Goal: Communication & Community: Answer question/provide support

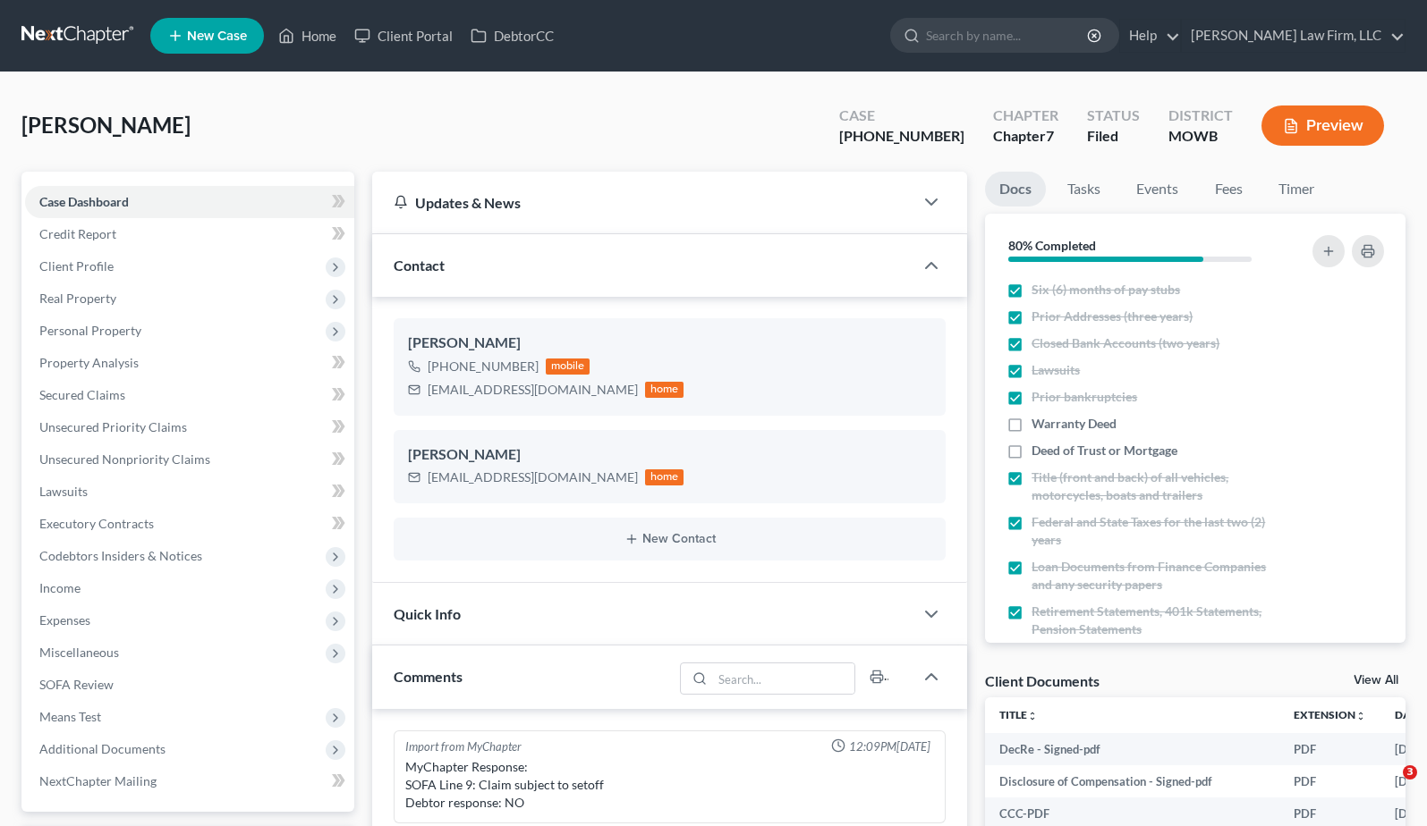
select select "0"
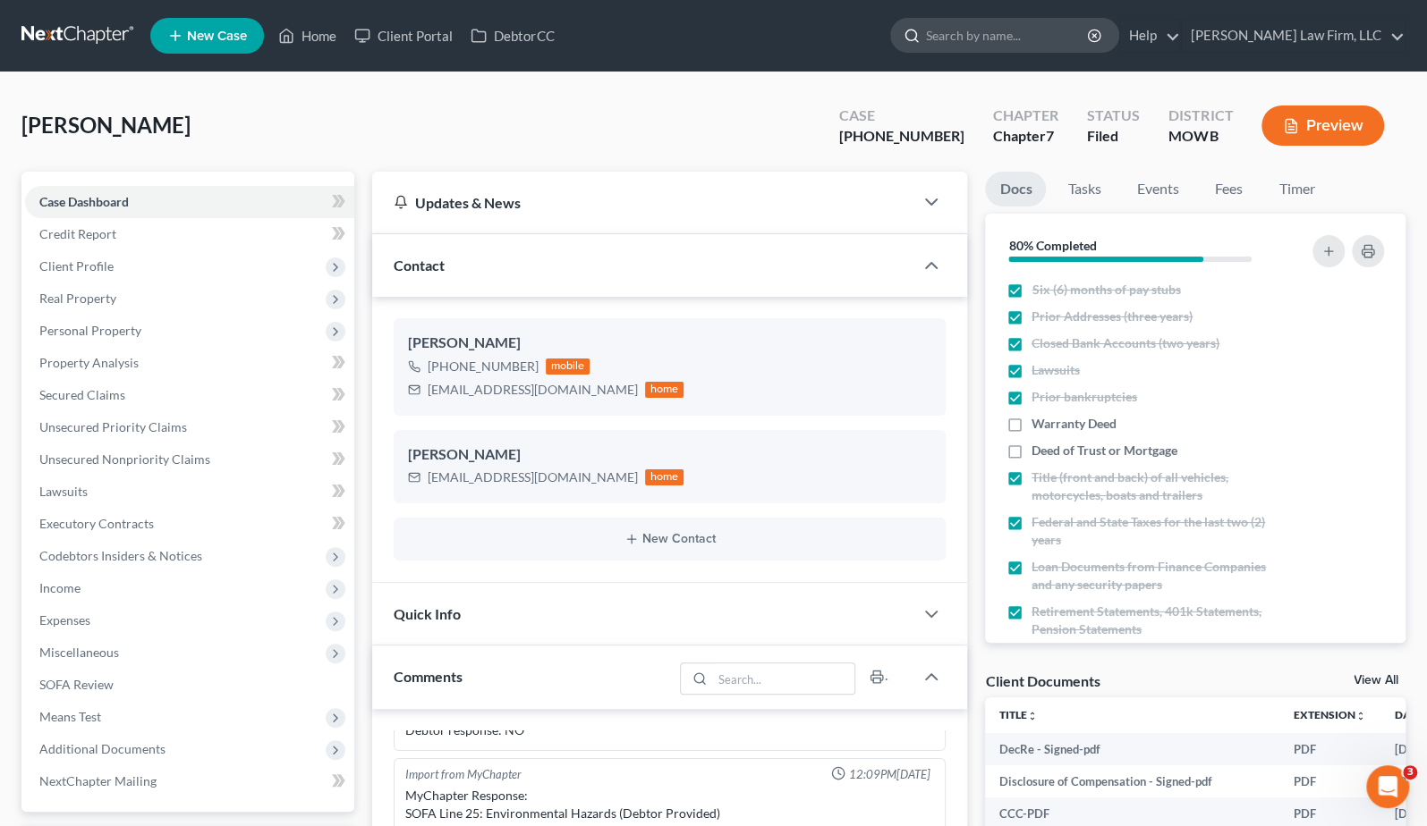
click at [1020, 27] on input "search" at bounding box center [1008, 35] width 164 height 33
type input "n"
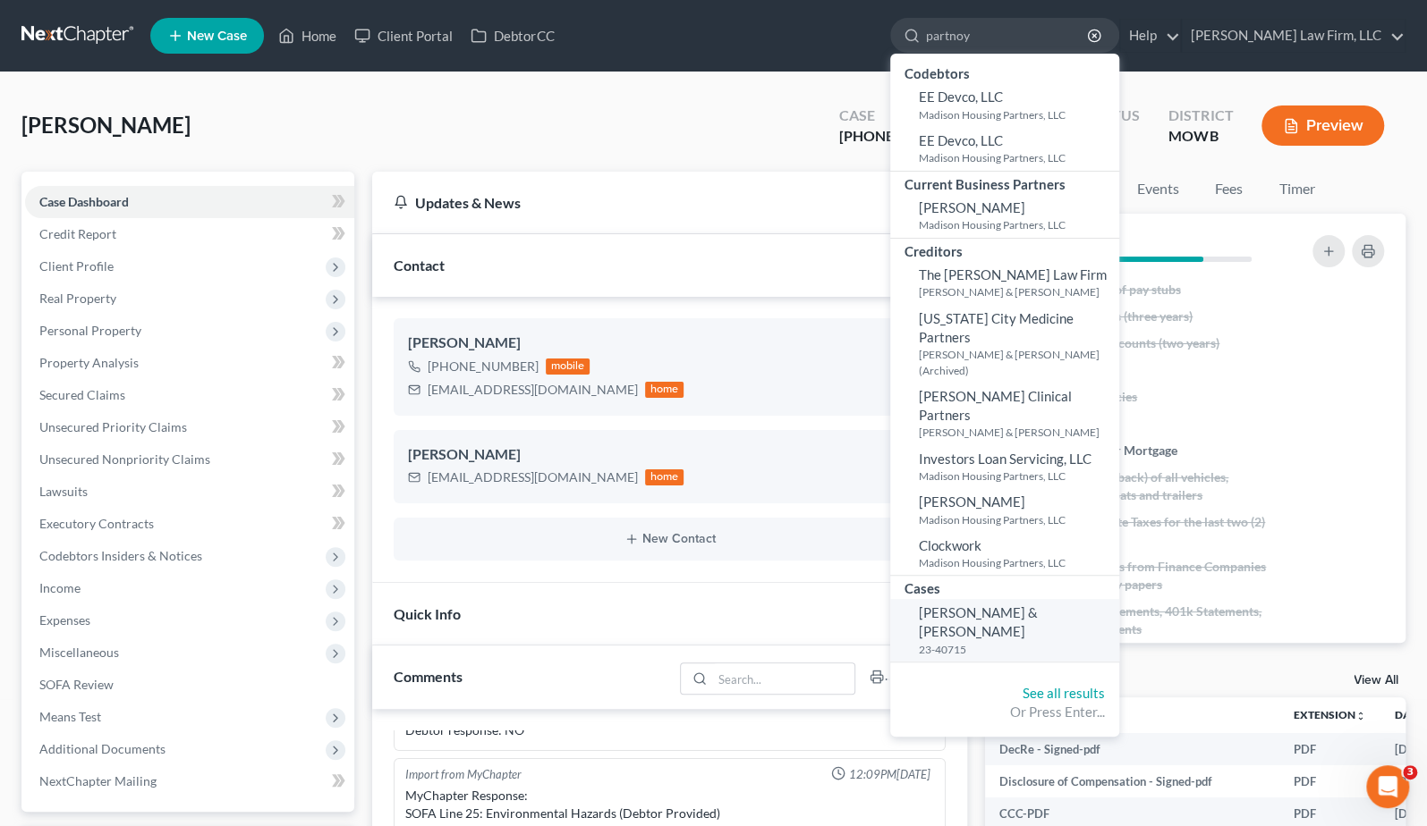
type input "partnoy"
click at [1038, 605] on span "[PERSON_NAME] & [PERSON_NAME]" at bounding box center [978, 622] width 119 height 35
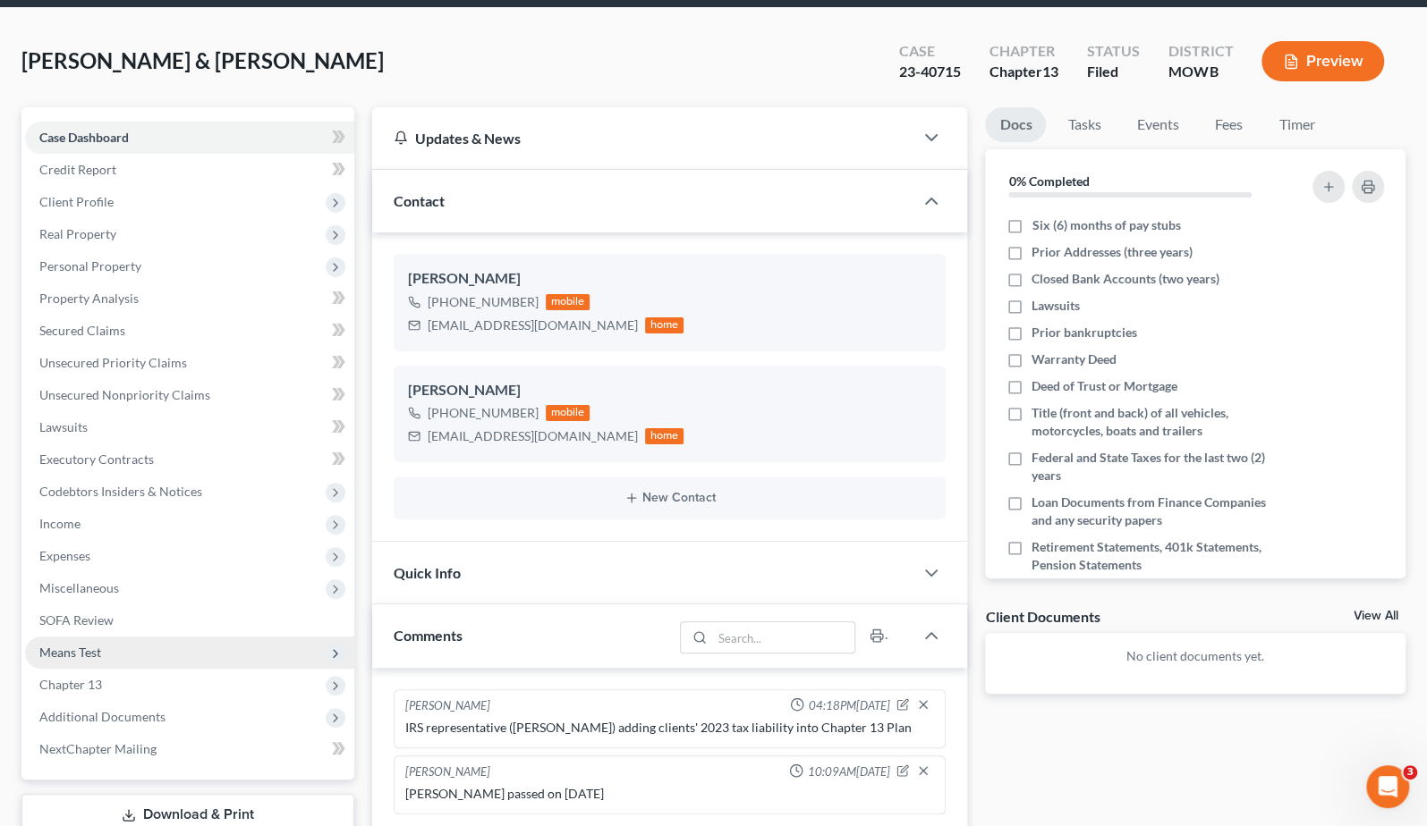
scroll to position [99, 0]
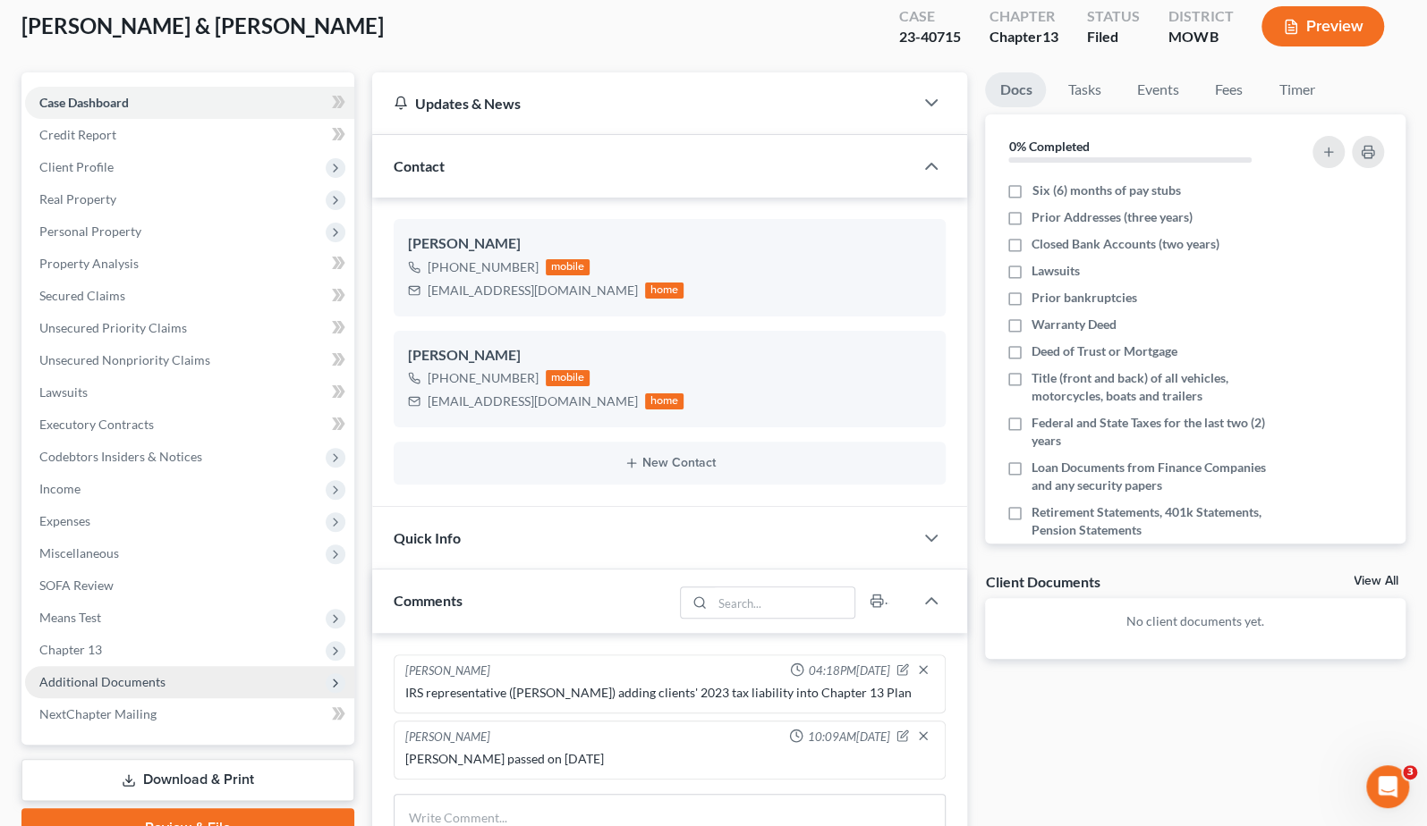
click at [199, 677] on span "Additional Documents" at bounding box center [189, 682] width 329 height 32
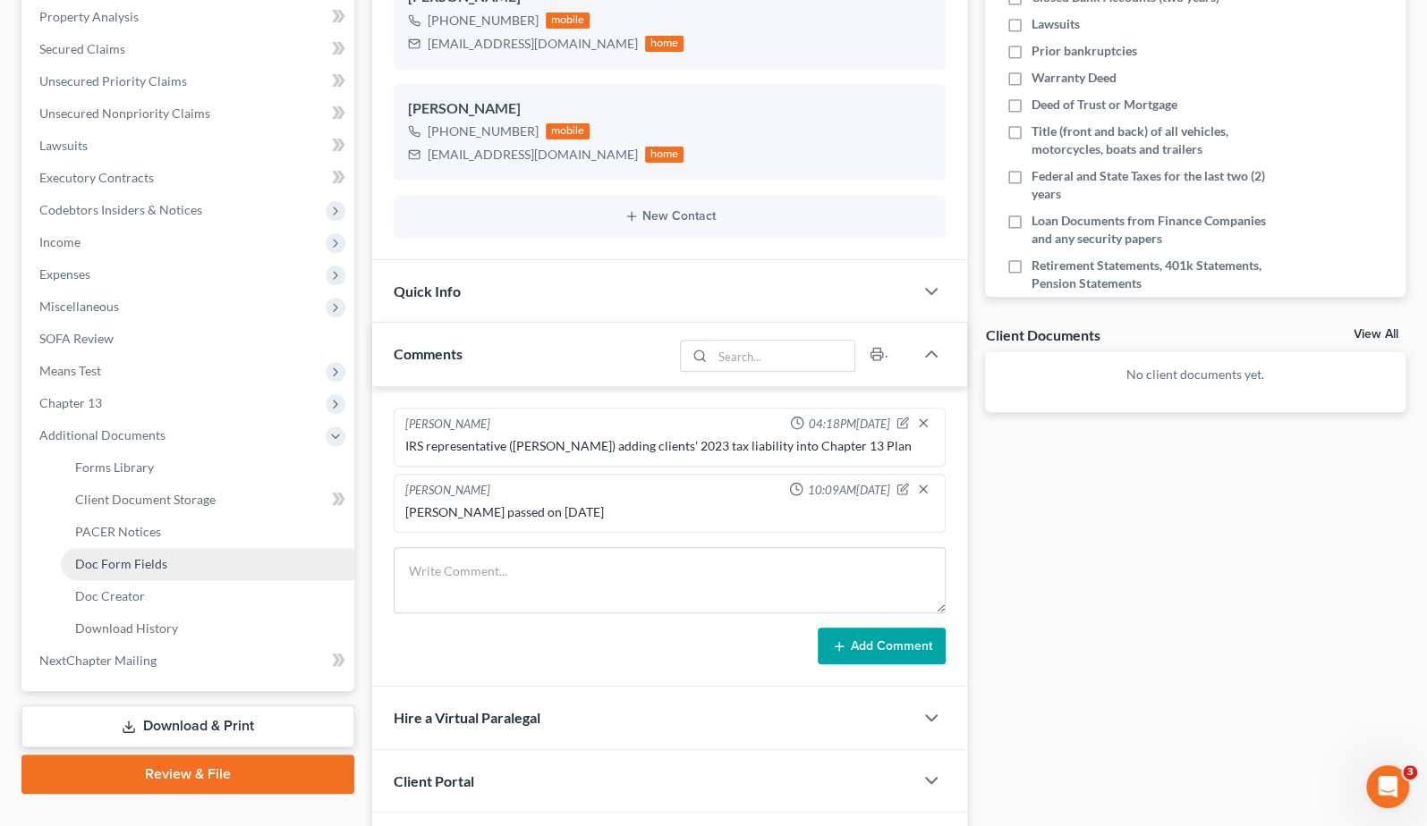
scroll to position [397, 0]
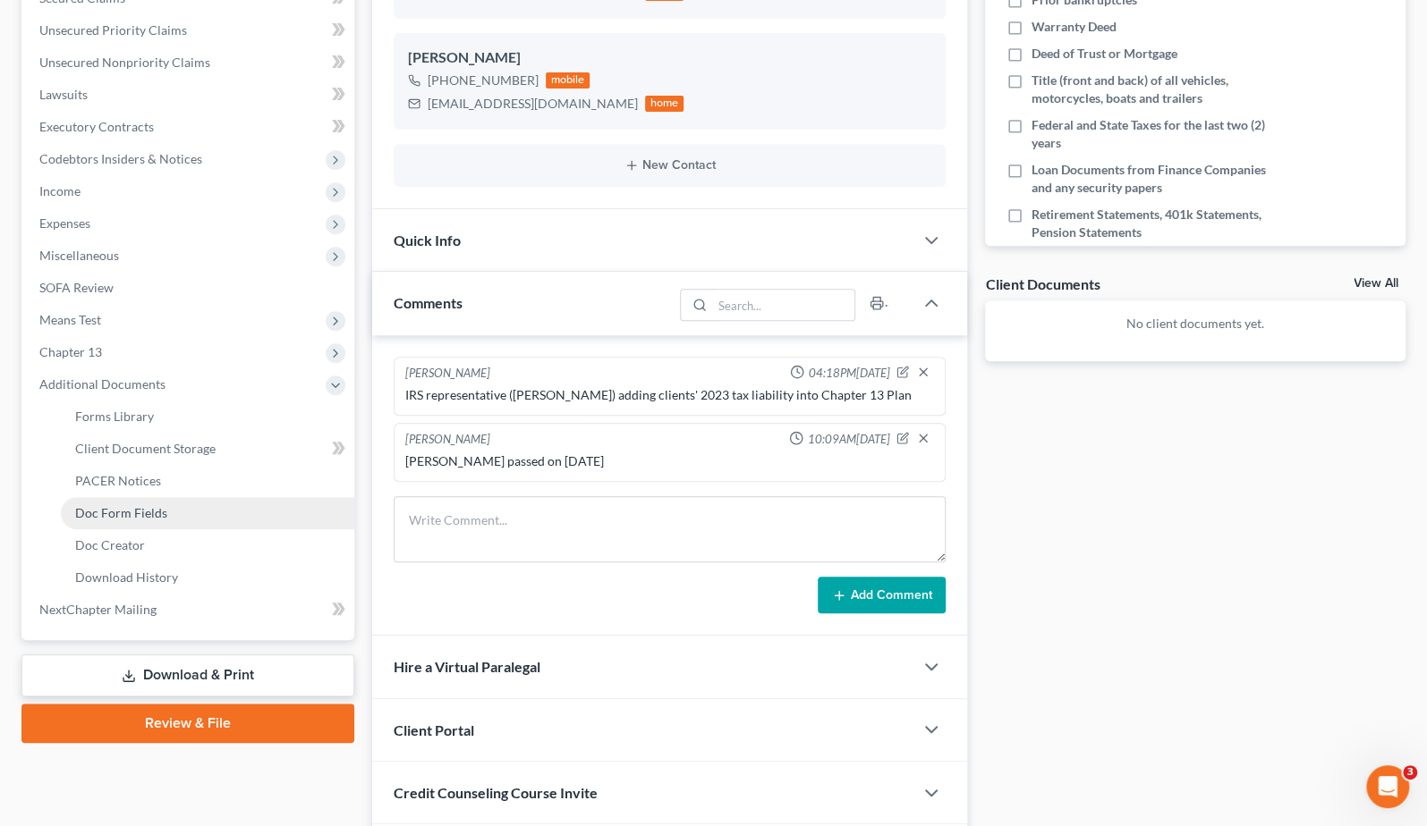
click at [232, 497] on link "Doc Form Fields" at bounding box center [207, 513] width 293 height 32
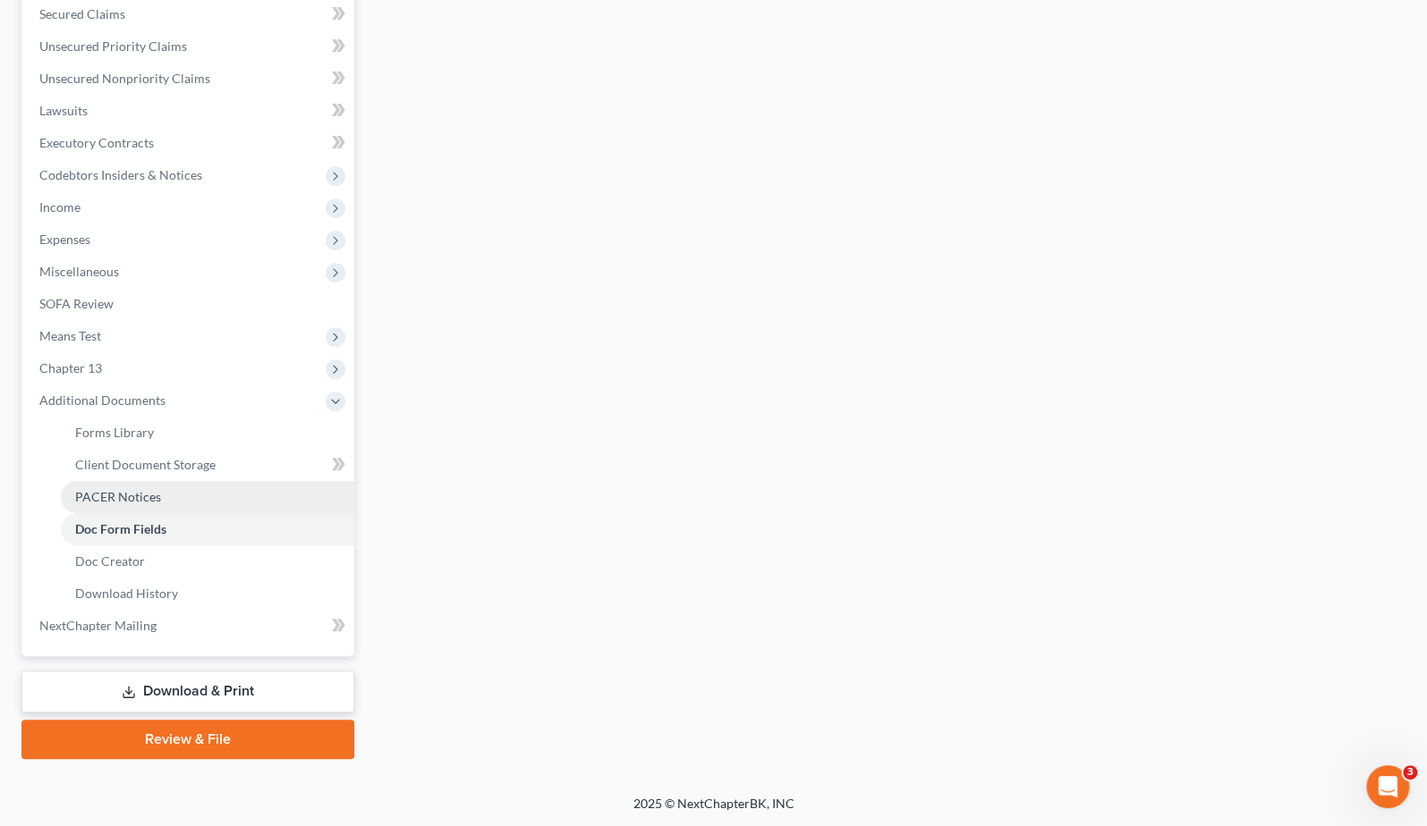
click at [206, 494] on link "PACER Notices" at bounding box center [207, 497] width 293 height 32
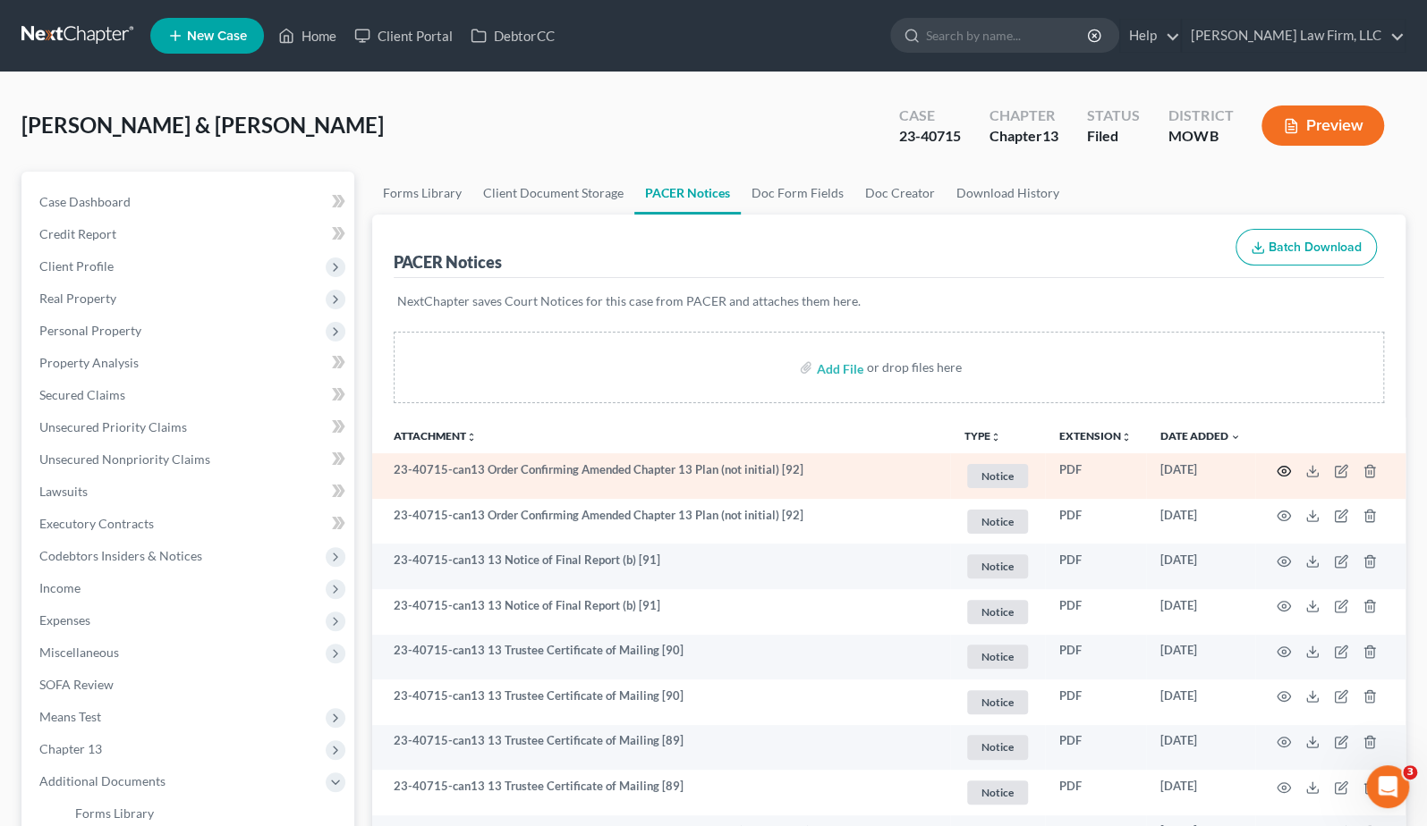
click at [1285, 471] on icon "button" at bounding box center [1283, 471] width 14 height 14
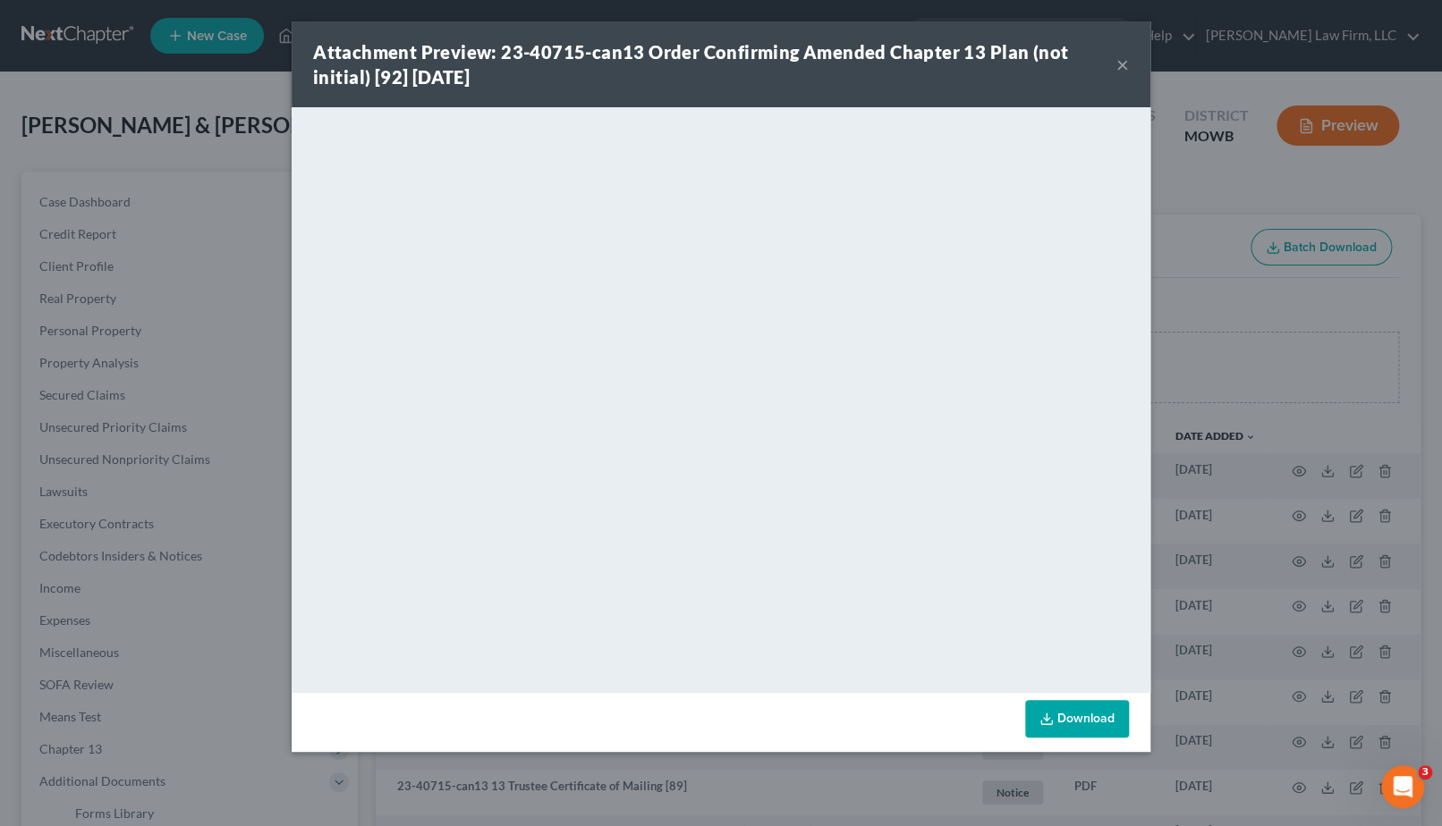
click at [75, 66] on div "Attachment Preview: 23-40715-can13 Order Confirming Amended Chapter 13 Plan (no…" at bounding box center [721, 413] width 1442 height 826
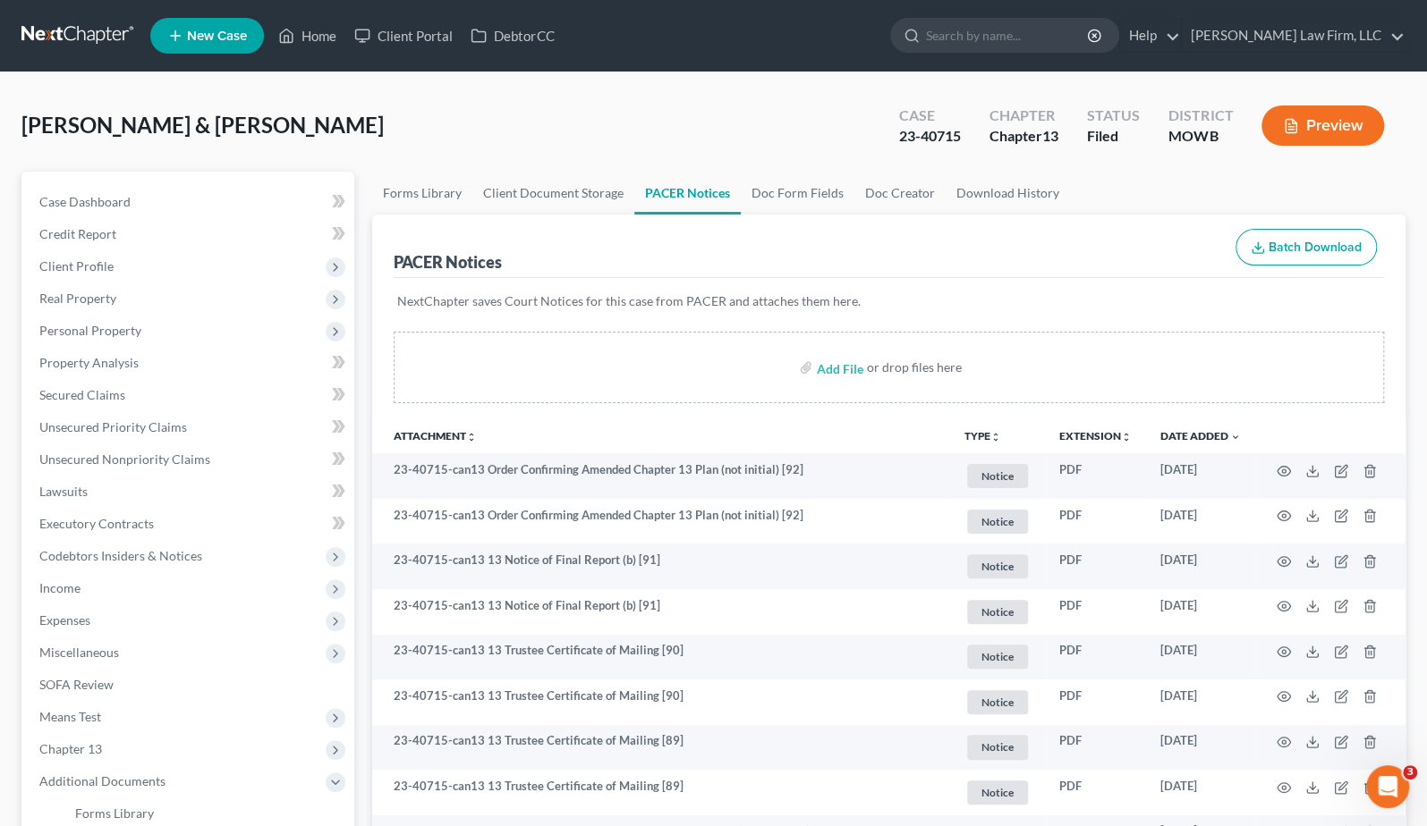
click at [68, 29] on link at bounding box center [78, 36] width 114 height 32
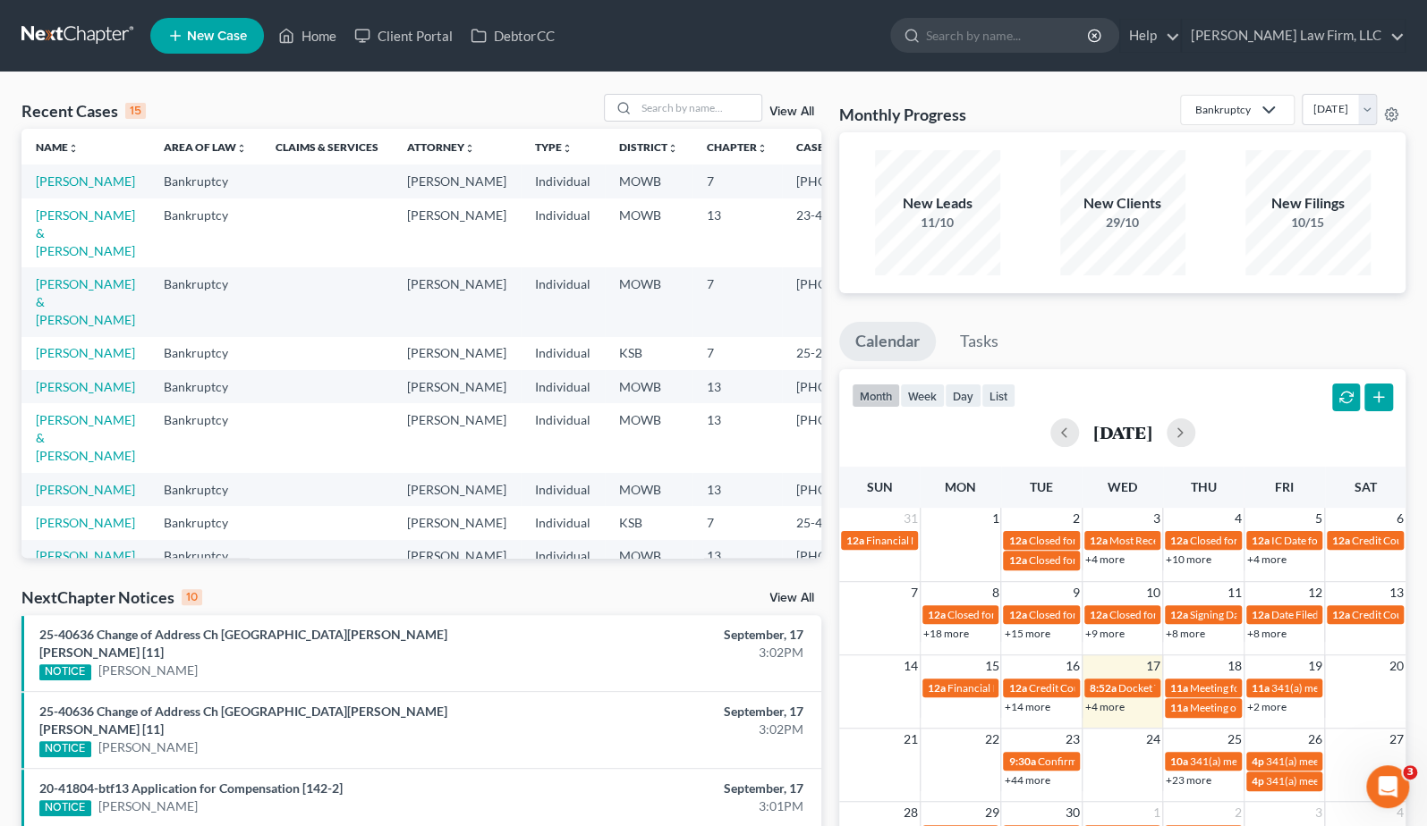
click at [284, 106] on div "Recent Cases 15 View All" at bounding box center [421, 111] width 800 height 35
click at [508, 113] on div "Recent Cases 15 View All" at bounding box center [421, 111] width 800 height 35
click at [58, 189] on link "[PERSON_NAME]" at bounding box center [85, 181] width 99 height 15
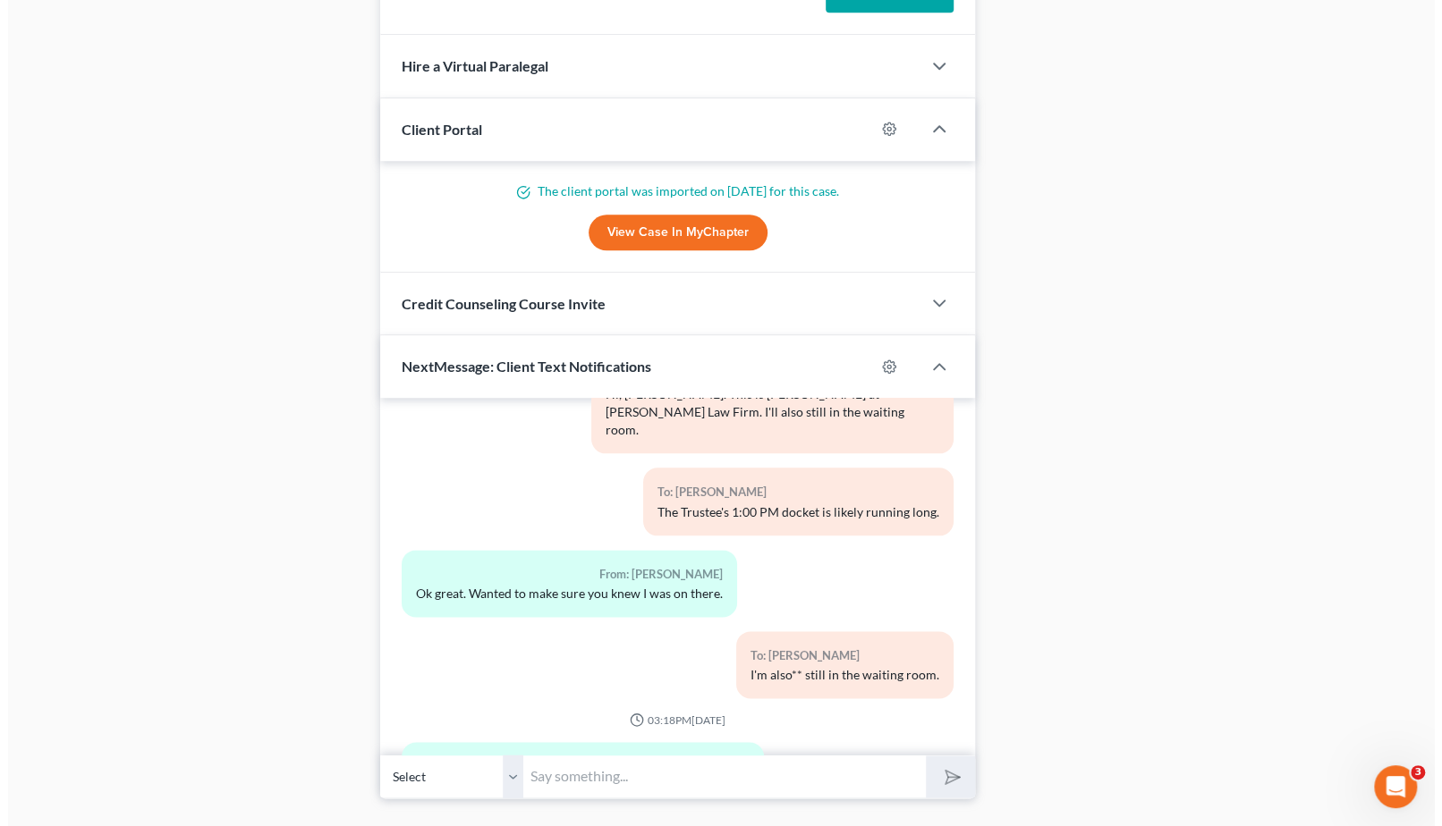
scroll to position [1174, 0]
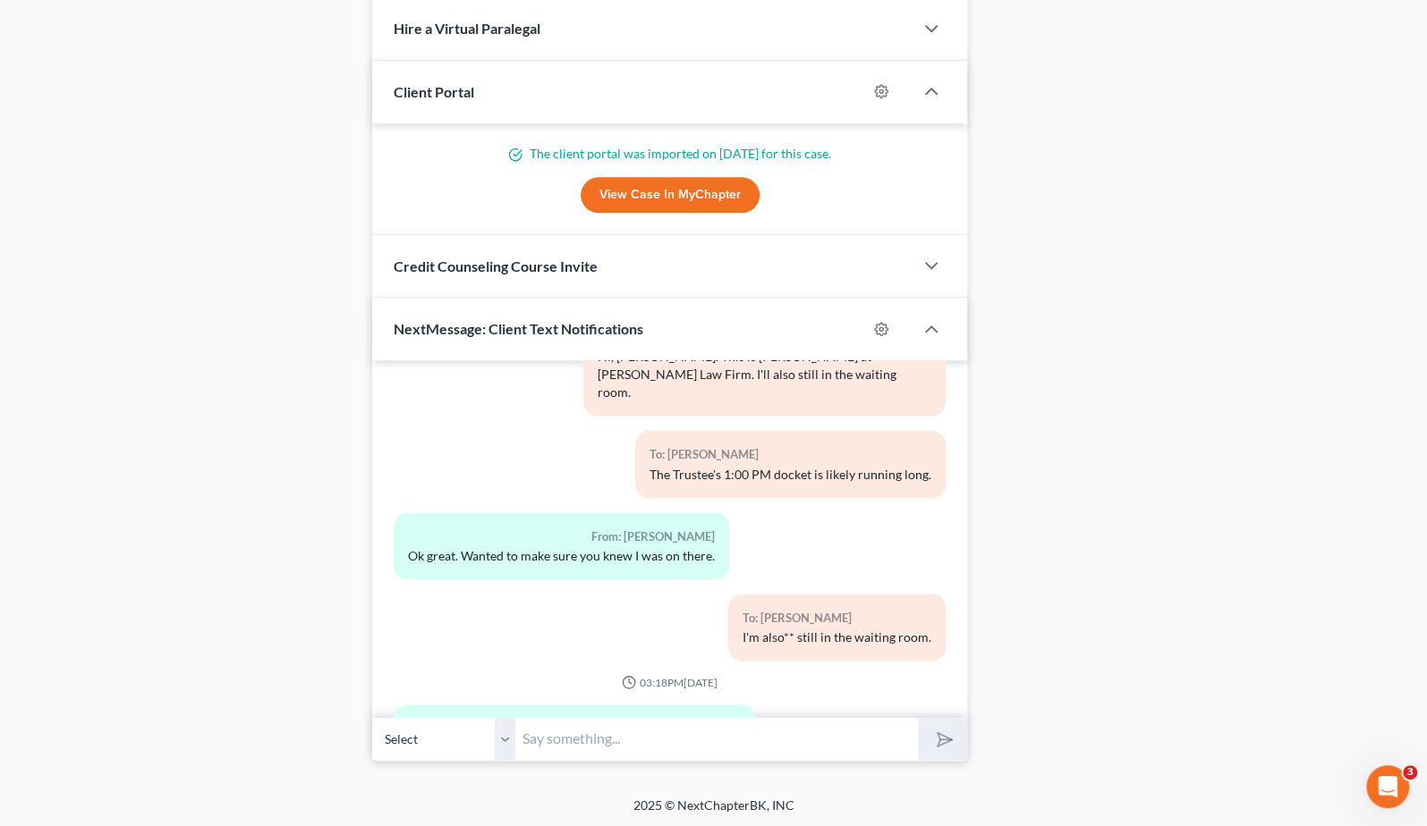
click at [681, 731] on input "text" at bounding box center [716, 739] width 402 height 44
click at [404, 705] on div "From: Nathan Denham II Joan, can you tell me if a medical bill for sunflower me…" at bounding box center [575, 747] width 362 height 85
click at [872, 326] on div at bounding box center [890, 329] width 47 height 29
click at [883, 327] on circle "button" at bounding box center [881, 329] width 4 height 4
select select "3"
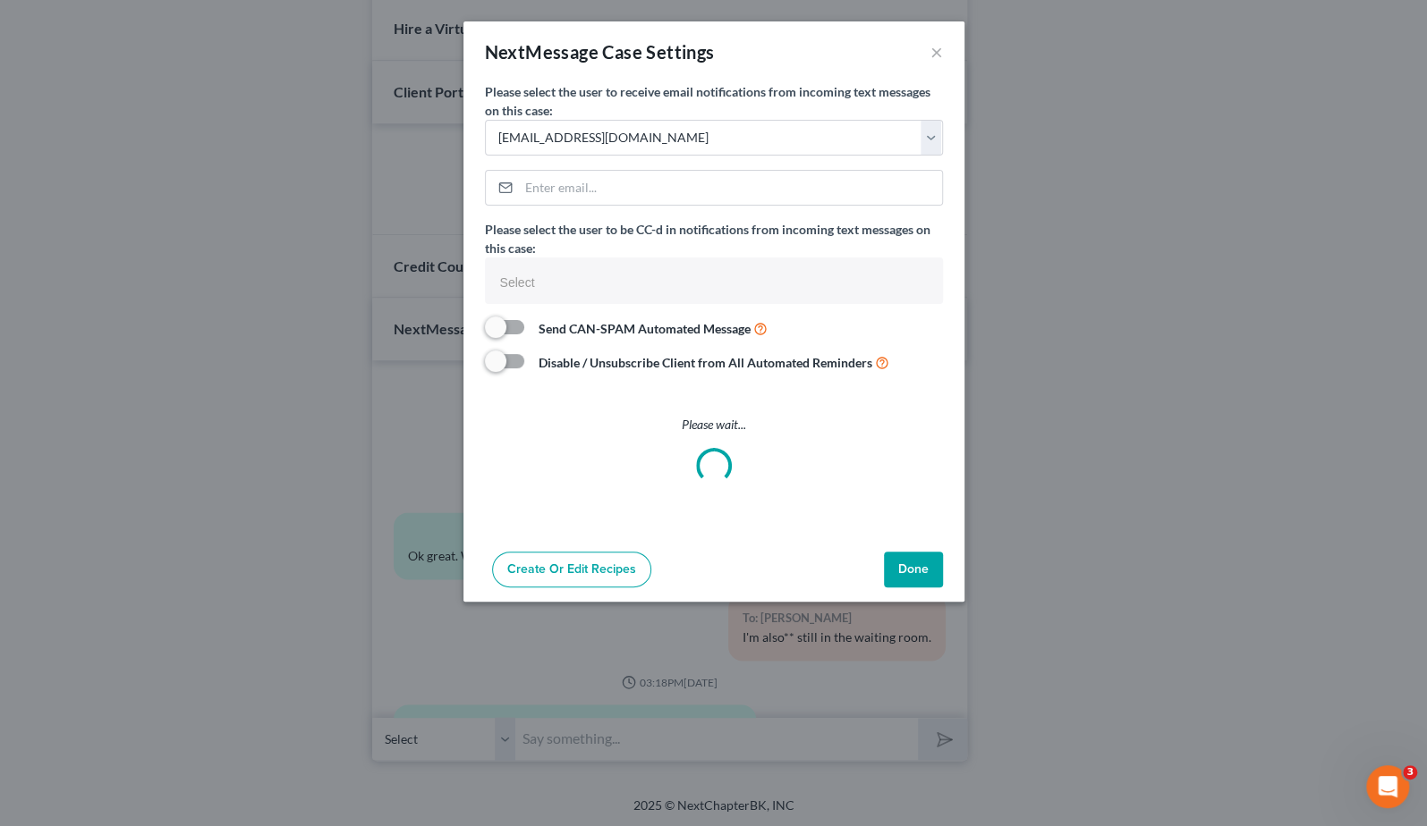
scroll to position [9994, 0]
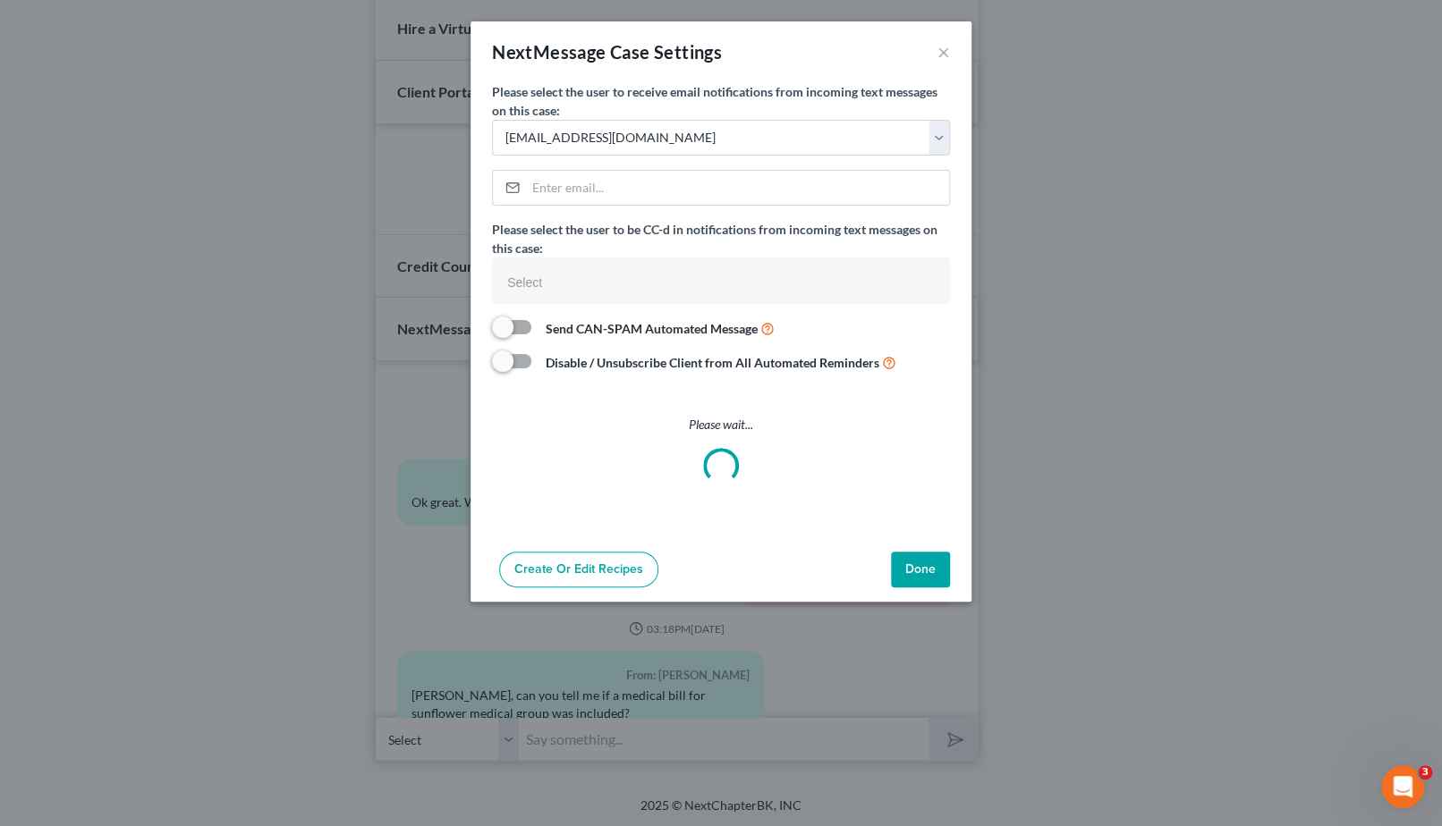
select select
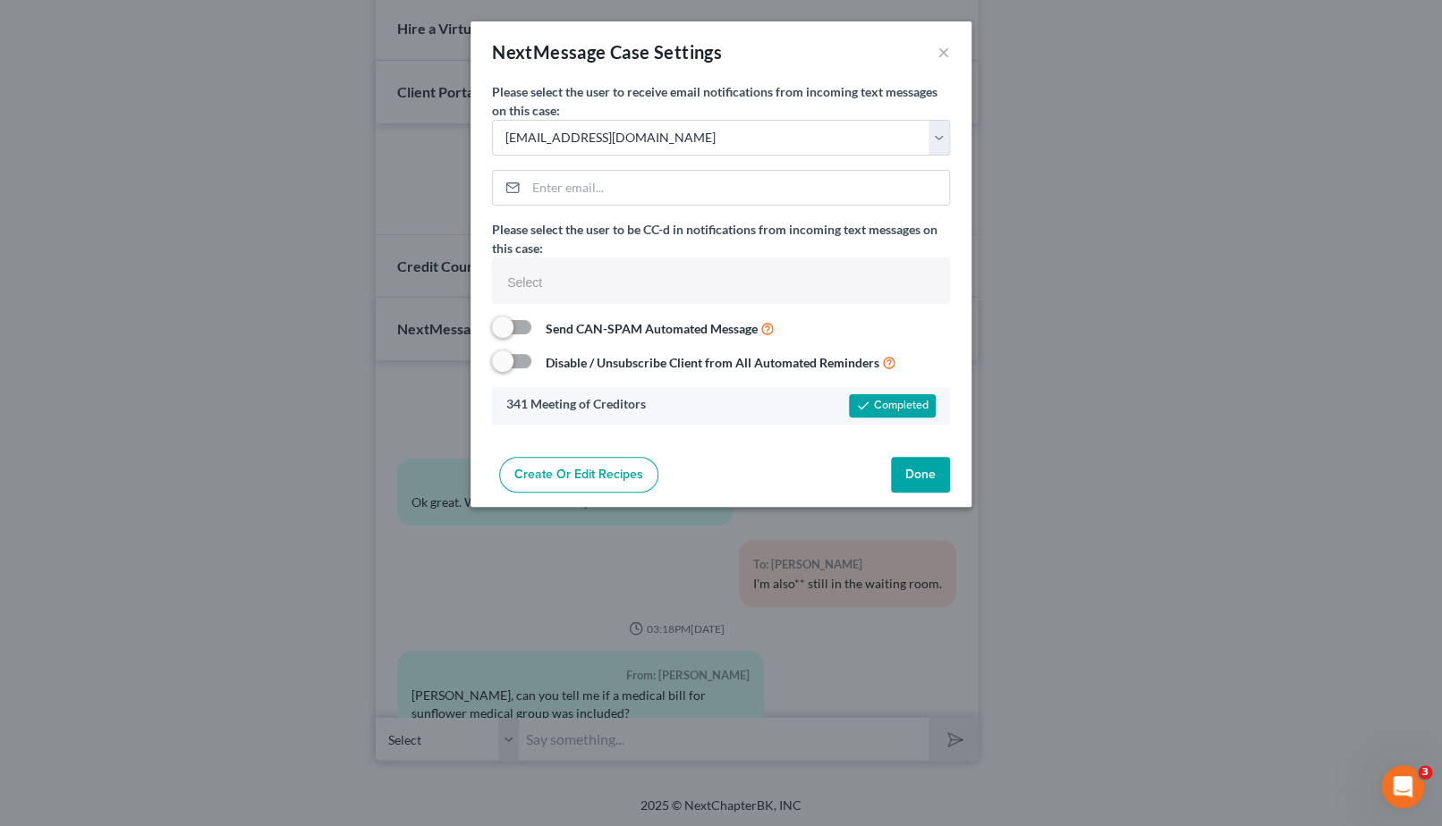
click at [1095, 212] on div "NextMessage Case Settings × Please select the user to receive email notificatio…" at bounding box center [721, 413] width 1442 height 826
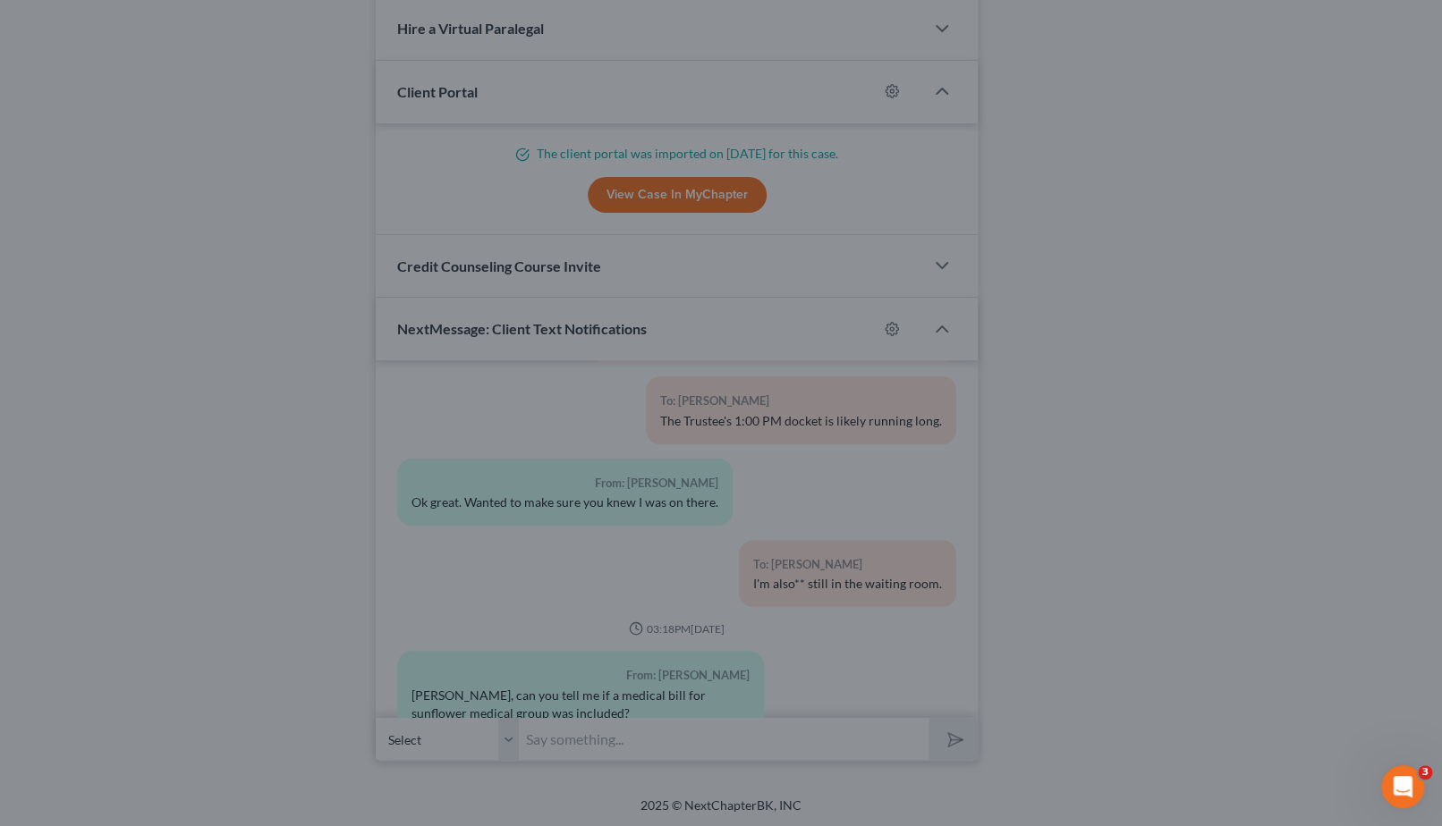
scroll to position [10012, 0]
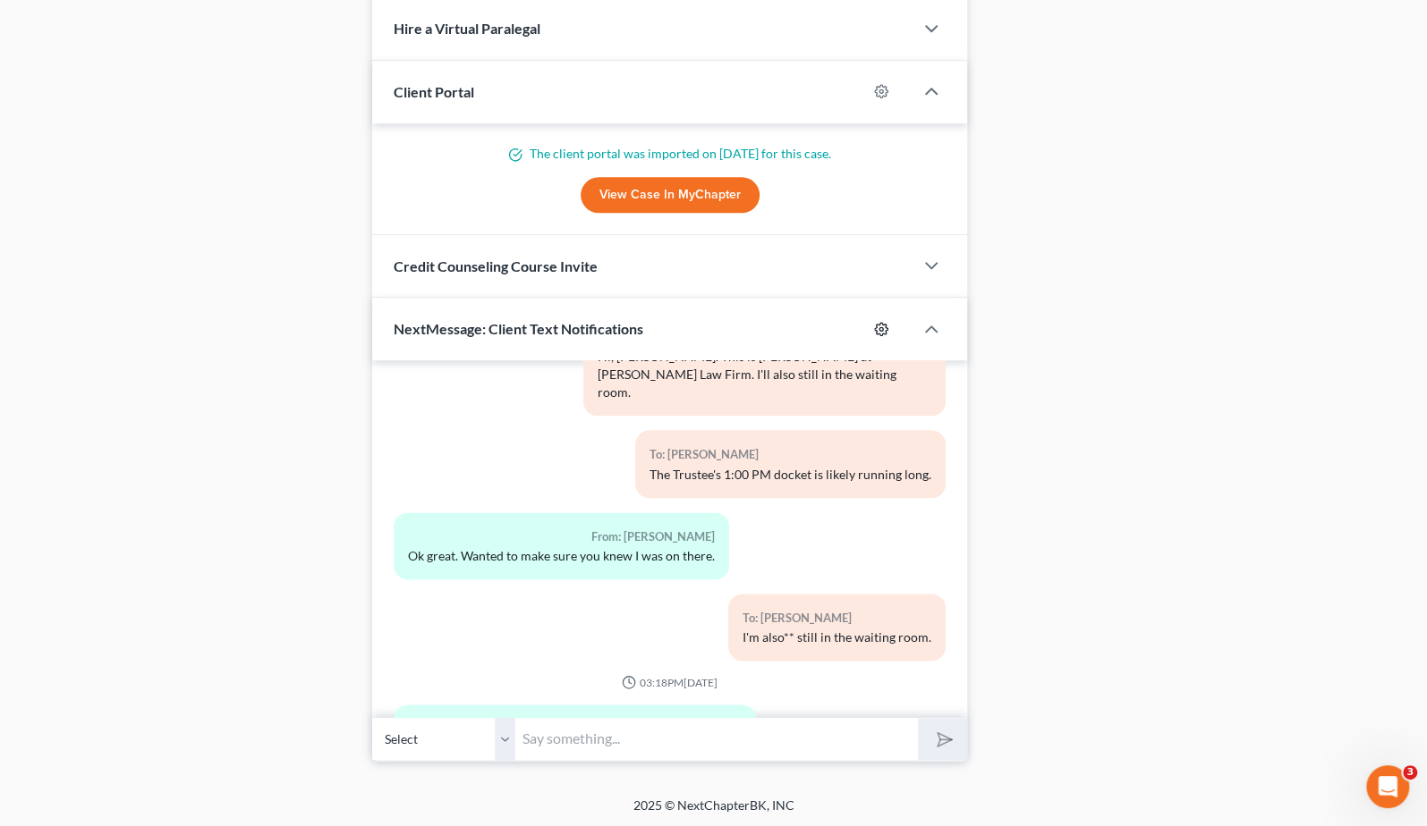
click at [885, 323] on icon "button" at bounding box center [881, 328] width 13 height 13
select select "3"
select select
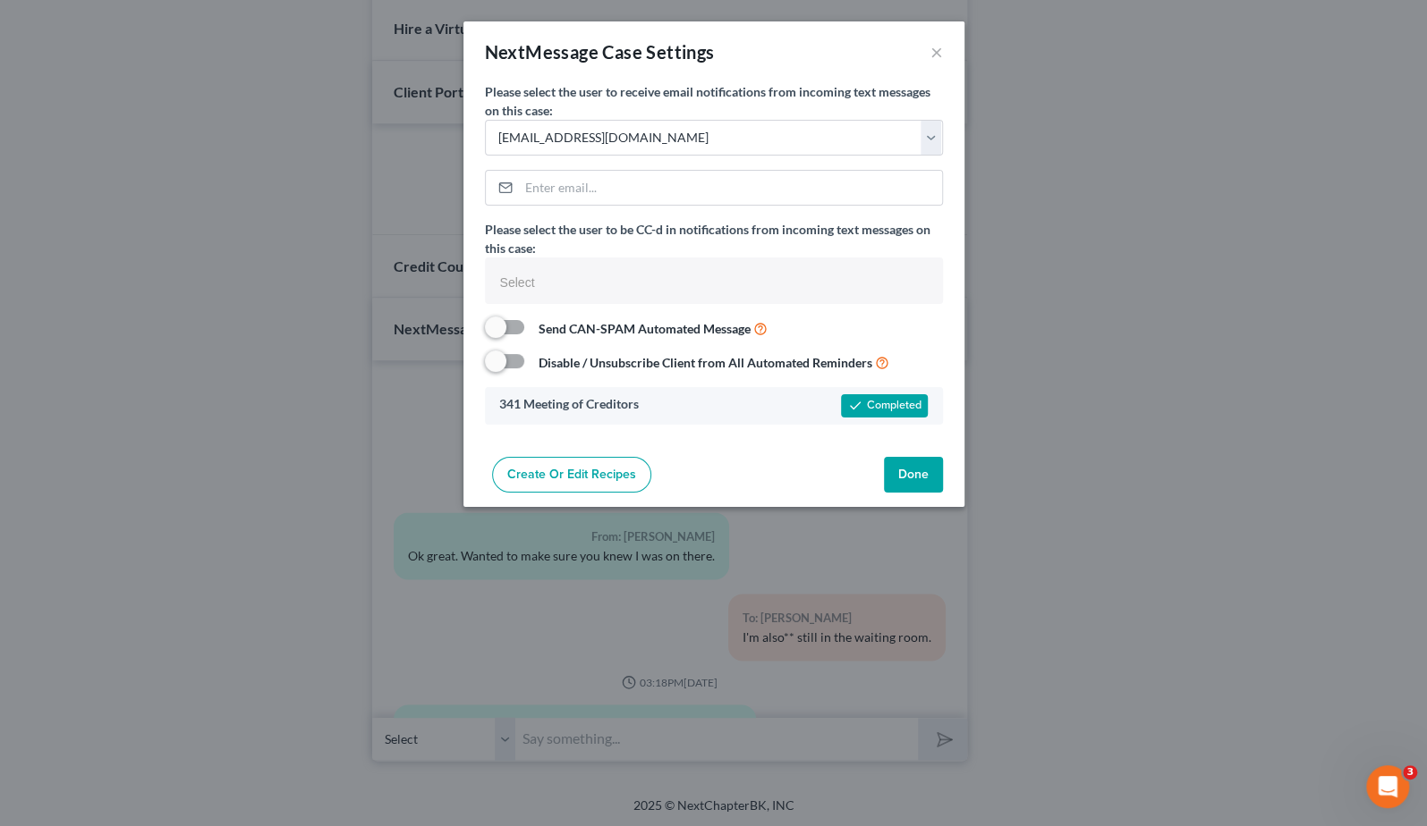
scroll to position [9994, 0]
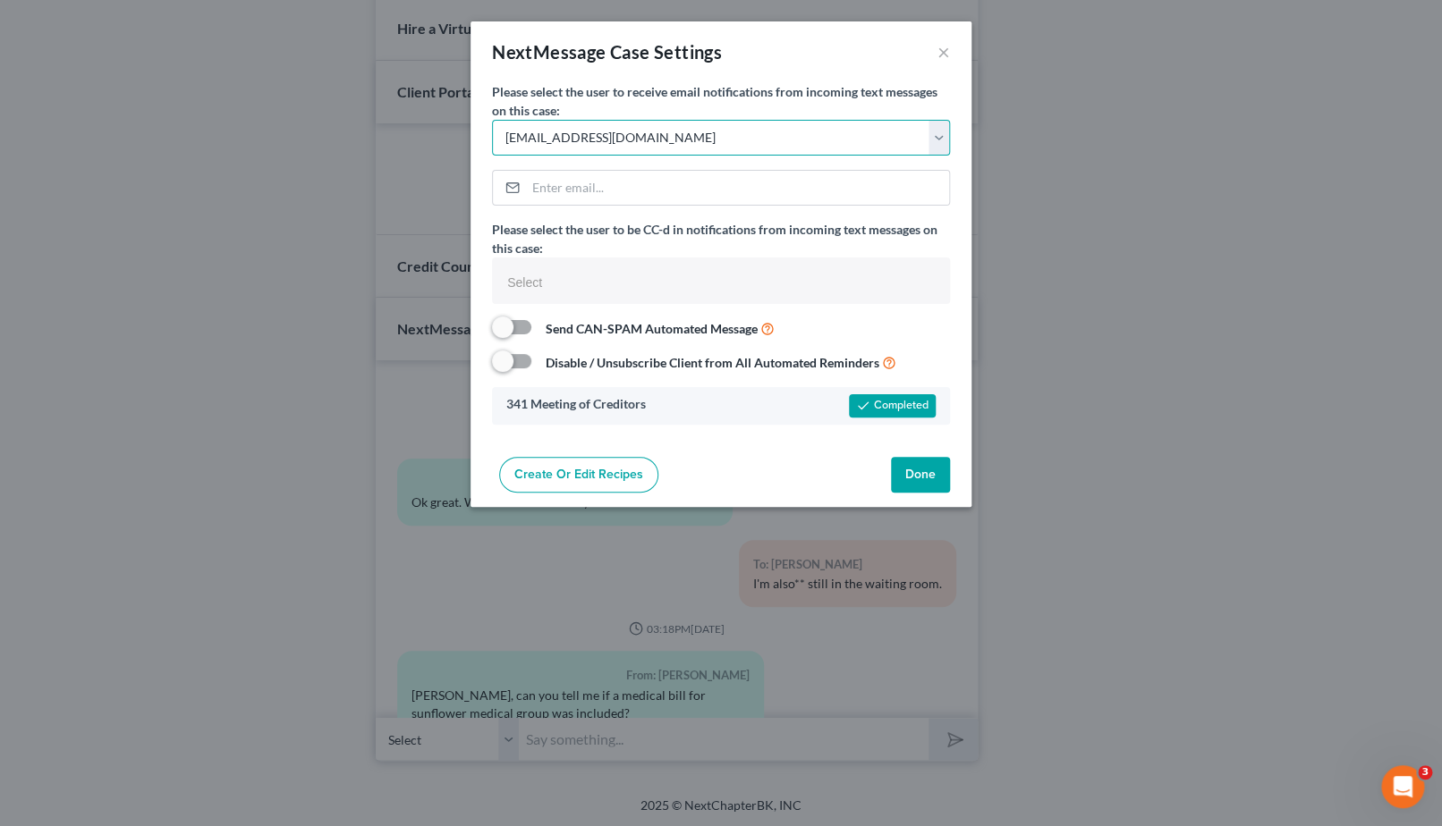
click at [775, 130] on select "Select cmontemayor@saderlawfirm.com bmccormack@saderlawfirm.com cguffey@saderla…" at bounding box center [721, 138] width 458 height 36
select select "7"
click at [492, 120] on select "Select cmontemayor@saderlawfirm.com bmccormack@saderlawfirm.com cguffey@saderla…" at bounding box center [721, 138] width 458 height 36
click at [902, 470] on button "Done" at bounding box center [920, 475] width 59 height 36
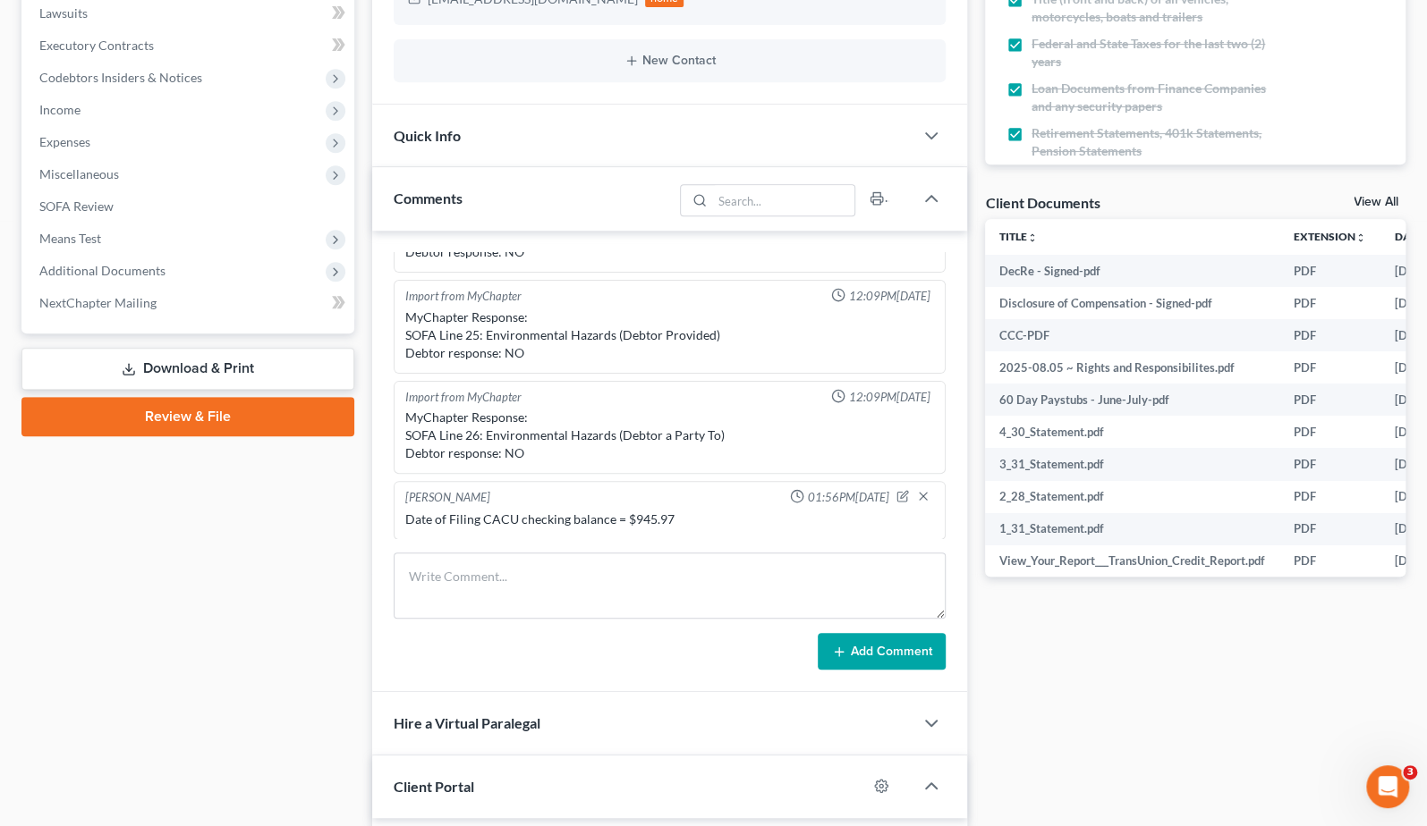
scroll to position [0, 0]
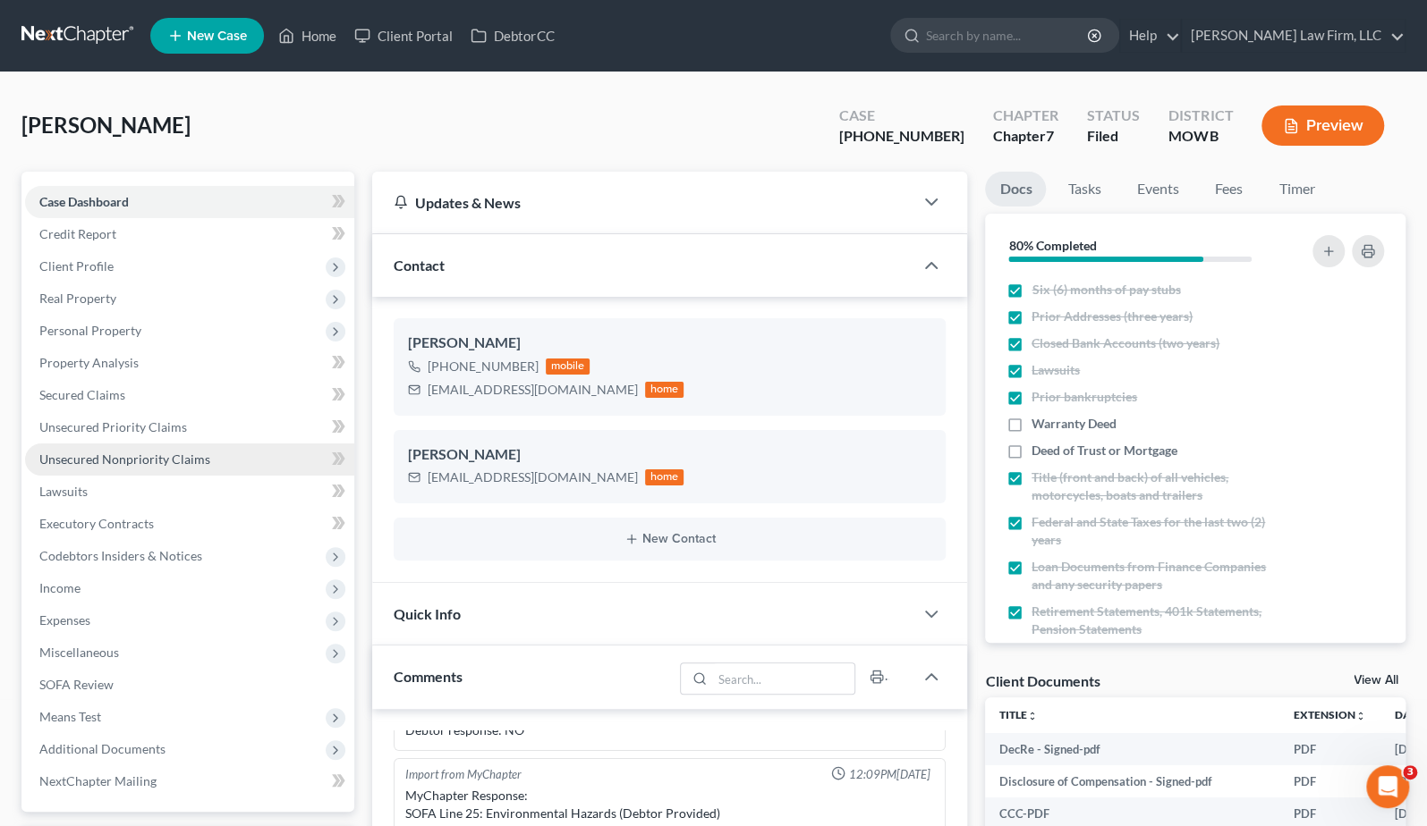
click at [185, 455] on span "Unsecured Nonpriority Claims" at bounding box center [124, 459] width 171 height 15
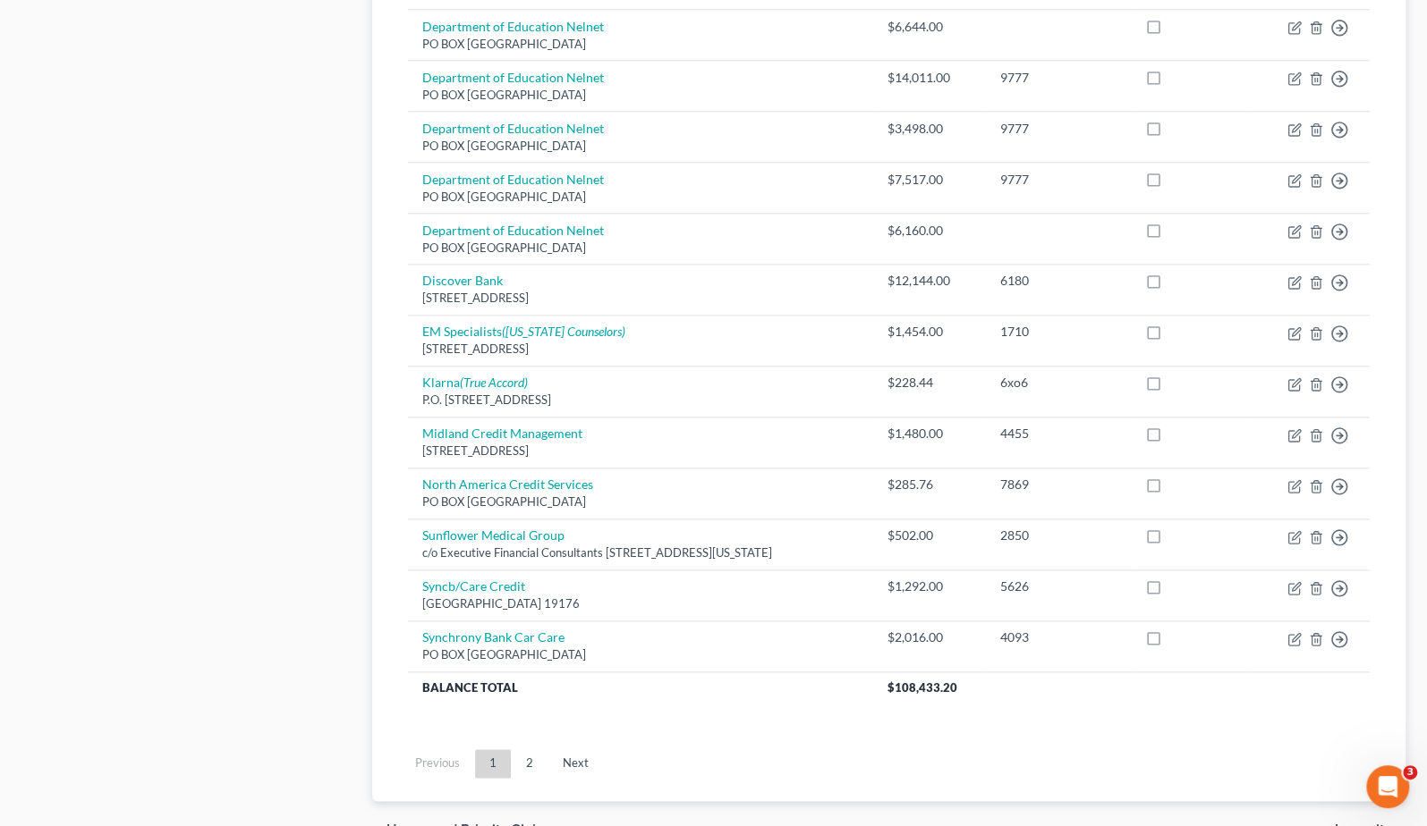
scroll to position [1192, 0]
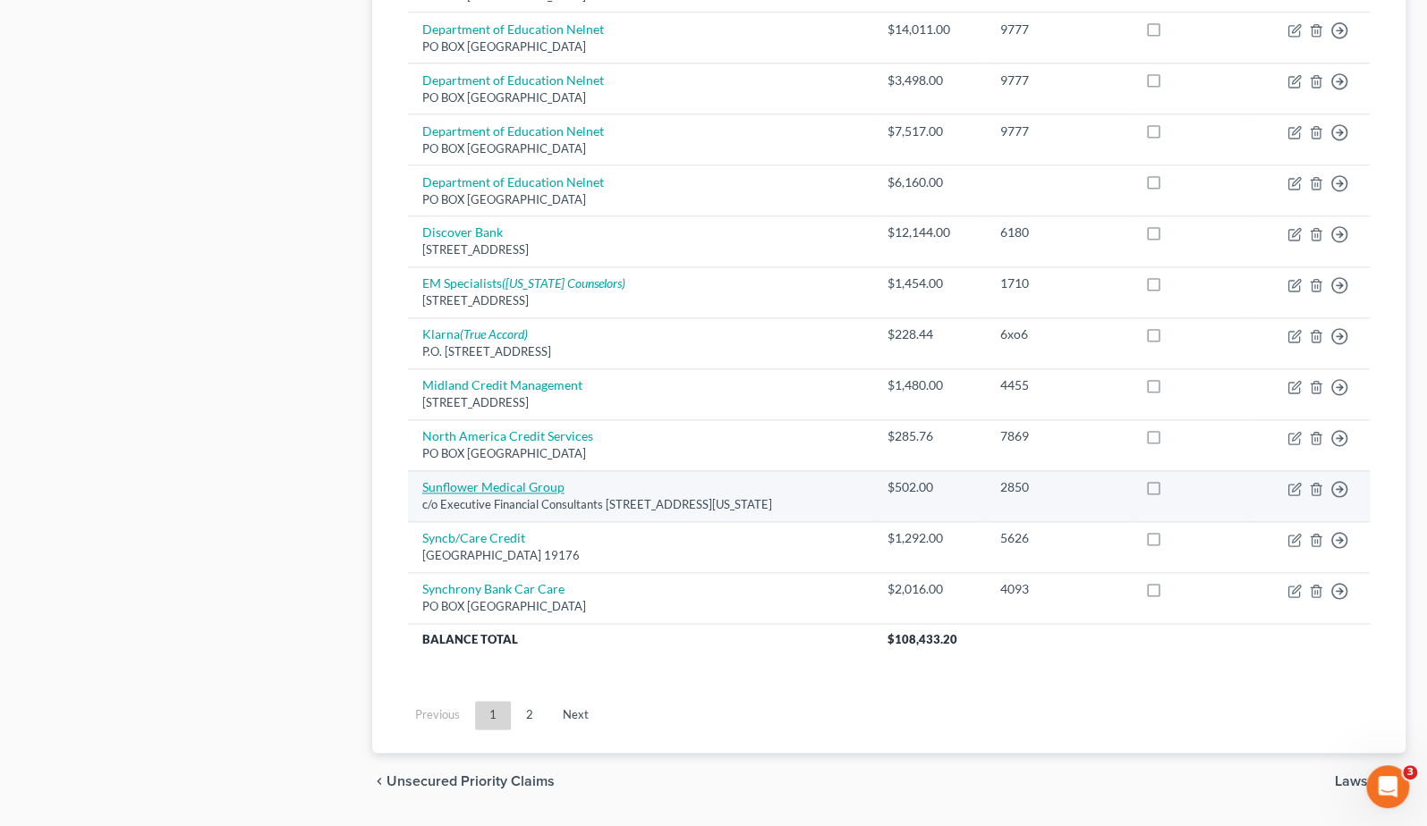
click at [526, 489] on link "Sunflower Medical Group" at bounding box center [493, 486] width 142 height 15
select select "26"
select select "9"
select select "0"
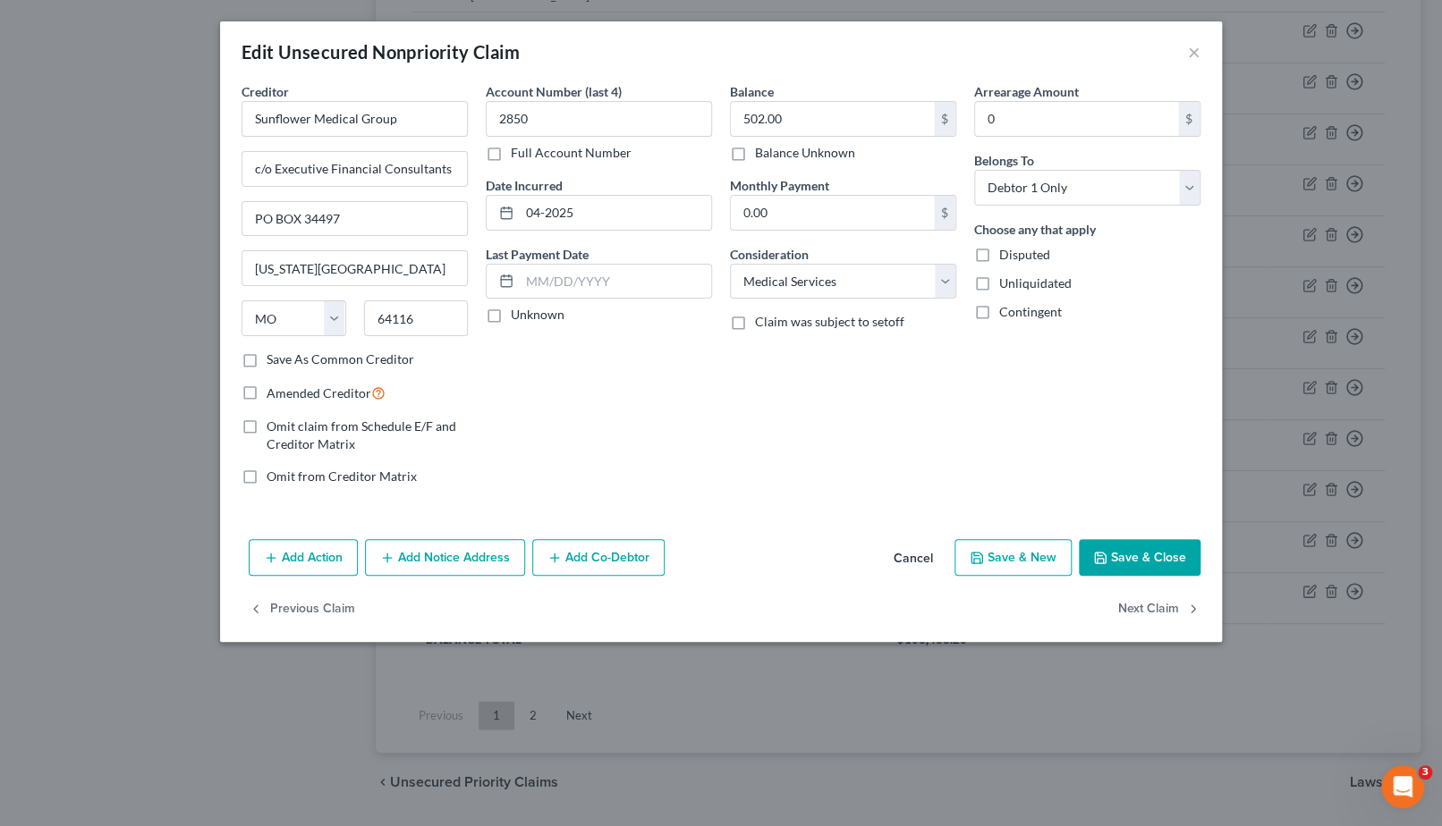
click at [142, 317] on div "Edit Unsecured Nonpriority Claim × Creditor * Sunflower Medical Group c/o Execu…" at bounding box center [721, 413] width 1442 height 826
click at [1193, 53] on button "×" at bounding box center [1194, 51] width 13 height 21
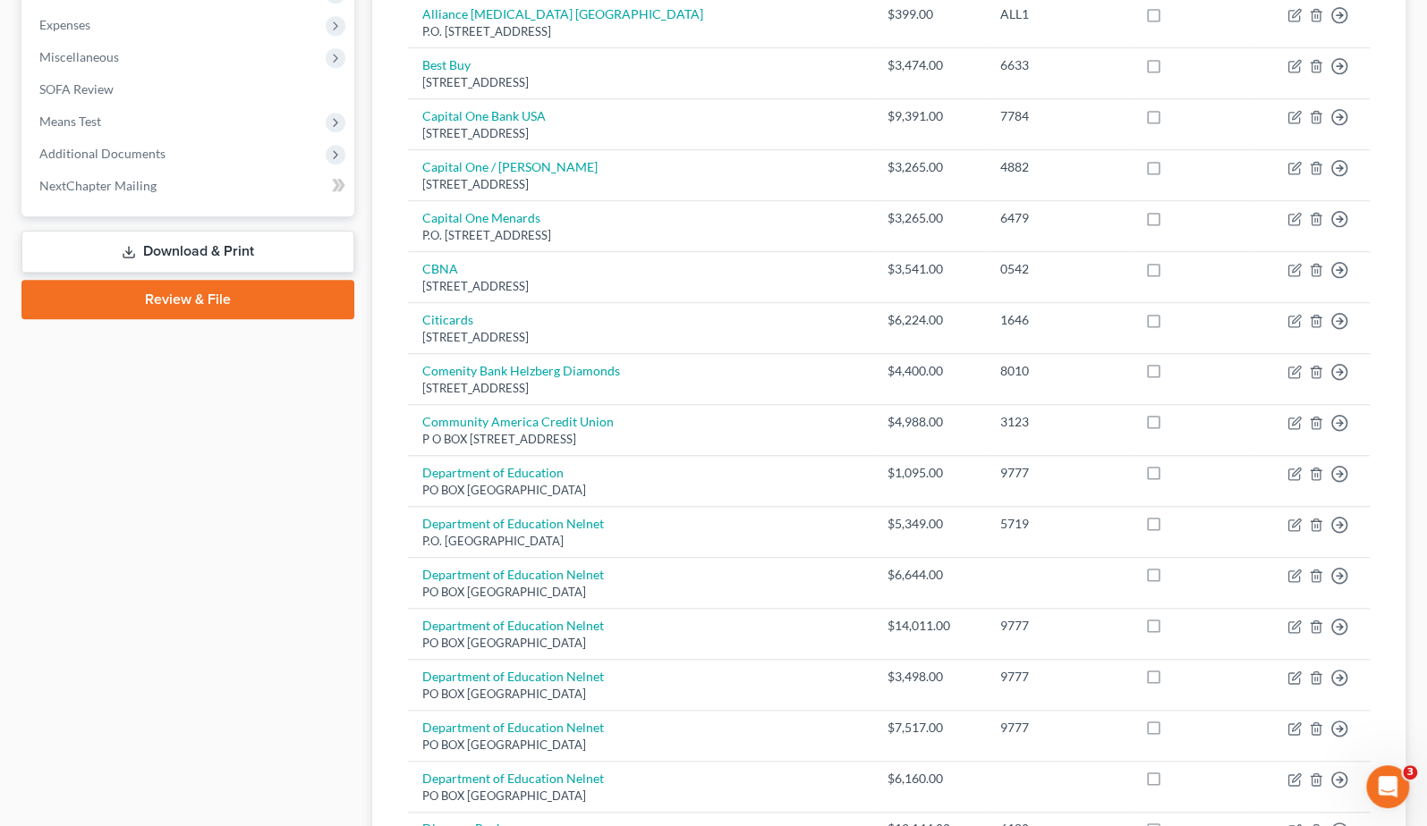
scroll to position [99, 0]
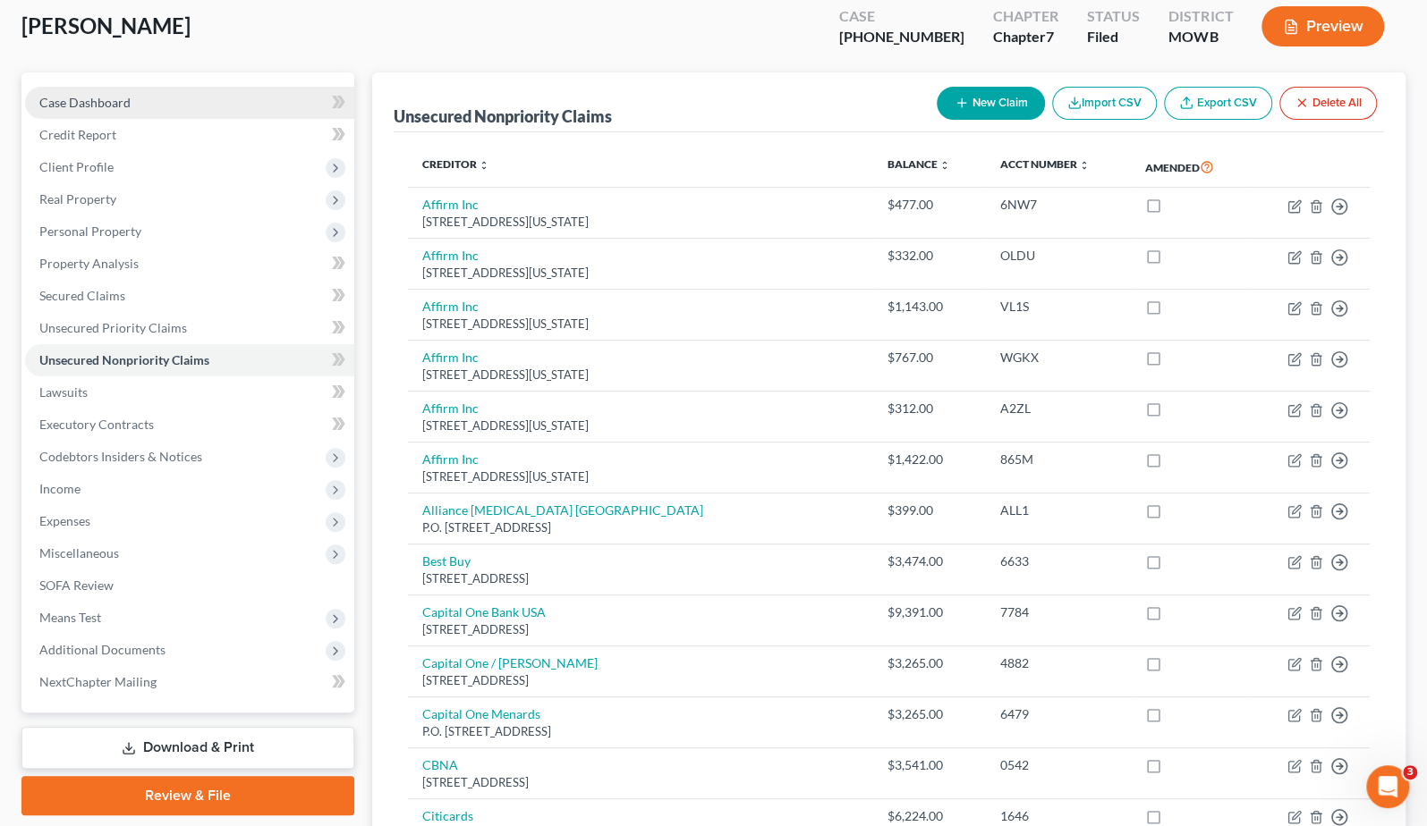
click at [139, 113] on link "Case Dashboard" at bounding box center [189, 103] width 329 height 32
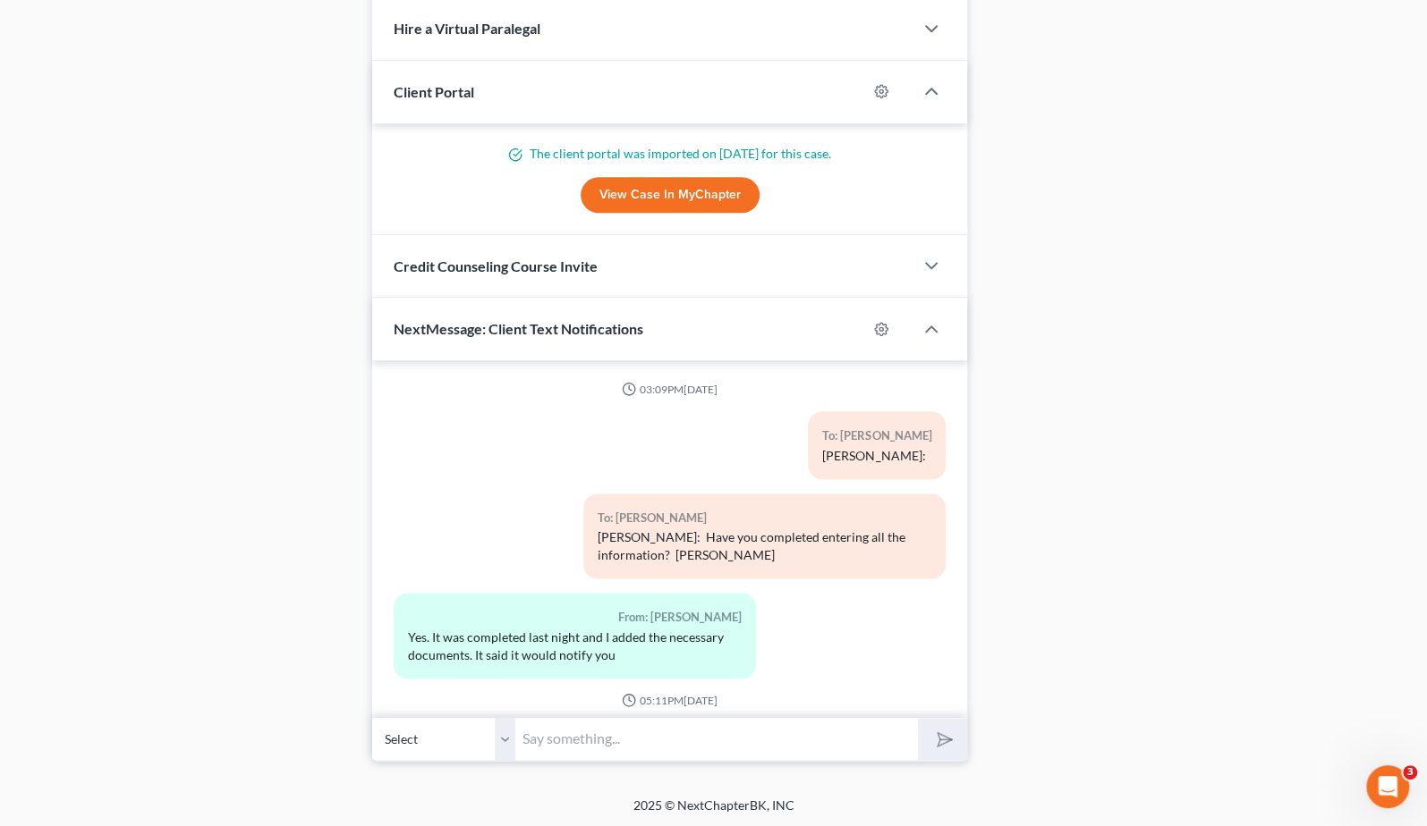
scroll to position [10012, 0]
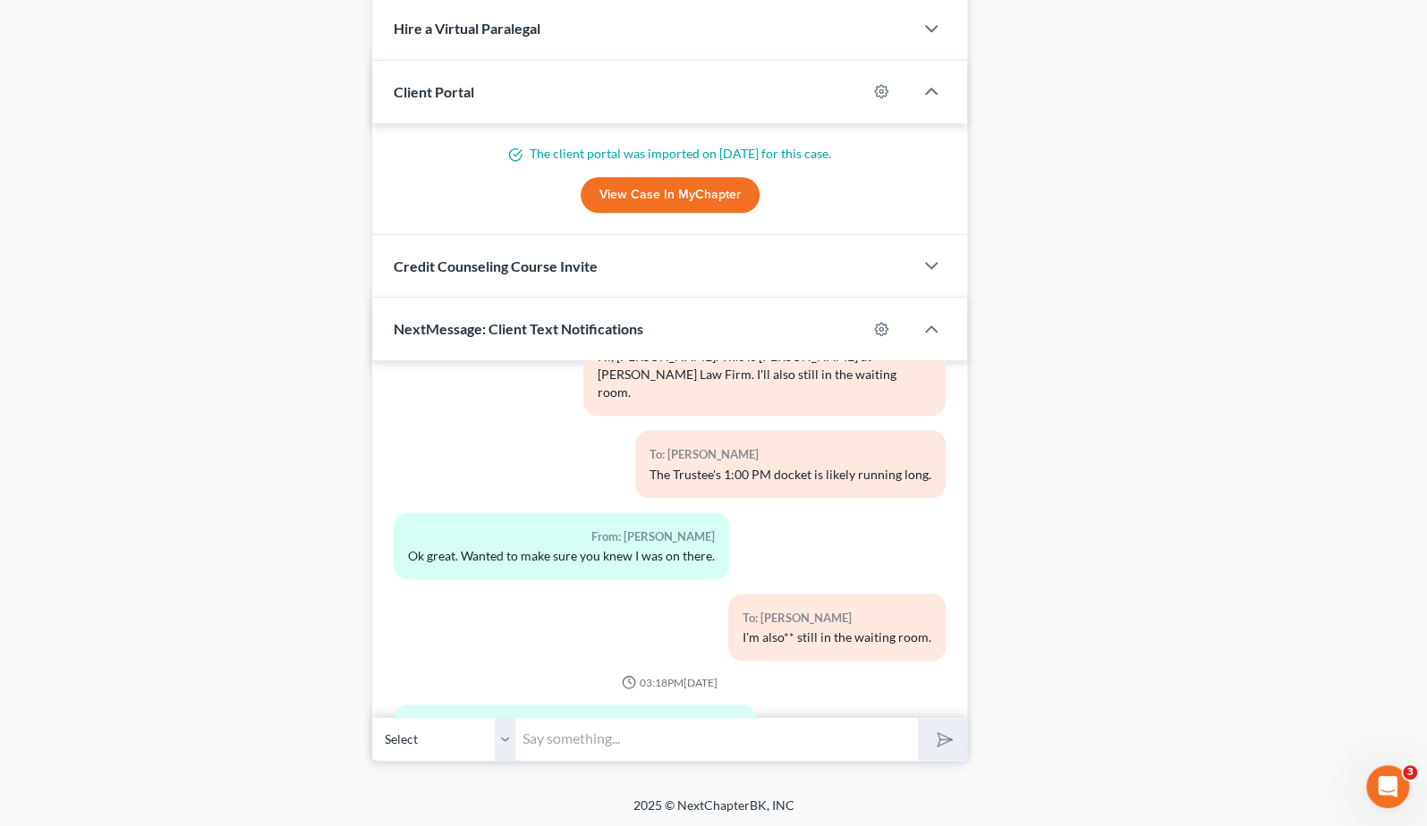
click at [657, 737] on input "text" at bounding box center [716, 739] width 402 height 44
click at [918, 718] on button "submit" at bounding box center [942, 739] width 49 height 42
type input "Yes, Sunflower Medical Group was listed as an unsecured creditor.Als"
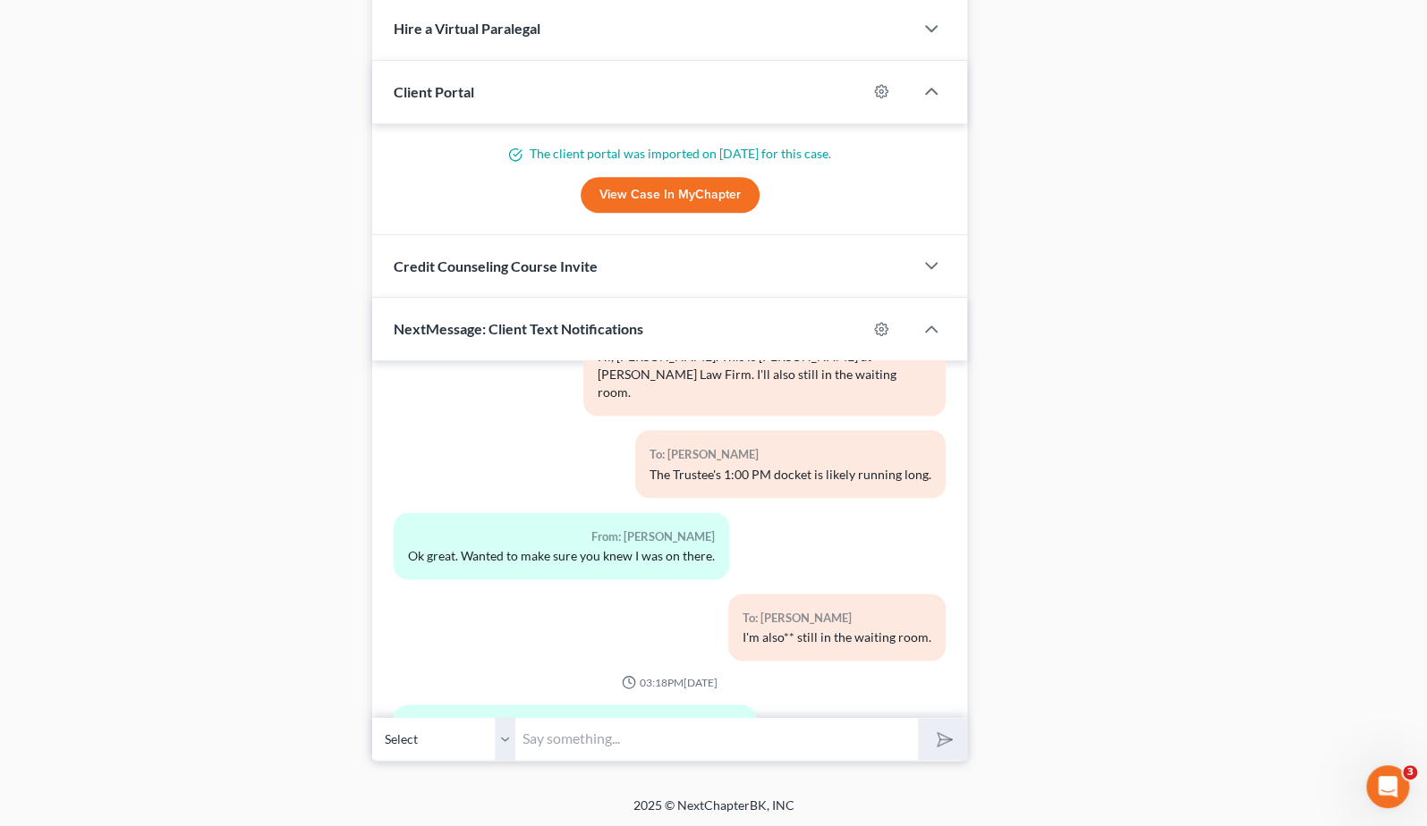
type input "o"
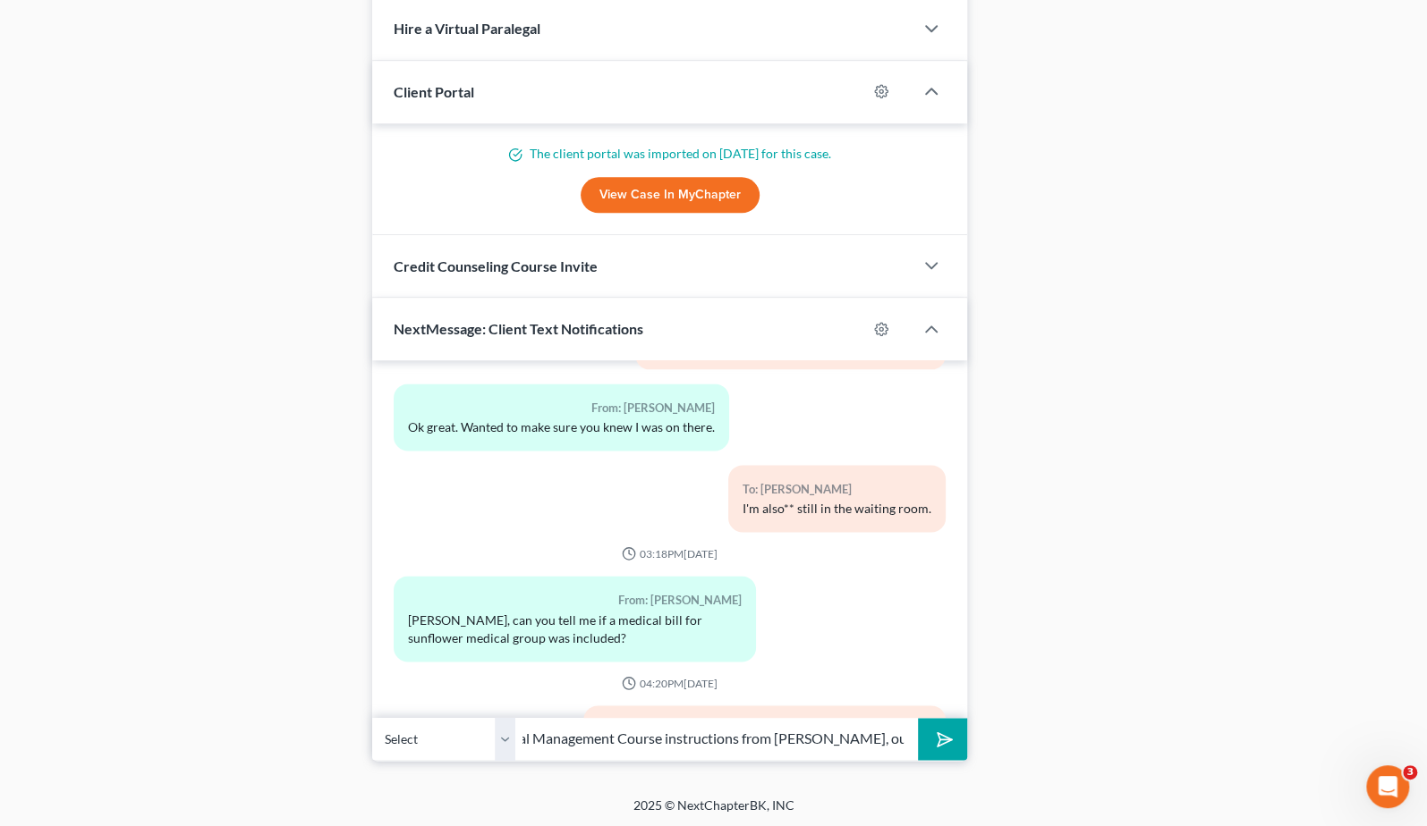
scroll to position [0, 277]
type input "Also, please check your email for the Financial Management Course instructions …"
click at [918, 718] on button "submit" at bounding box center [942, 739] width 49 height 42
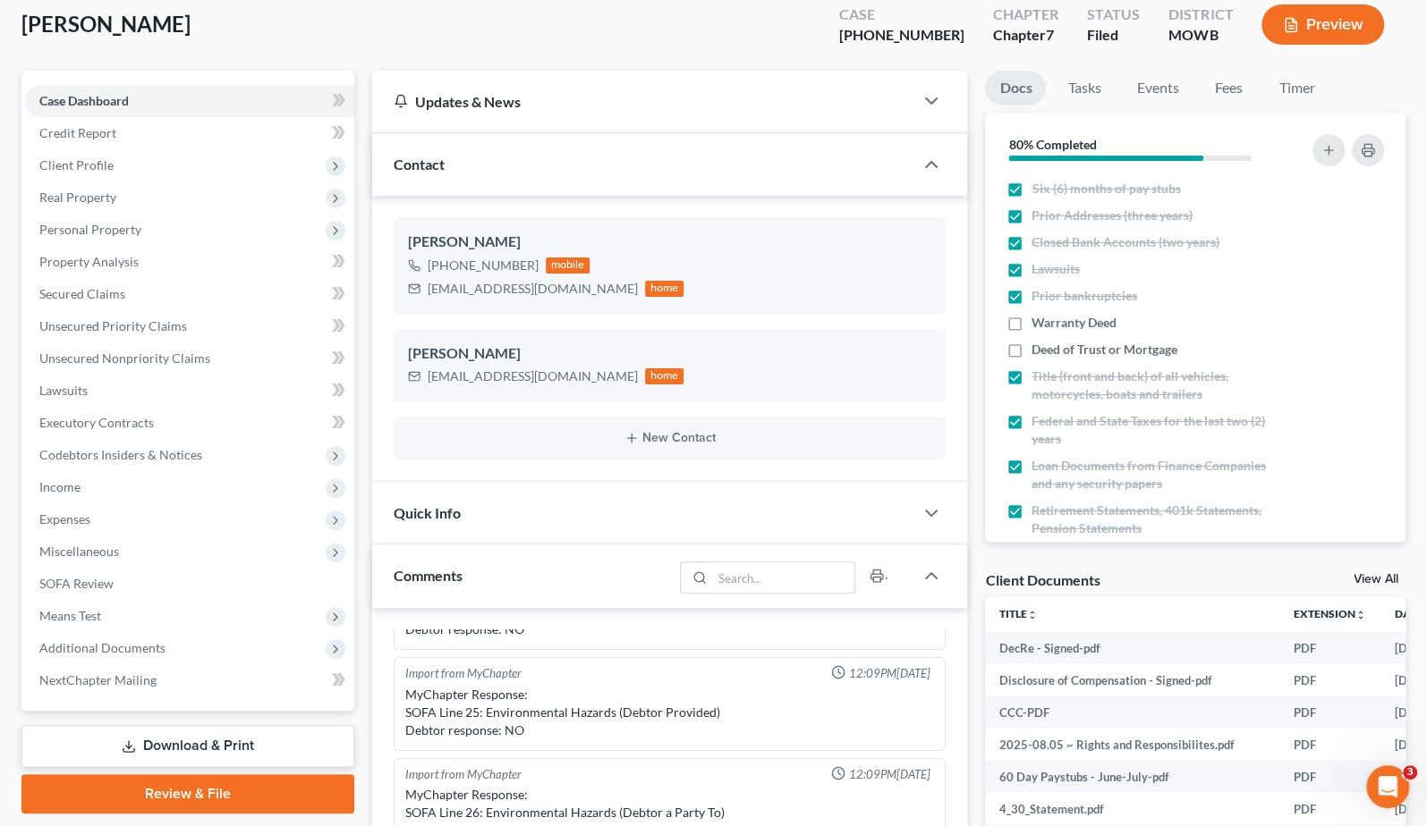
scroll to position [0, 0]
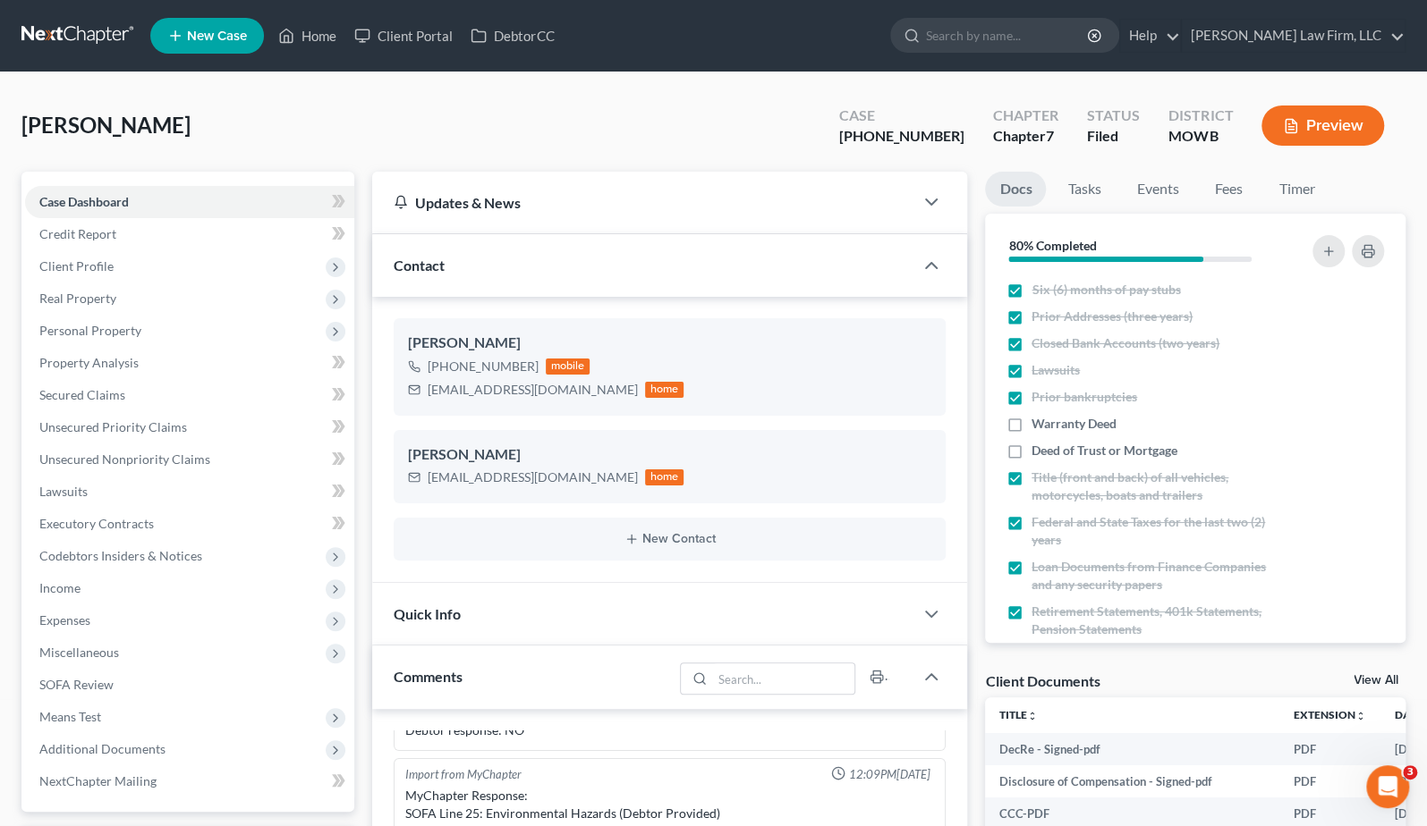
click at [51, 5] on nav "Home New Case Client Portal DebtorCC Sader Law Firm, LLC jlee@saderlawfirm.com …" at bounding box center [713, 36] width 1427 height 72
click at [50, 30] on link at bounding box center [78, 36] width 114 height 32
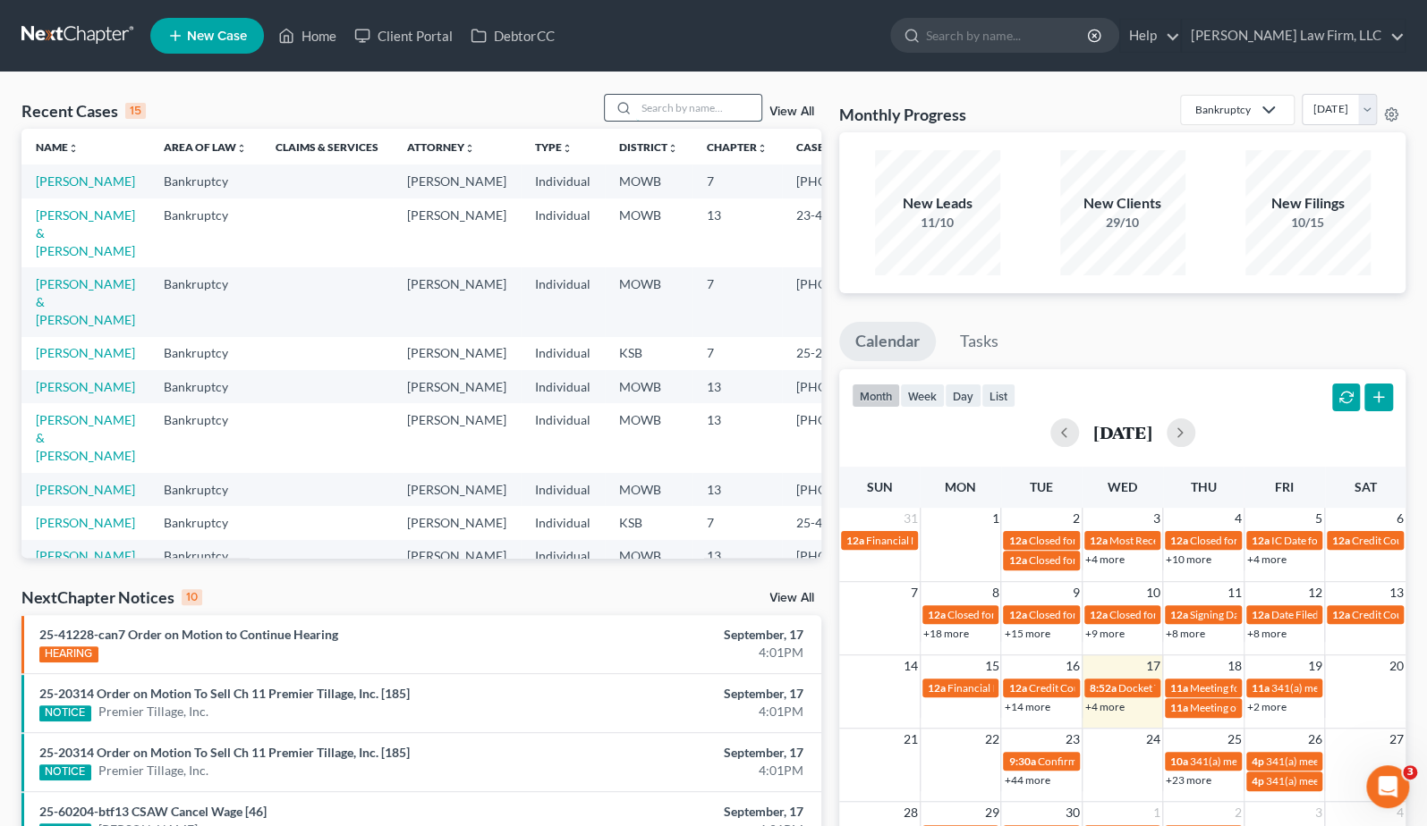
click at [730, 106] on input "search" at bounding box center [698, 108] width 125 height 26
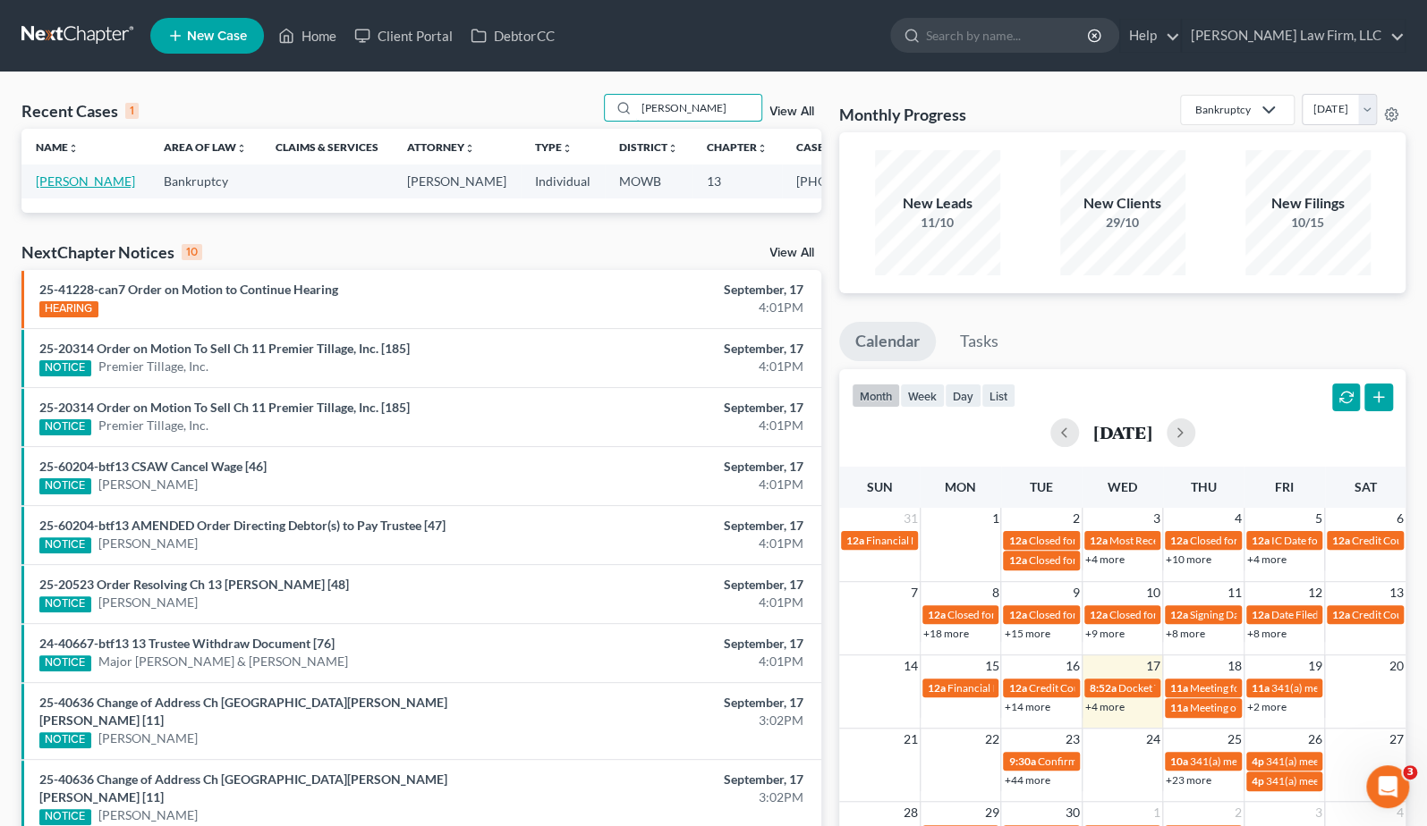
type input "[PERSON_NAME]"
click at [64, 183] on link "[PERSON_NAME]" at bounding box center [85, 181] width 99 height 15
select select "4"
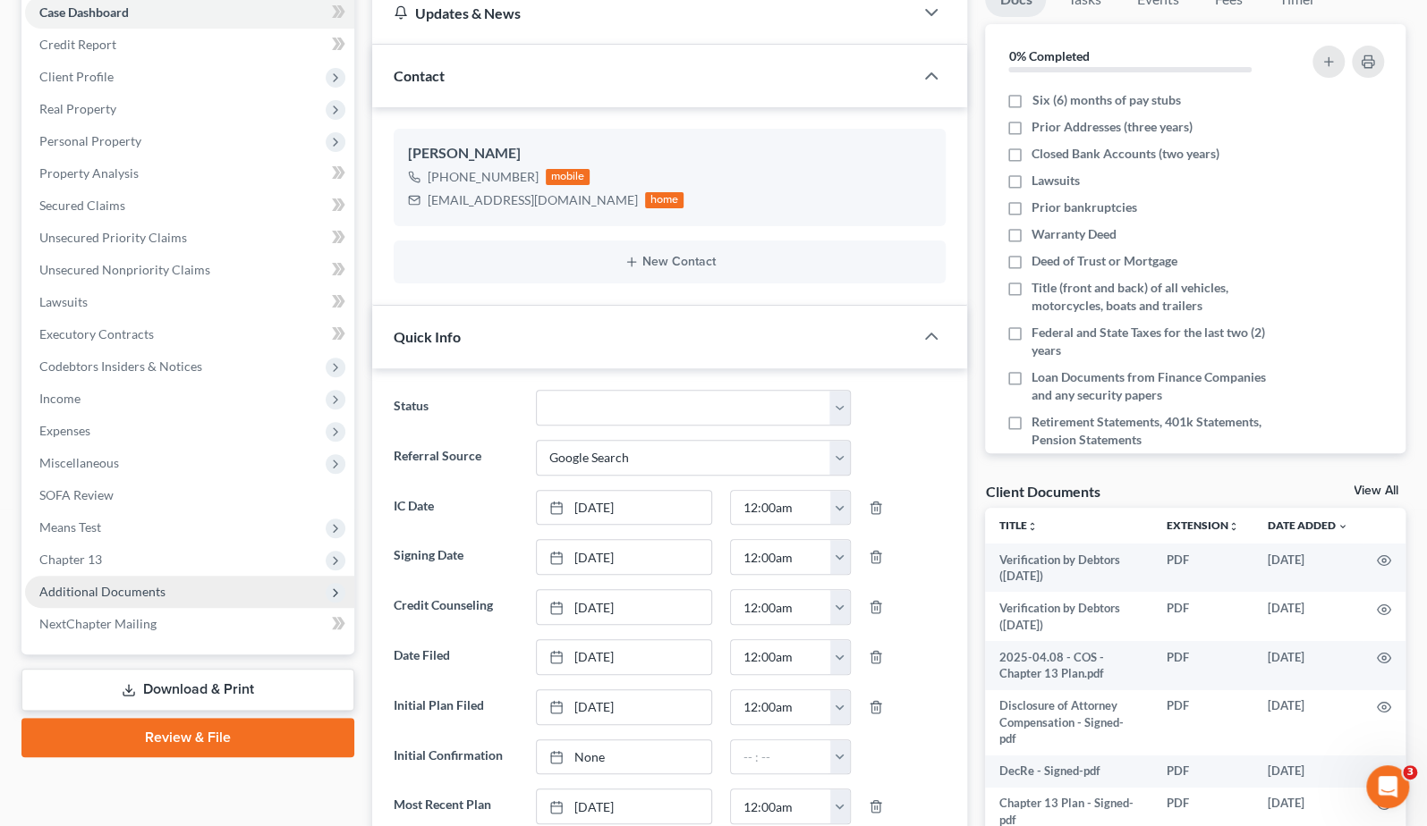
scroll to position [199, 0]
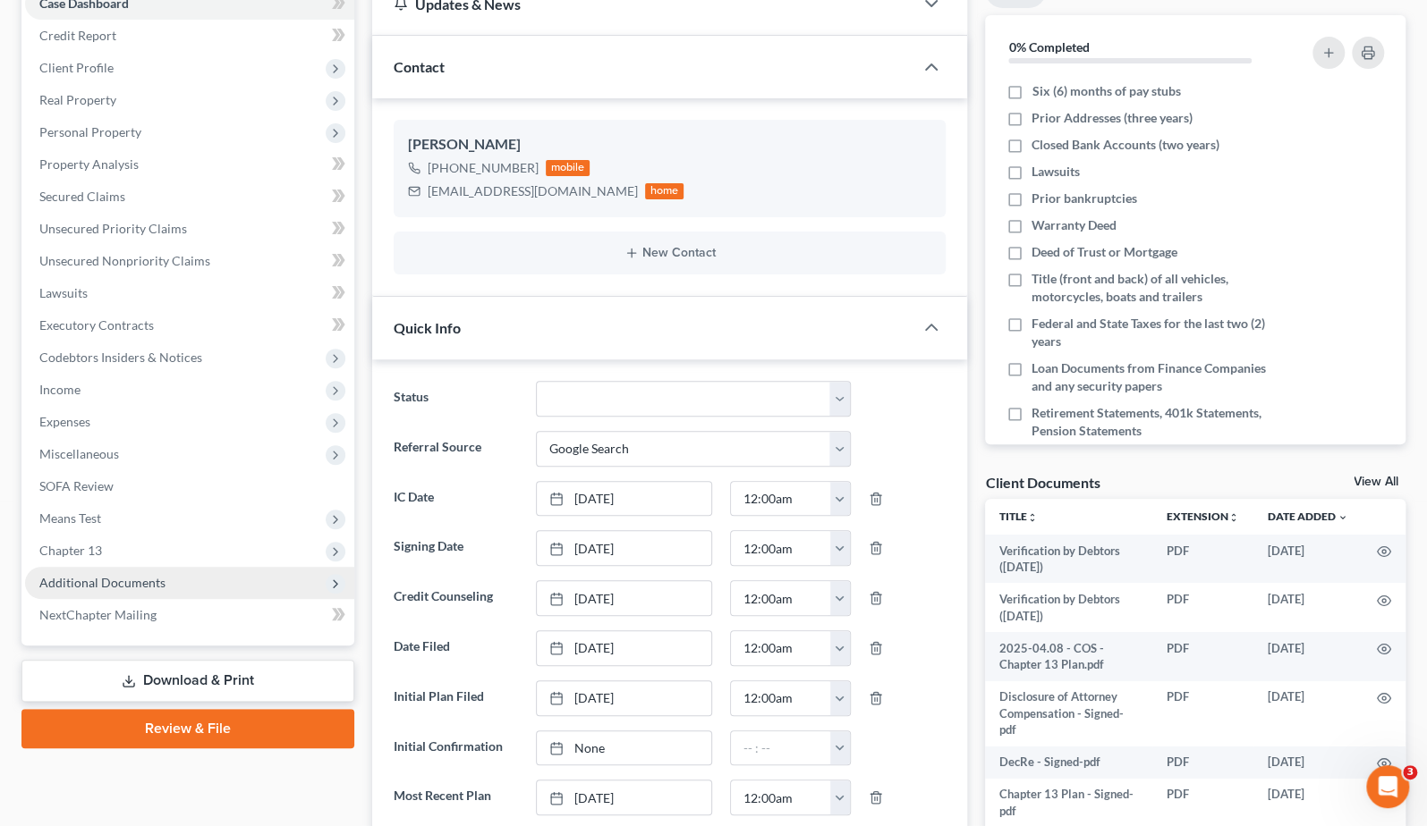
click at [186, 585] on span "Additional Documents" at bounding box center [189, 583] width 329 height 32
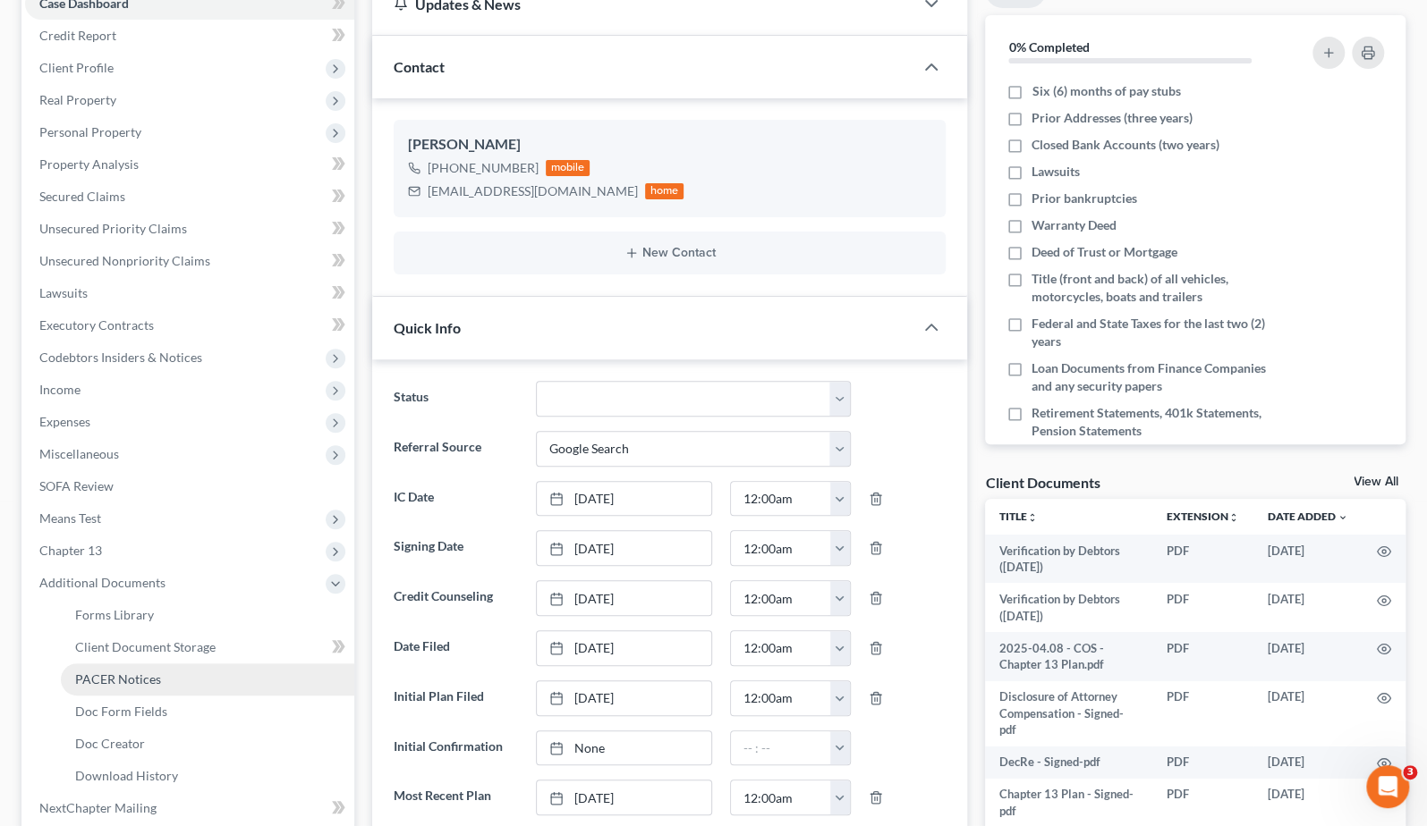
click at [185, 685] on link "PACER Notices" at bounding box center [207, 680] width 293 height 32
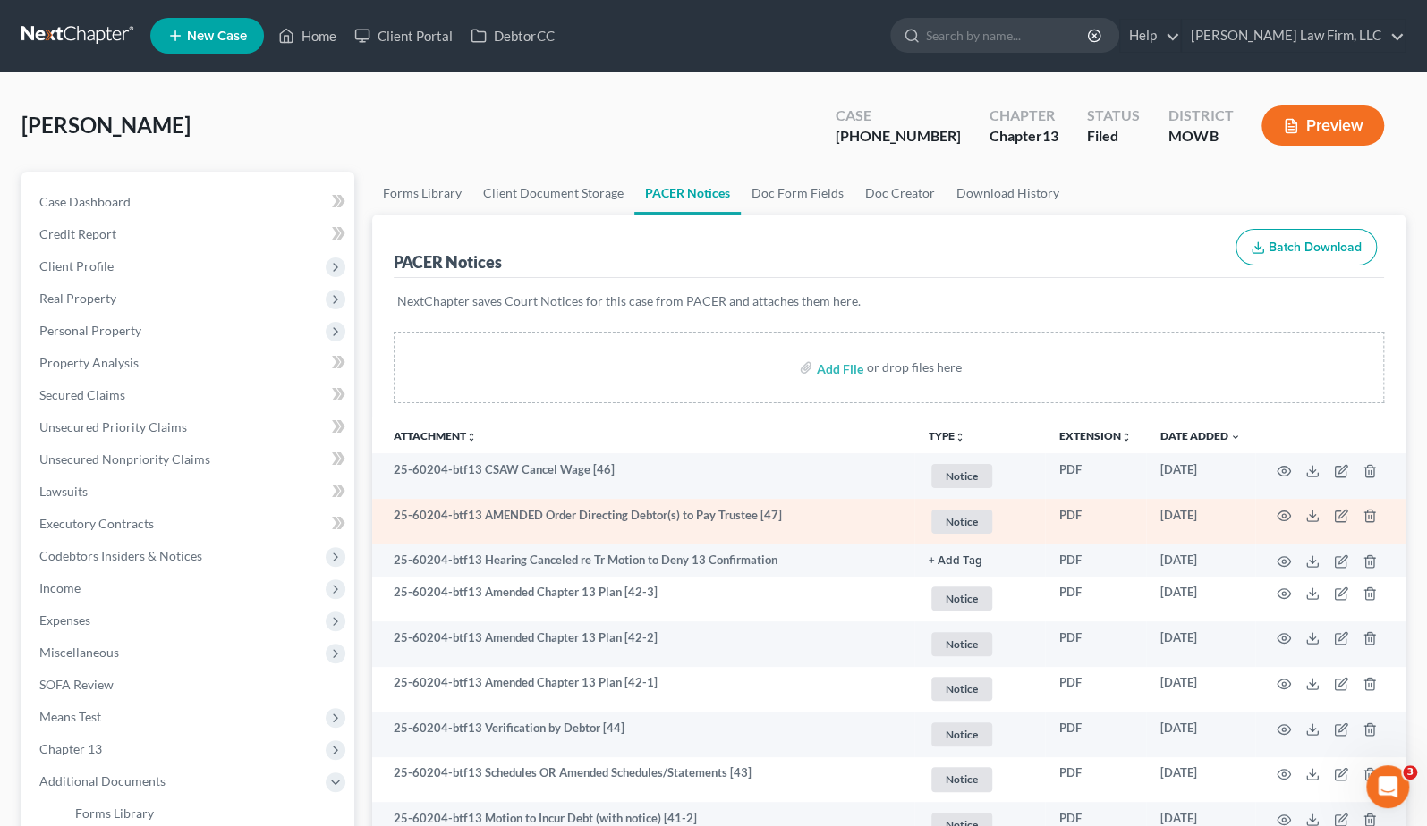
click at [1274, 509] on td at bounding box center [1330, 522] width 150 height 46
click at [1281, 513] on icon "button" at bounding box center [1283, 516] width 14 height 14
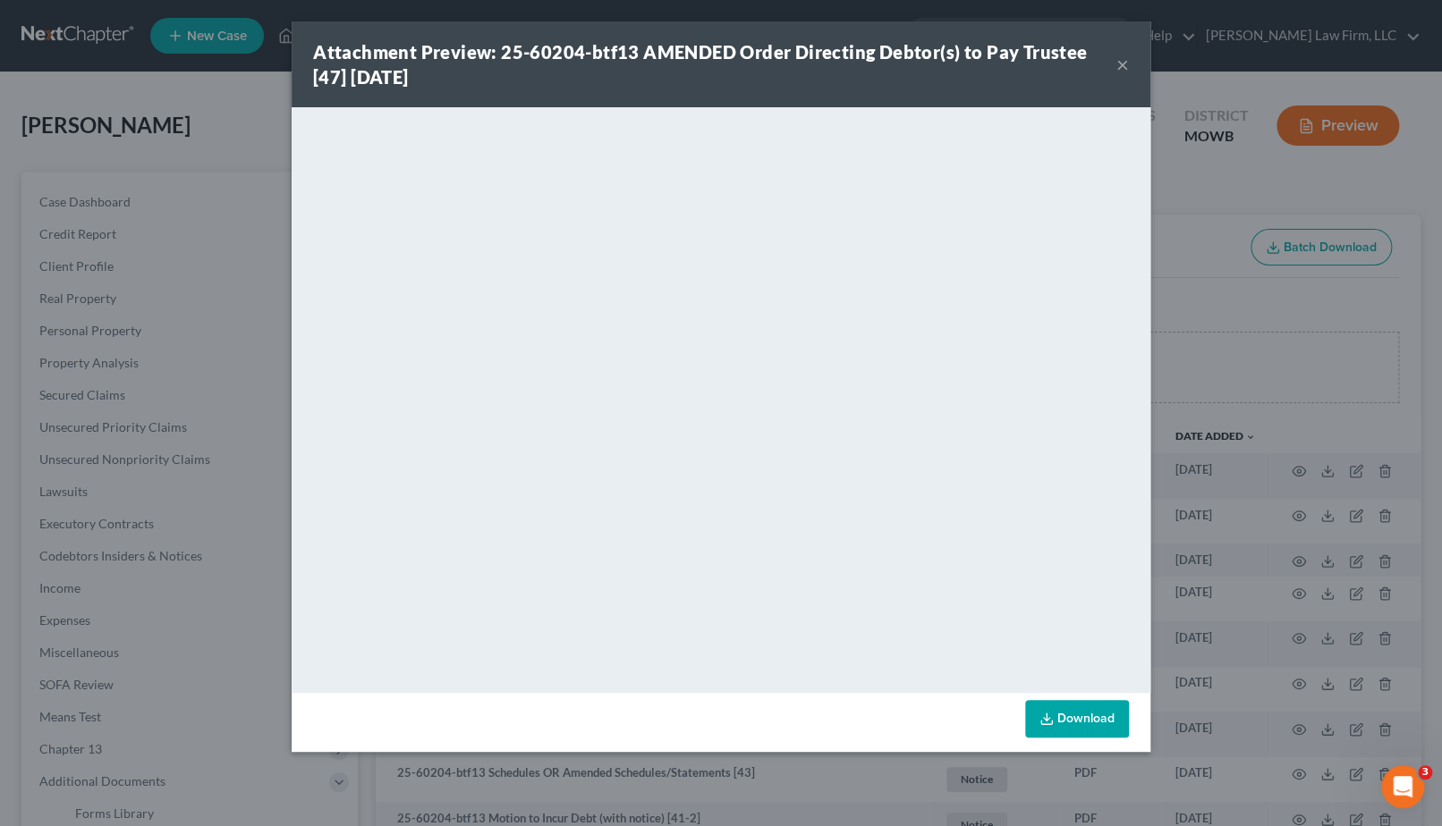
click at [137, 114] on div "Attachment Preview: 25-60204-btf13 AMENDED Order Directing Debtor(s) to Pay Tru…" at bounding box center [721, 413] width 1442 height 826
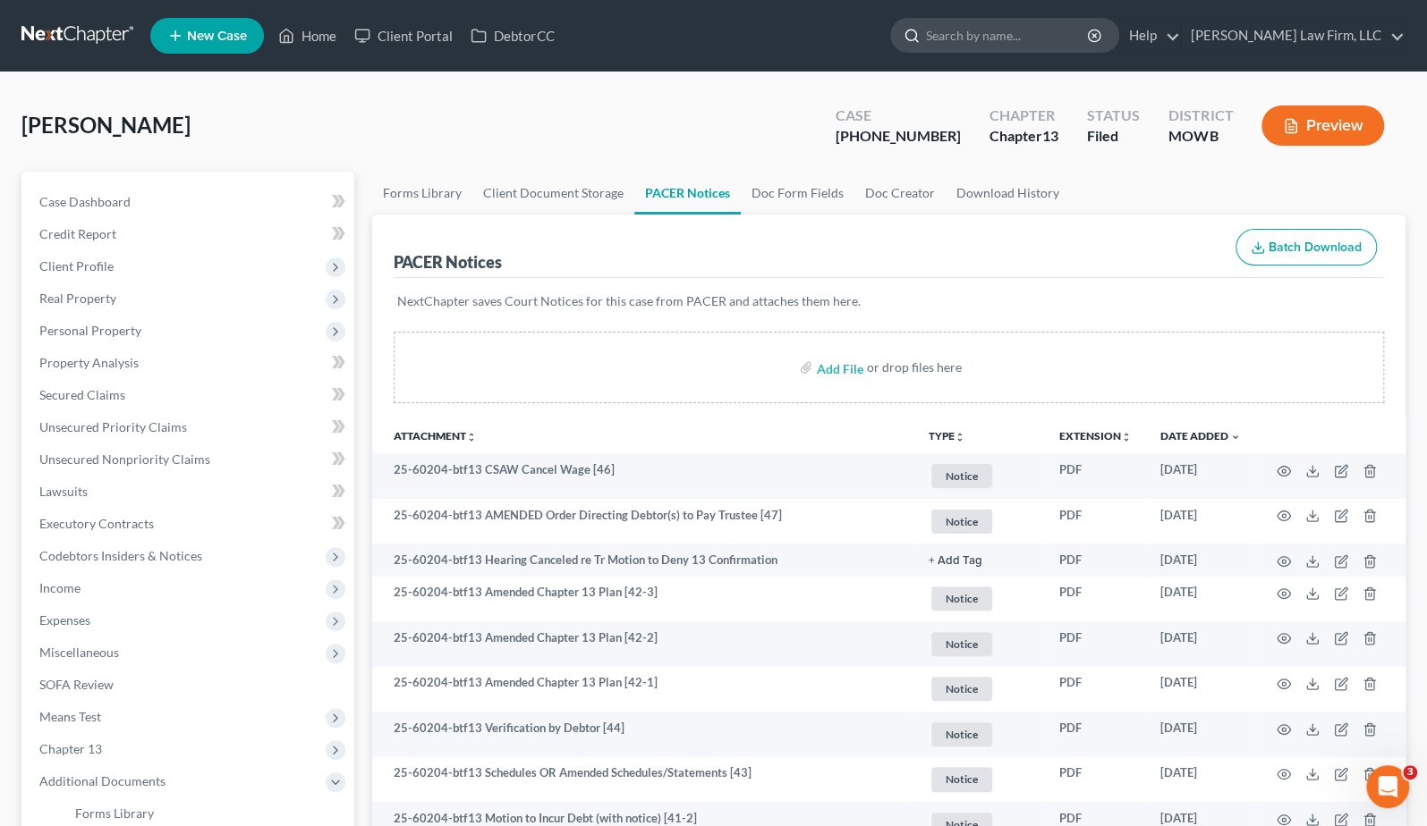
click at [1089, 30] on input "search" at bounding box center [1008, 35] width 164 height 33
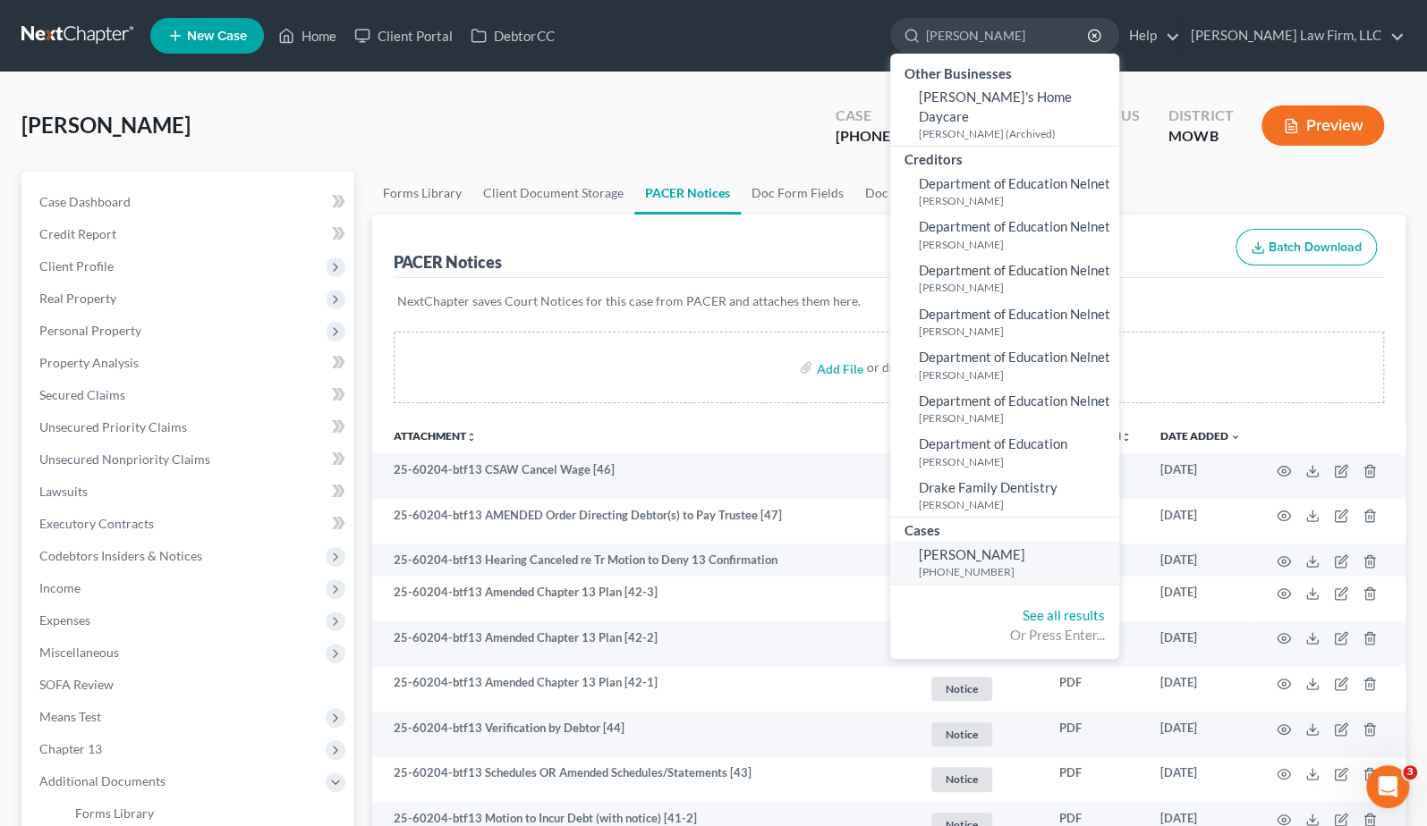
type input "[PERSON_NAME]"
click at [1095, 541] on link "[PERSON_NAME] [PHONE_NUMBER]" at bounding box center [1004, 563] width 229 height 44
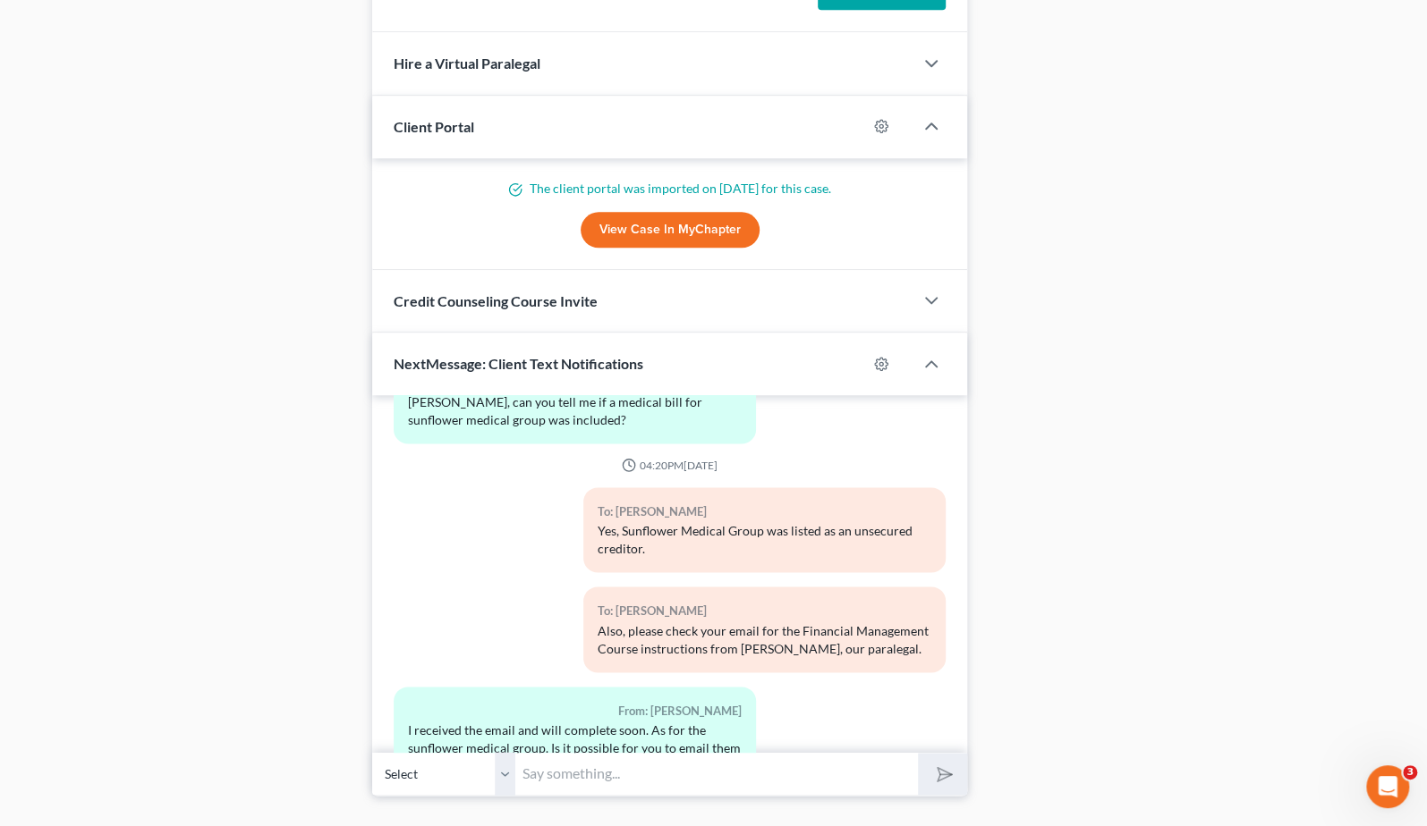
scroll to position [1174, 0]
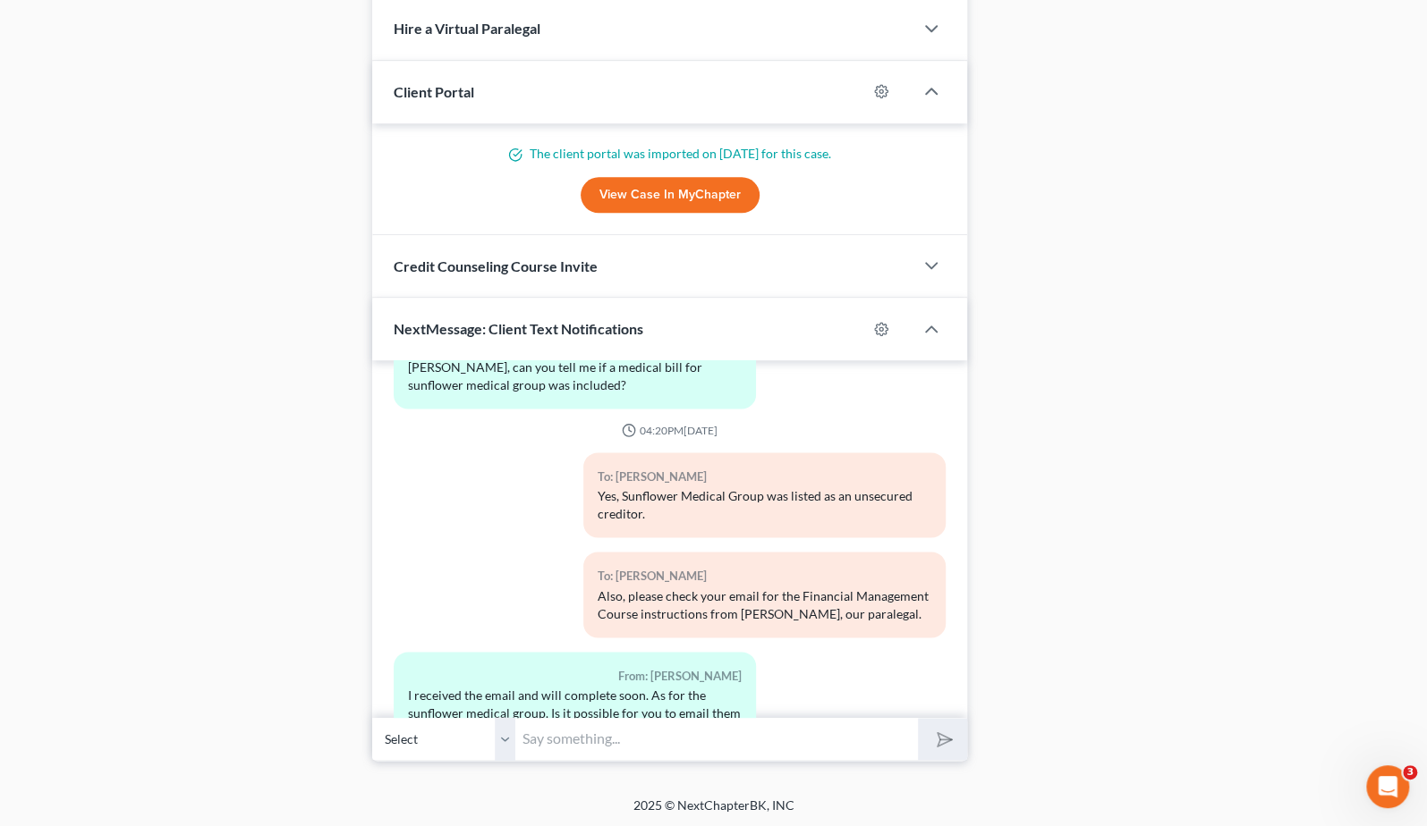
drag, startPoint x: 608, startPoint y: 744, endPoint x: 679, endPoint y: 733, distance: 71.6
click at [608, 744] on input "text" at bounding box center [716, 739] width 402 height 44
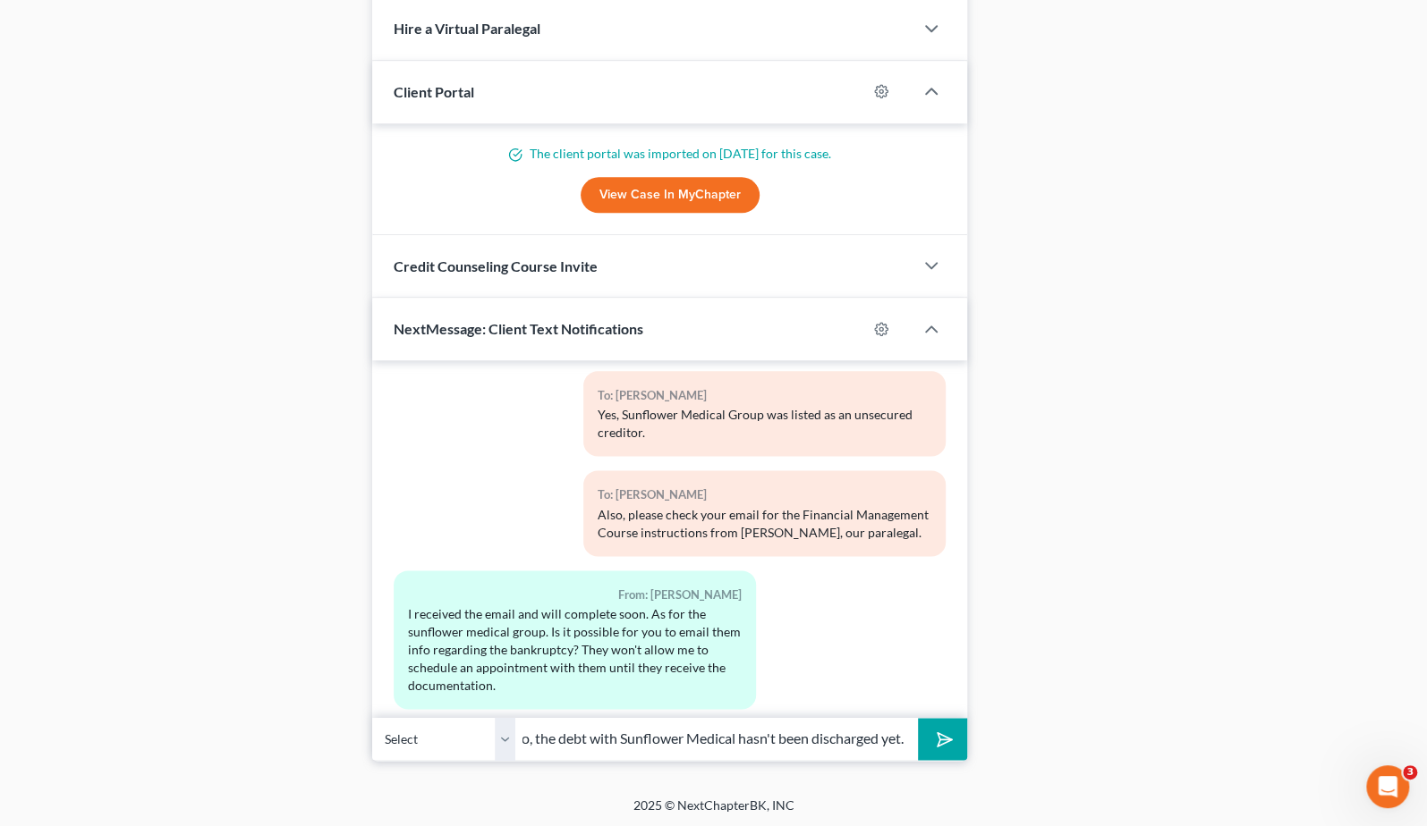
scroll to position [0, 13]
type input "So, the debt with Sunflower Medical hasn't been discharged yet."
click at [918, 718] on button "submit" at bounding box center [942, 739] width 49 height 42
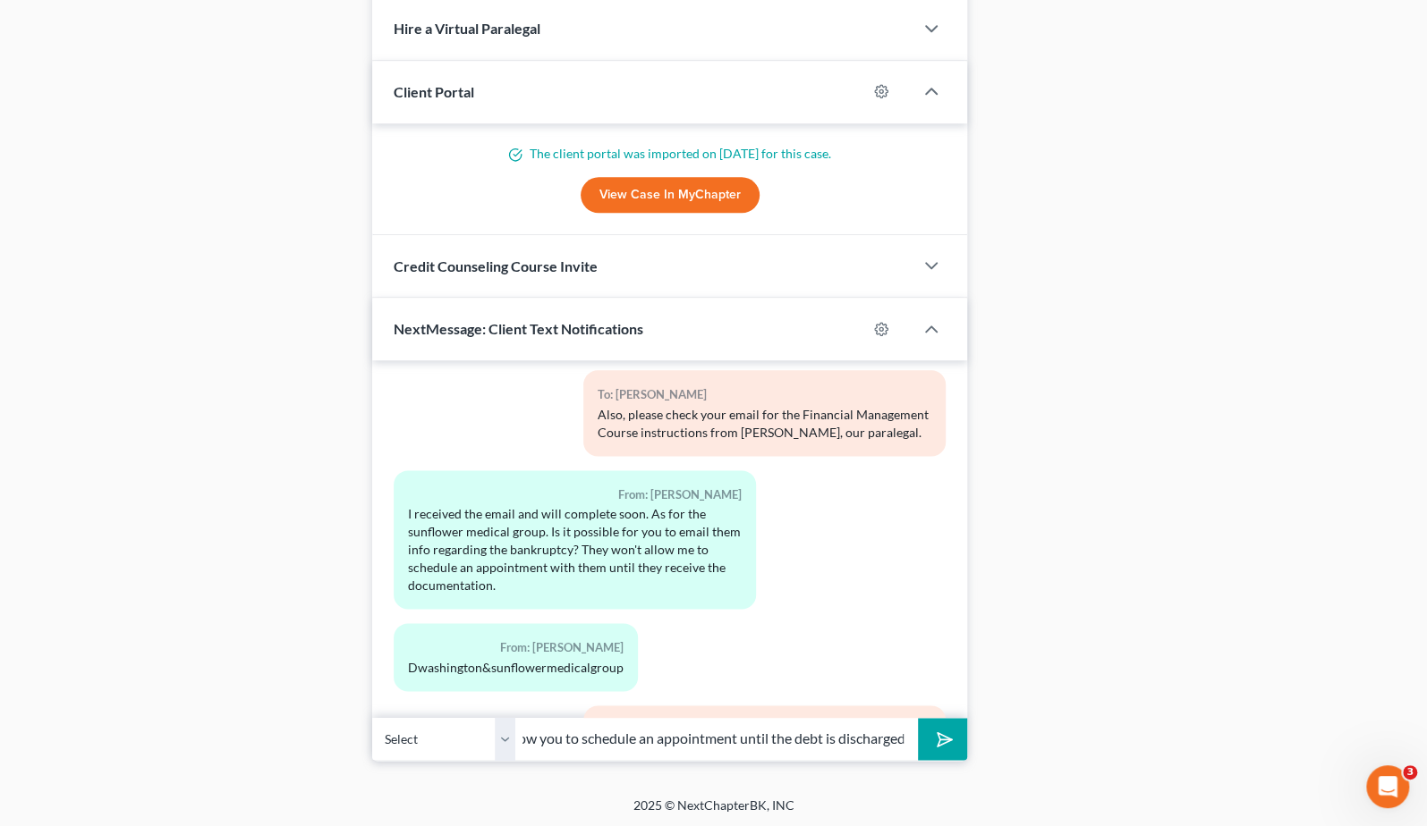
scroll to position [0, 249]
type input "So, I'm not certain whether they will allow you to schedule an appointment unti…"
click at [918, 718] on button "submit" at bounding box center [942, 739] width 49 height 42
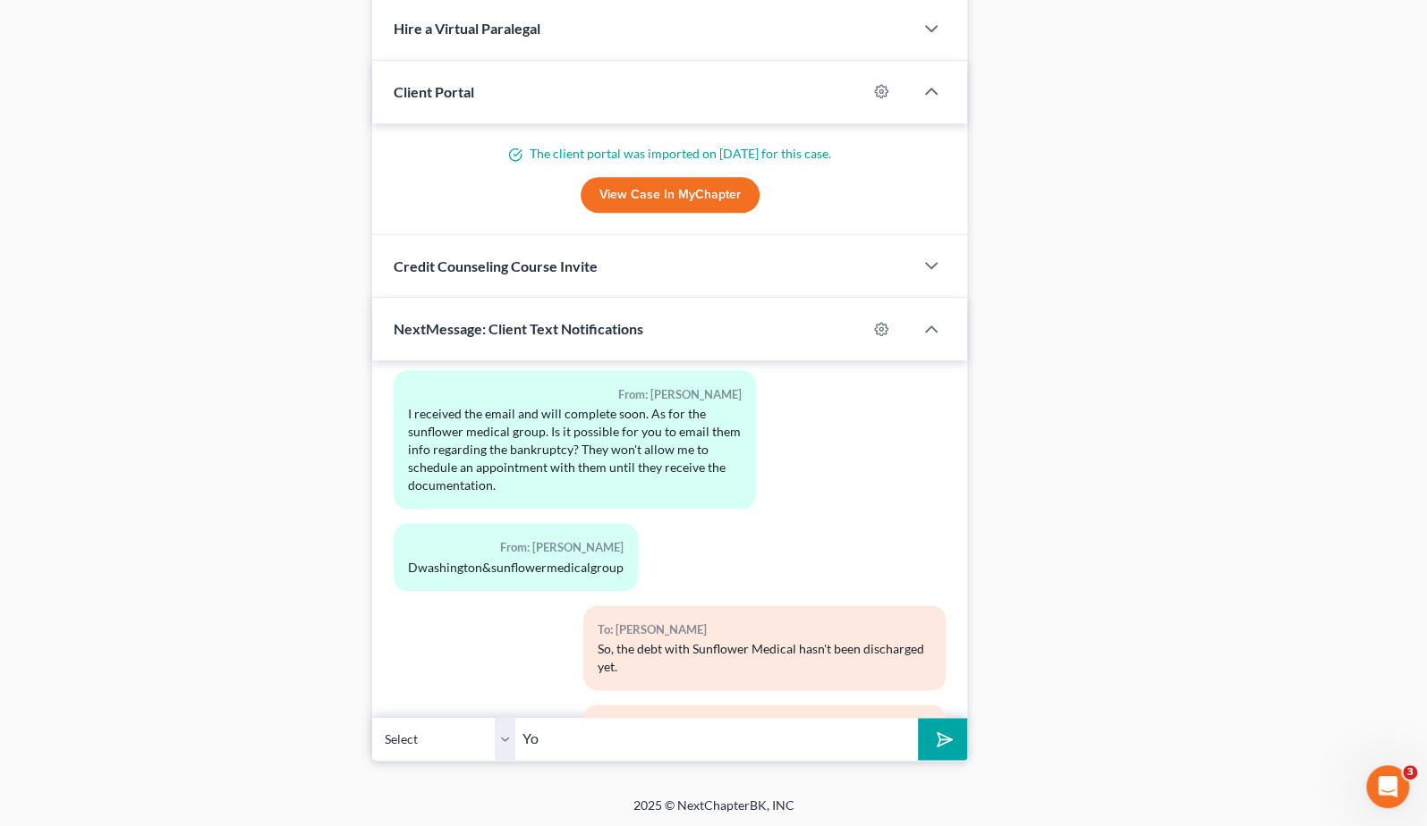
type input "Y"
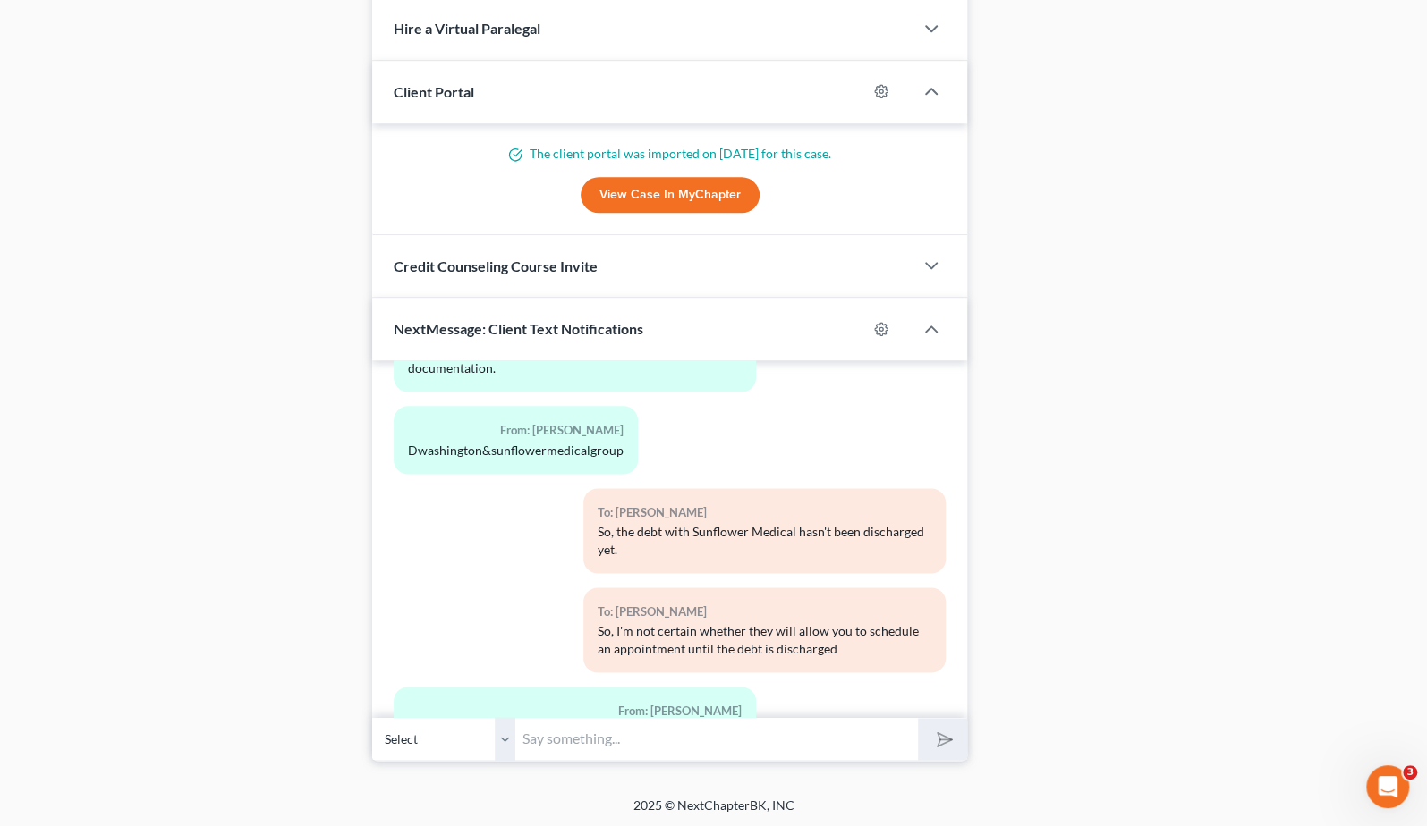
click at [645, 723] on div "Correct but they said as long as they have the information they will allow me t…" at bounding box center [575, 750] width 334 height 54
click at [633, 733] on input "text" at bounding box center [716, 739] width 402 height 44
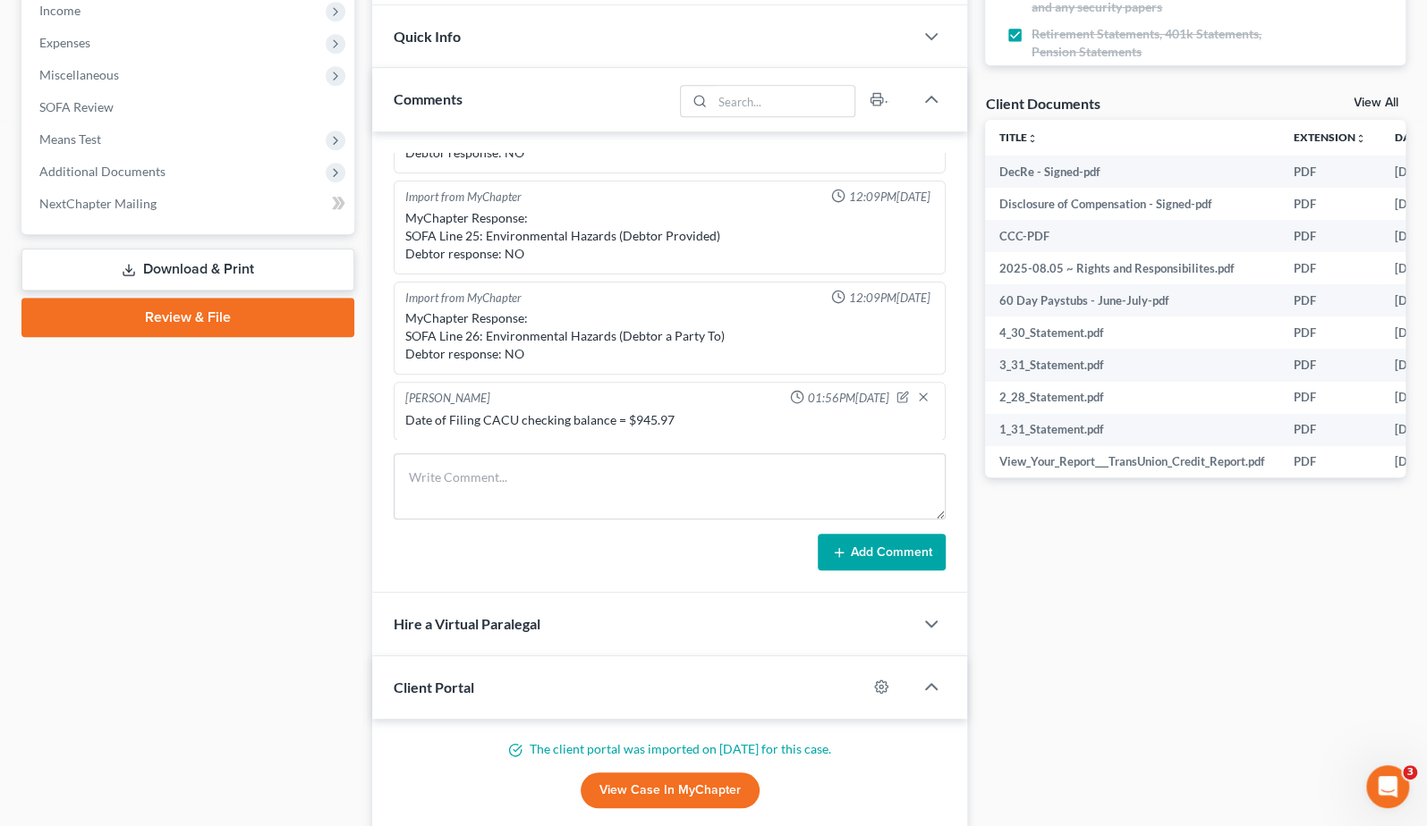
scroll to position [80, 0]
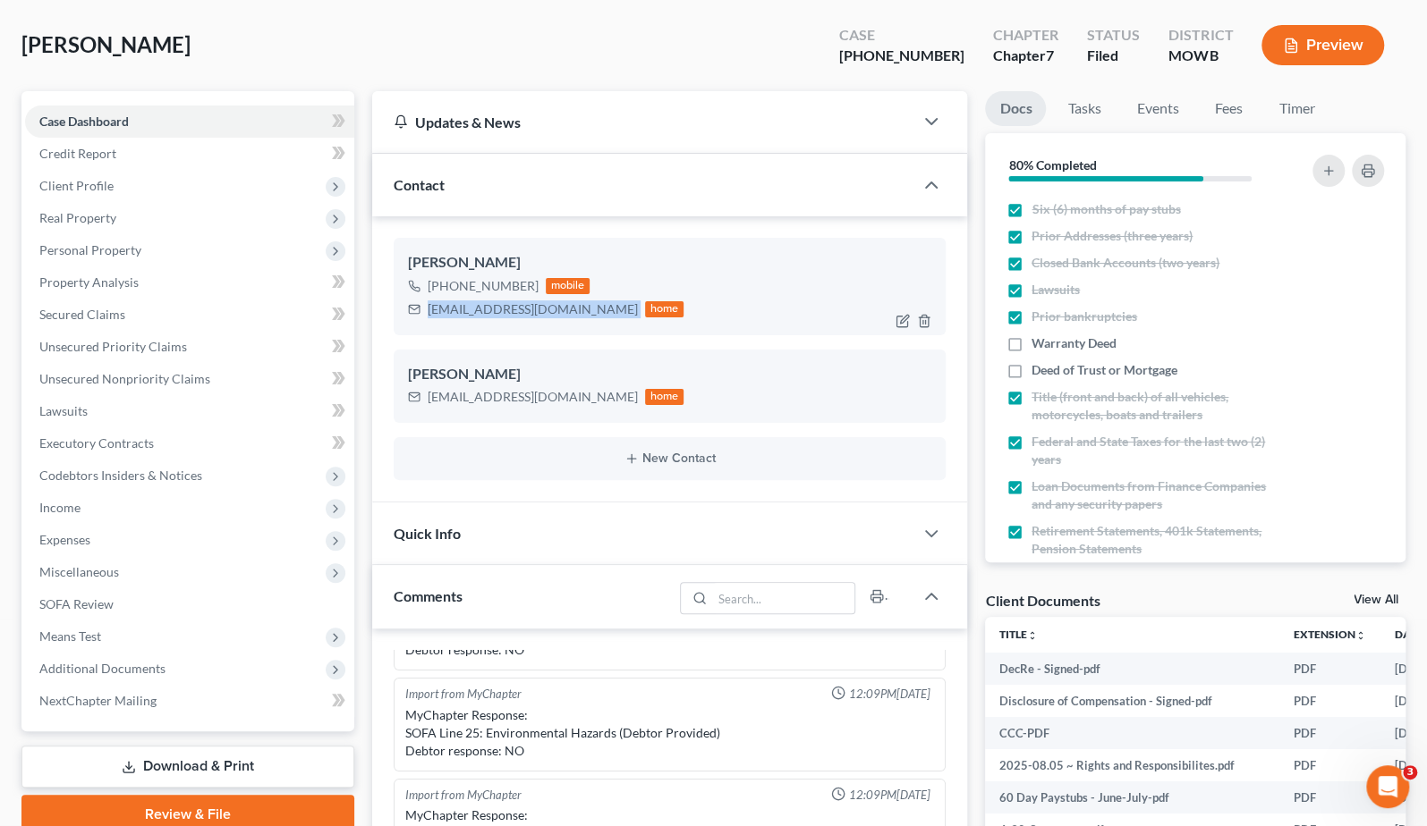
drag, startPoint x: 424, startPoint y: 308, endPoint x: 597, endPoint y: 325, distance: 173.5
click at [597, 325] on div "[PERSON_NAME] [PHONE_NUMBER] mobile [EMAIL_ADDRESS][DOMAIN_NAME] home" at bounding box center [670, 286] width 553 height 97
copy div "[EMAIL_ADDRESS][DOMAIN_NAME]"
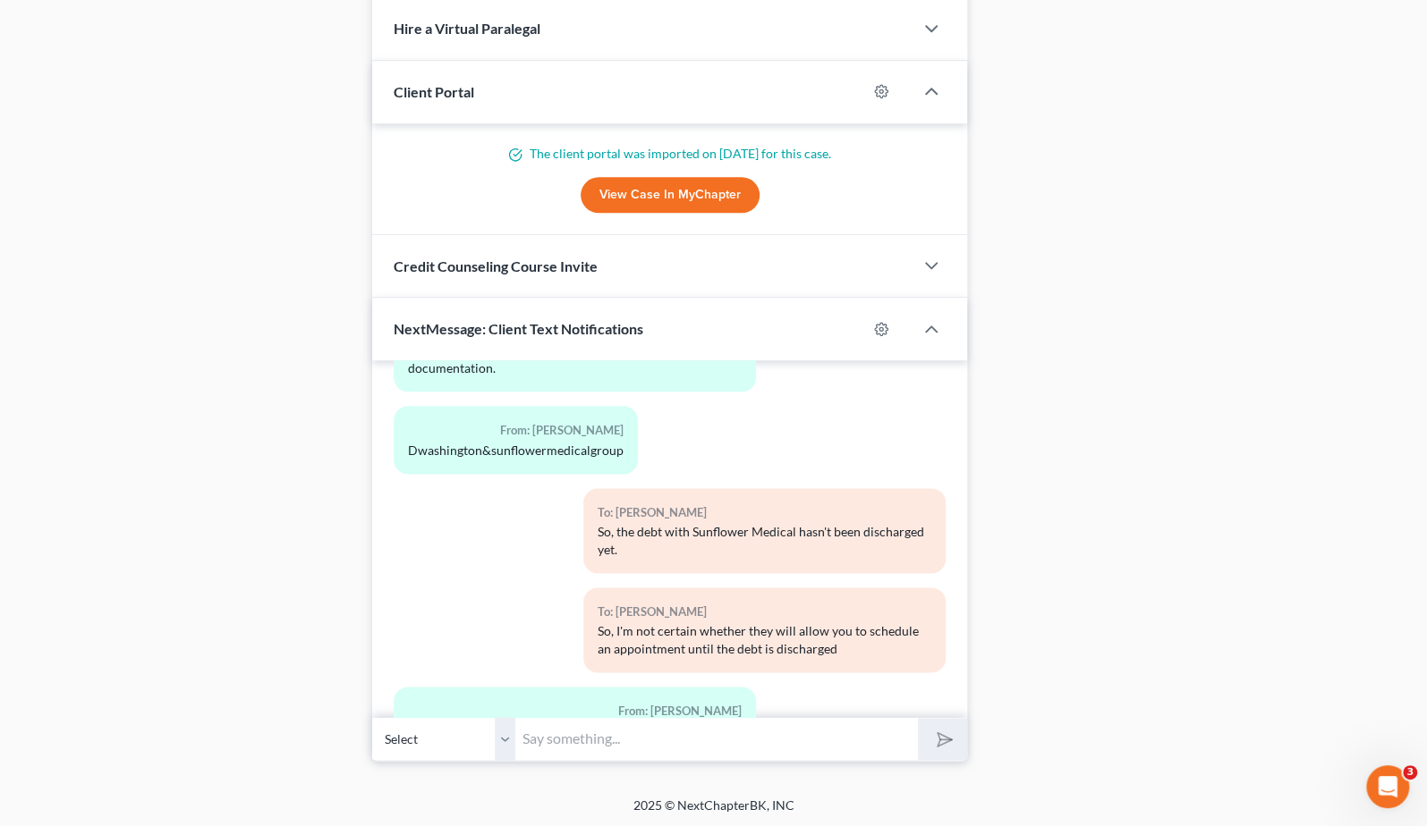
scroll to position [10495, 0]
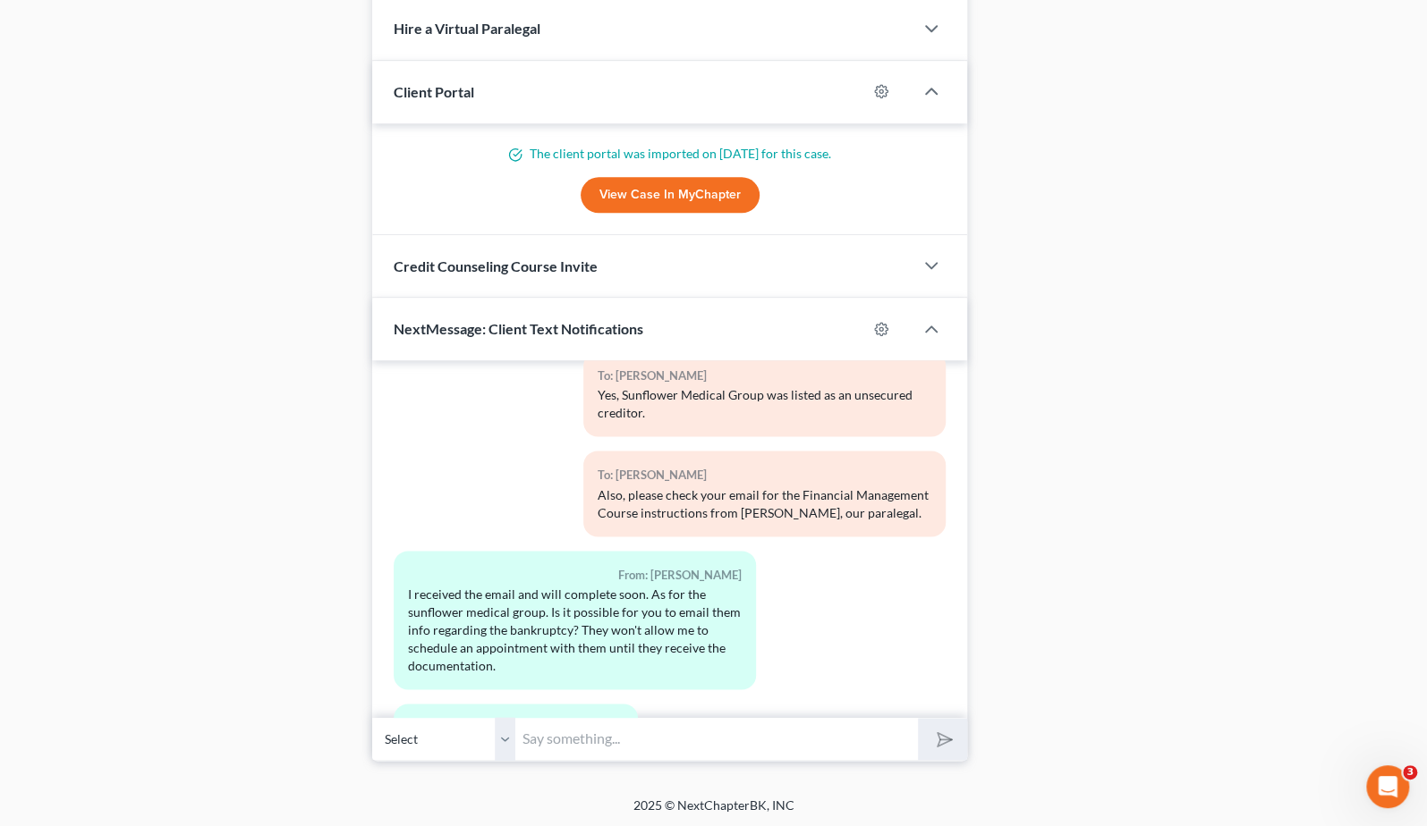
drag, startPoint x: 408, startPoint y: 641, endPoint x: 627, endPoint y: 635, distance: 219.2
click at [627, 704] on div "From: [PERSON_NAME]" at bounding box center [516, 737] width 244 height 67
copy div "Dwashington&sunflowermedicalgroup"
click at [623, 717] on input "text" at bounding box center [716, 739] width 402 height 44
click at [475, 585] on div "From: [PERSON_NAME] I received the email and will complete soon. As for the sun…" at bounding box center [575, 627] width 380 height 153
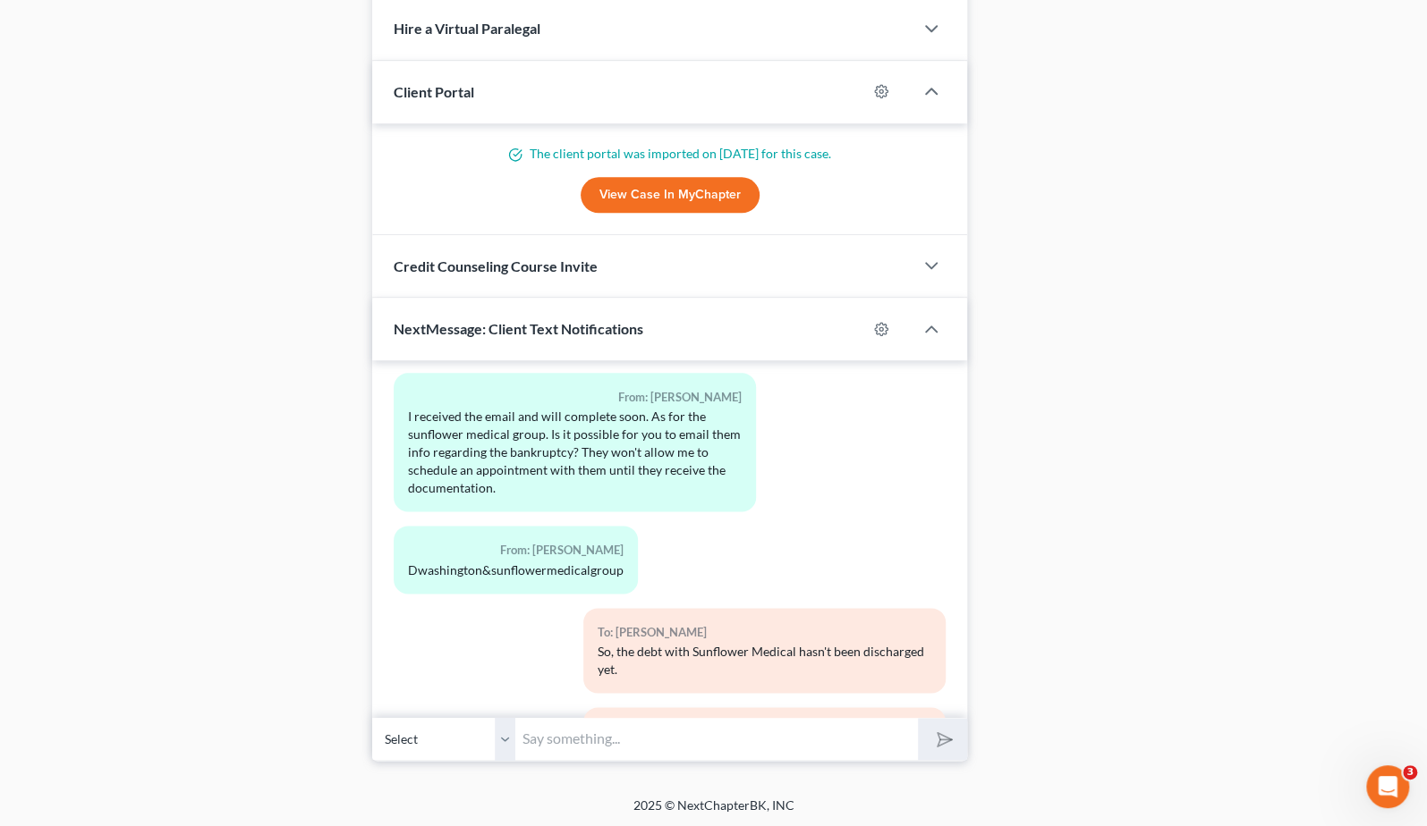
scroll to position [10793, 0]
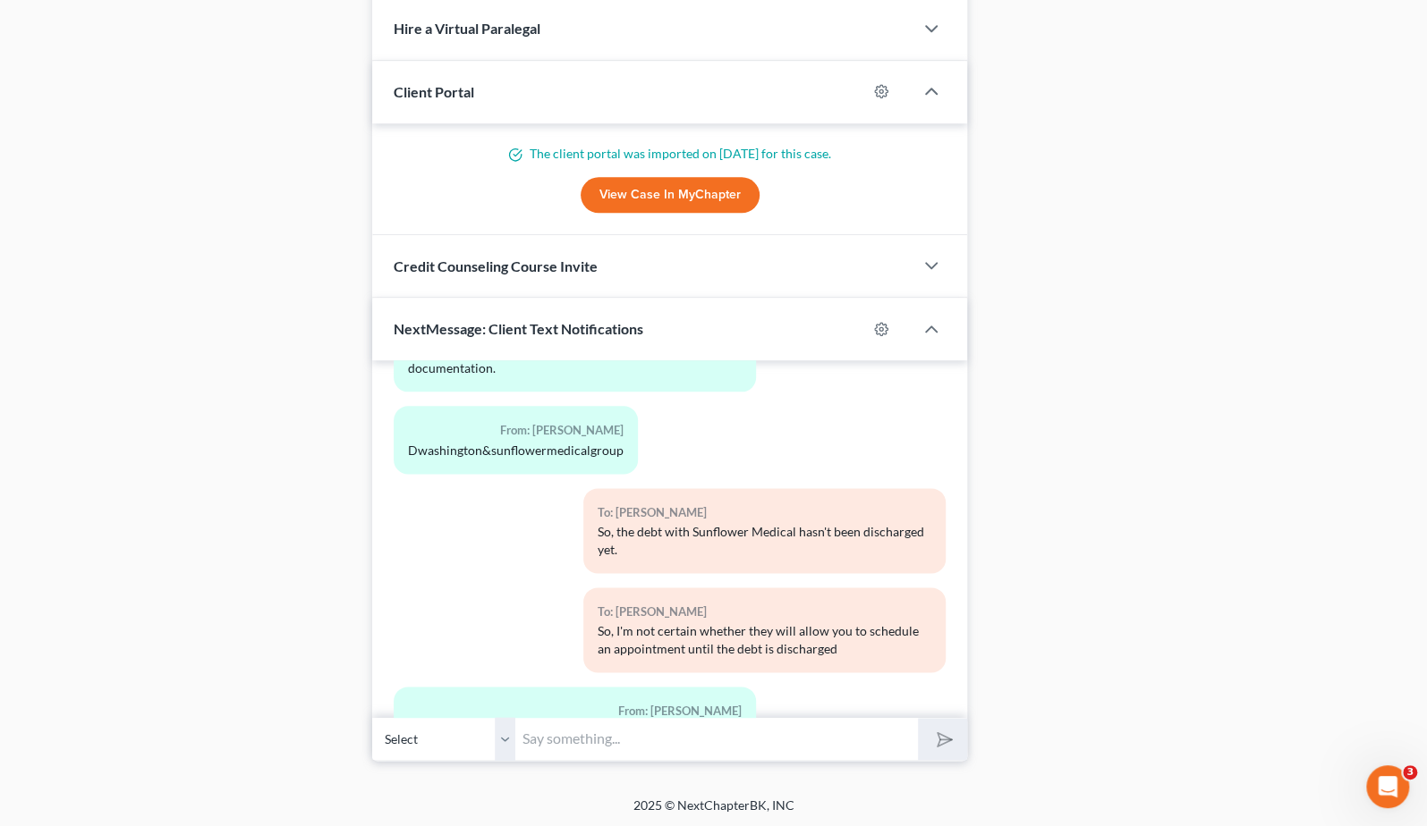
click at [636, 738] on input "text" at bounding box center [716, 739] width 402 height 44
type input "Sent. I CC'd you on the email."
click at [918, 718] on button "submit" at bounding box center [942, 739] width 49 height 42
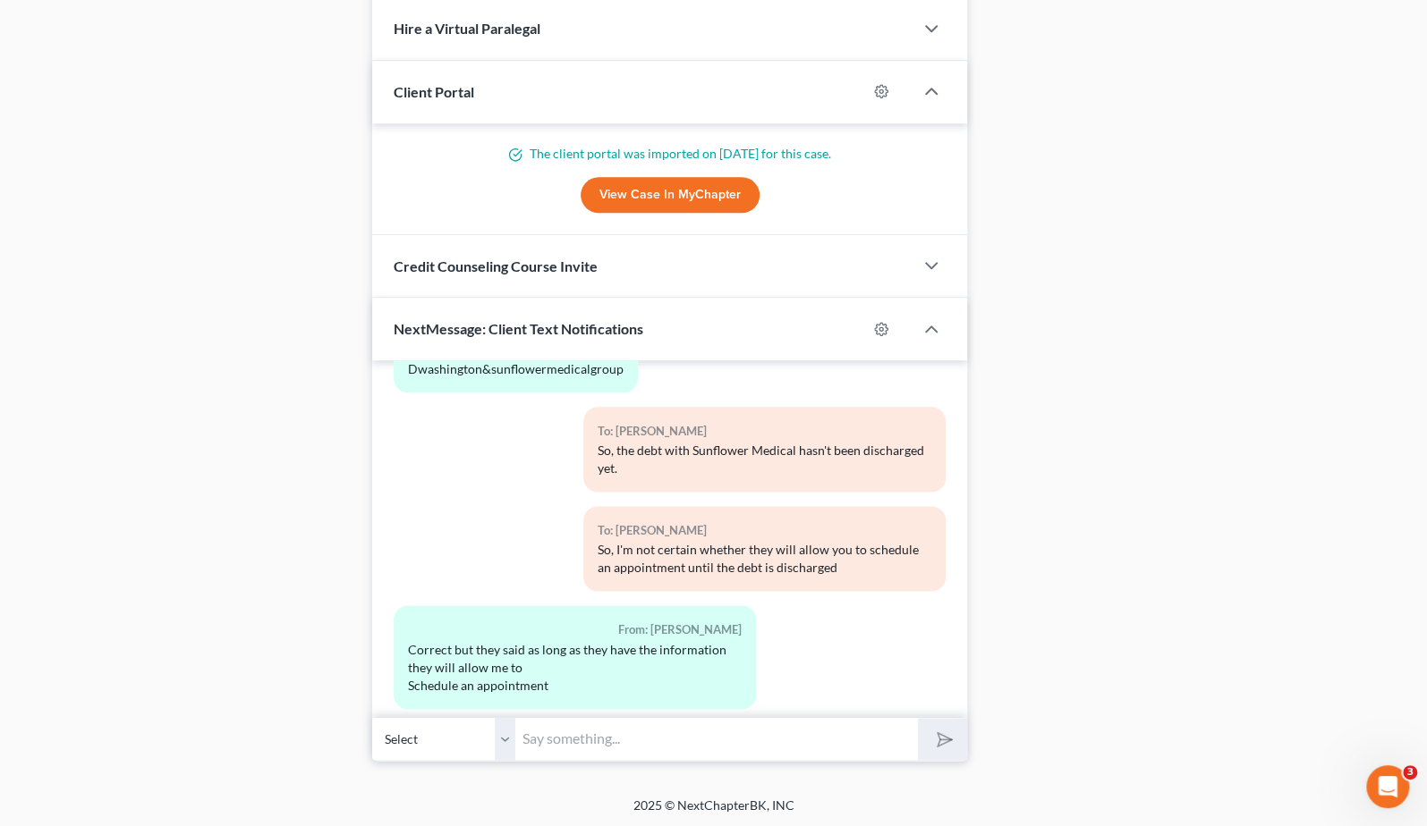
scroll to position [10956, 0]
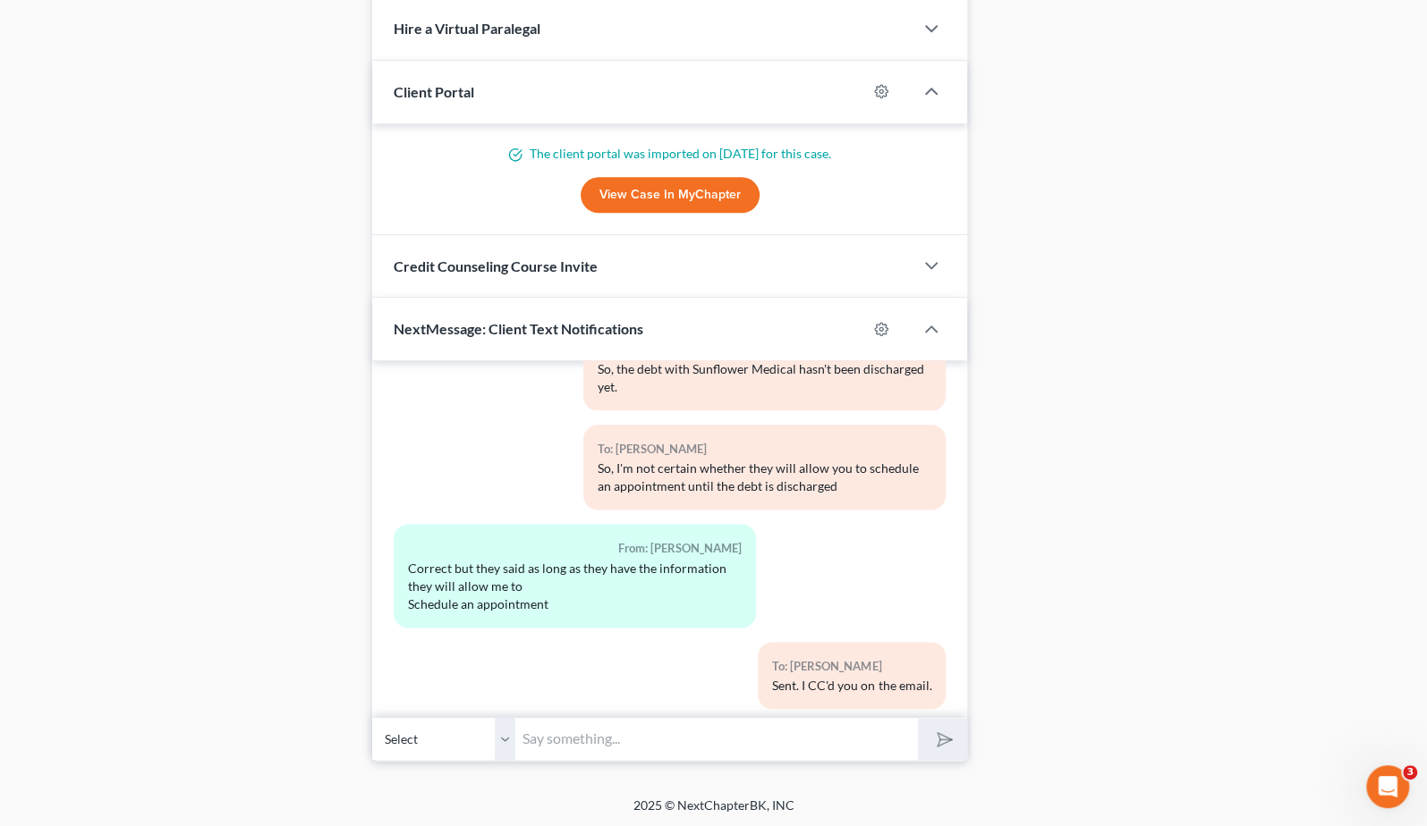
click at [395, 425] on div "To: [PERSON_NAME] So, I'm not certain whether they will allow you to schedule a…" at bounding box center [670, 474] width 571 height 99
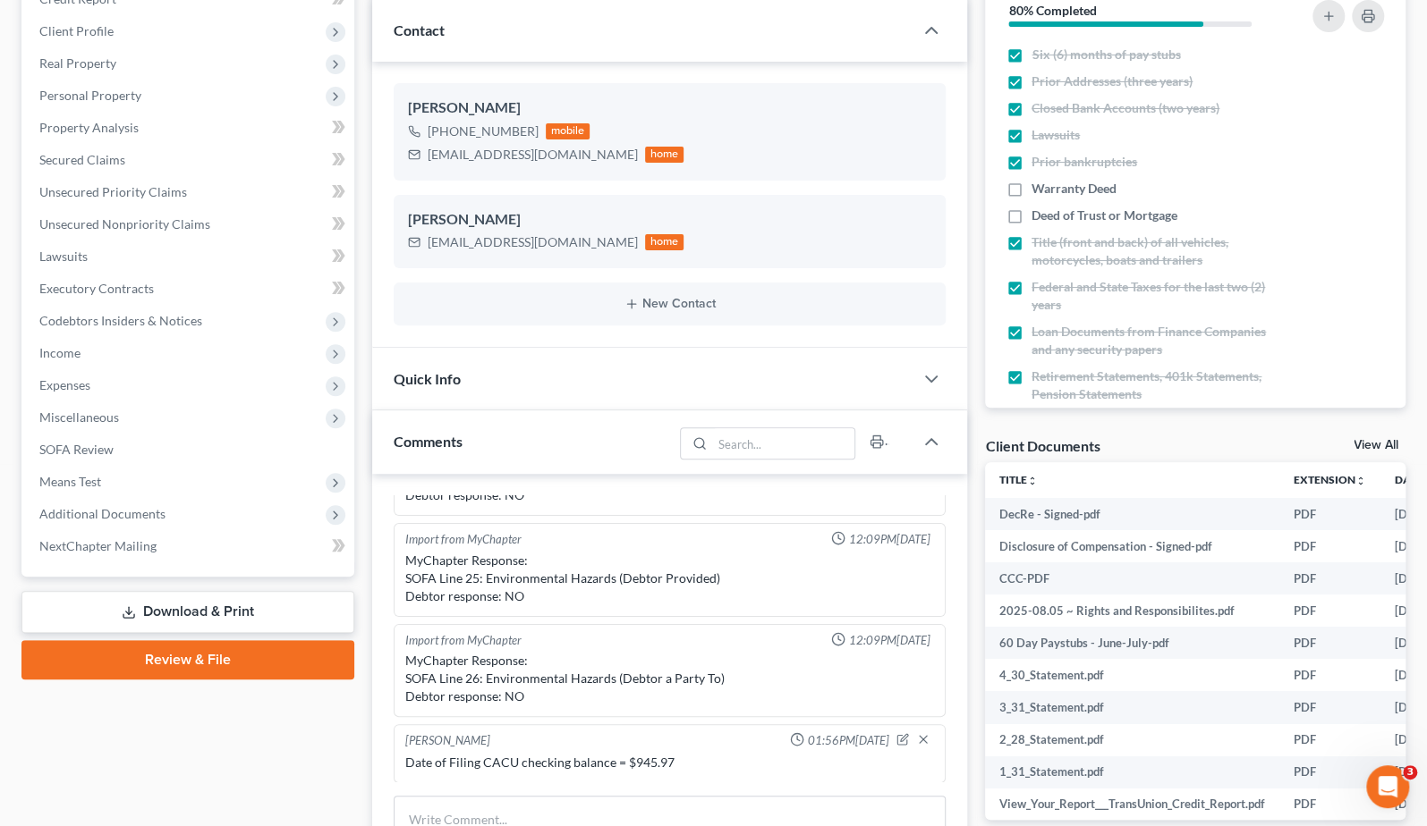
scroll to position [0, 0]
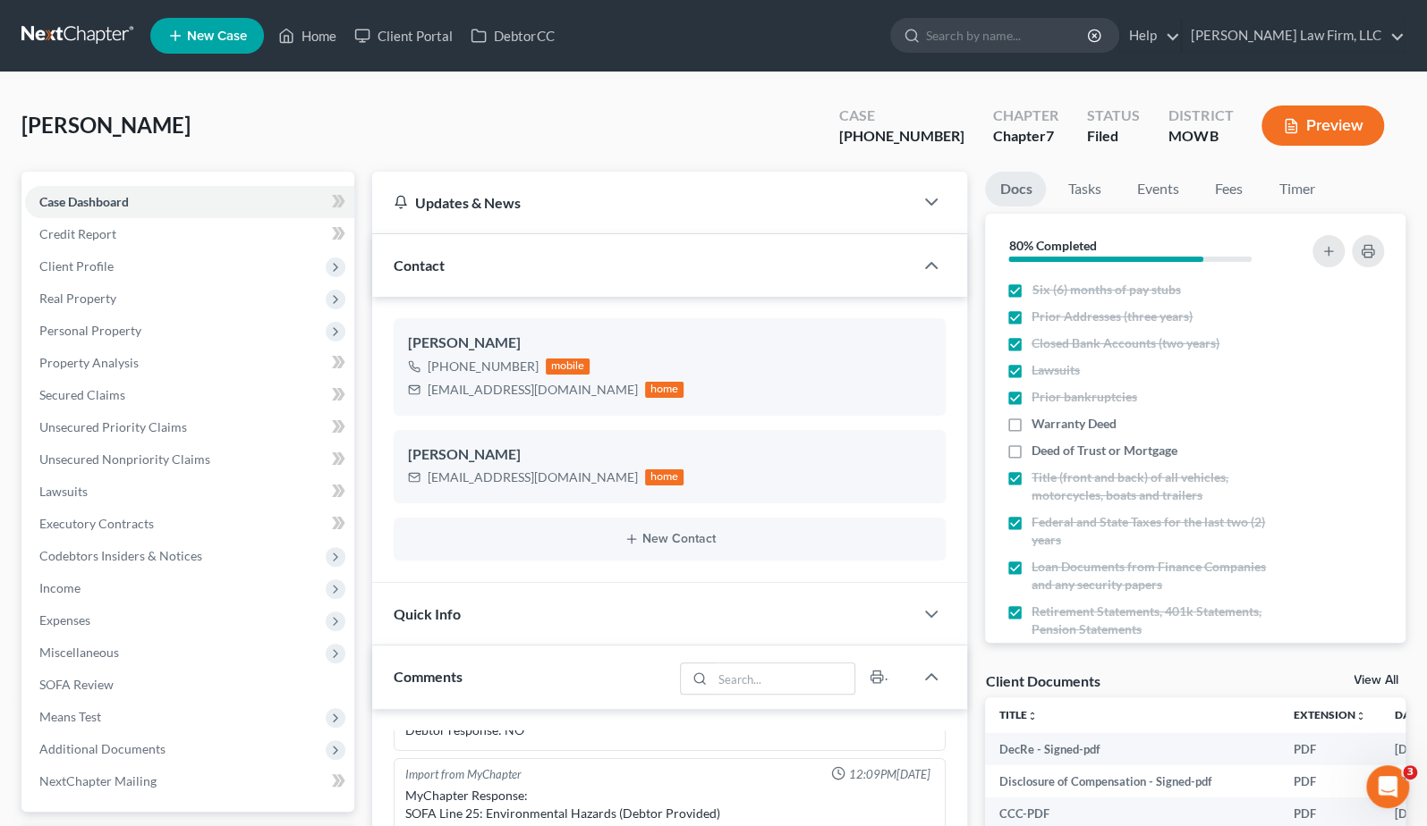
click at [41, 27] on link at bounding box center [78, 36] width 114 height 32
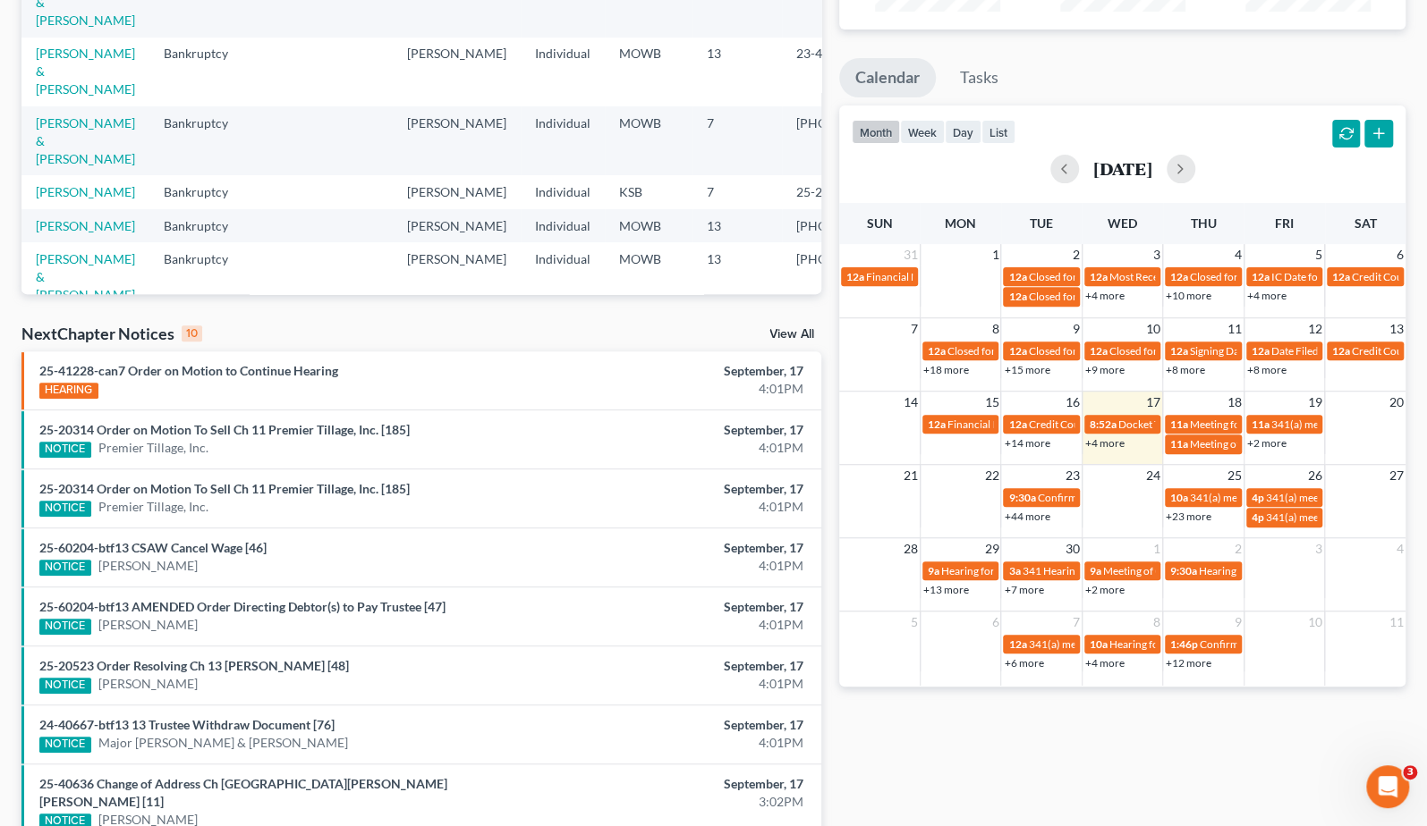
scroll to position [298, 0]
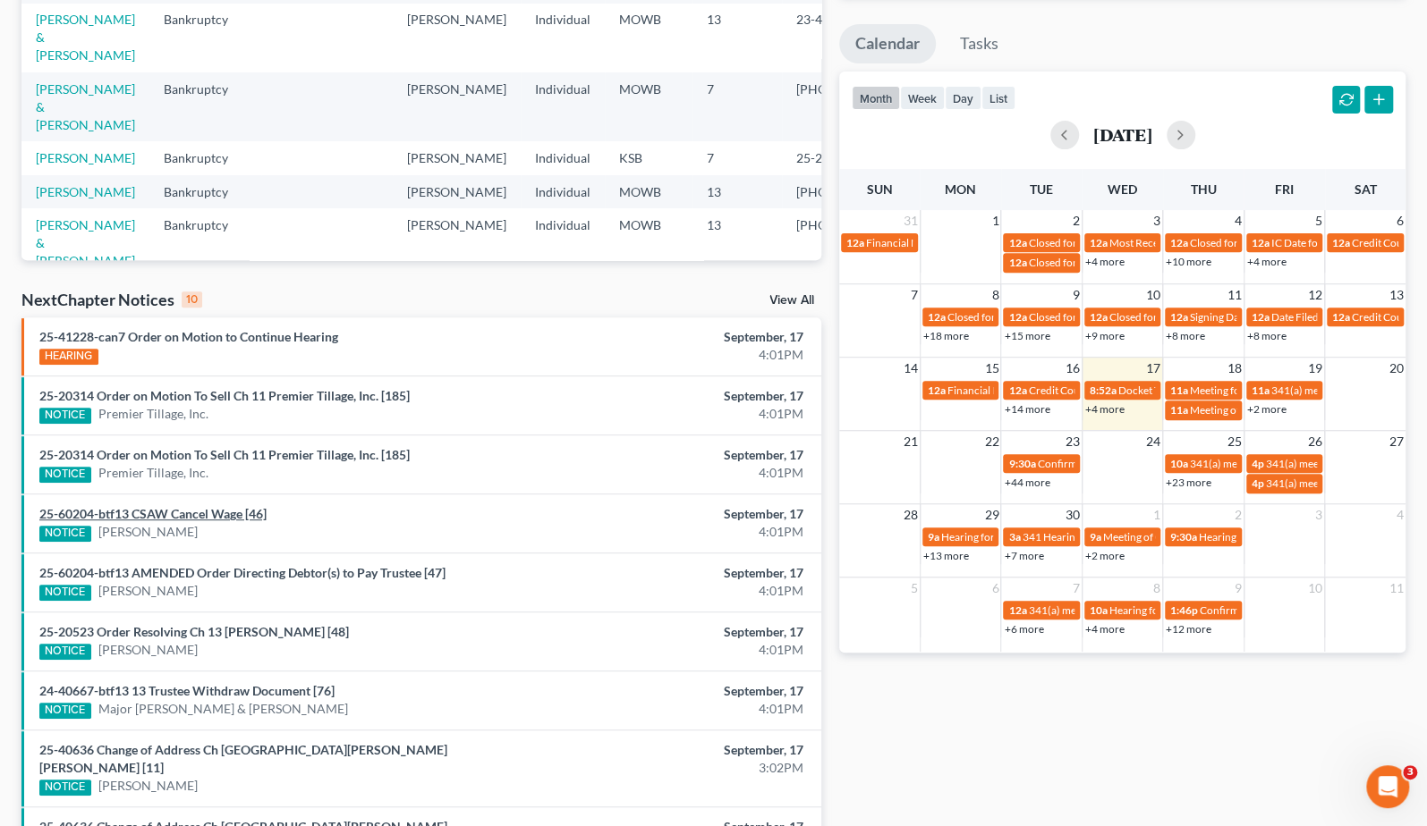
click at [201, 507] on link "25-60204-btf13 CSAW Cancel Wage [46]" at bounding box center [152, 513] width 227 height 15
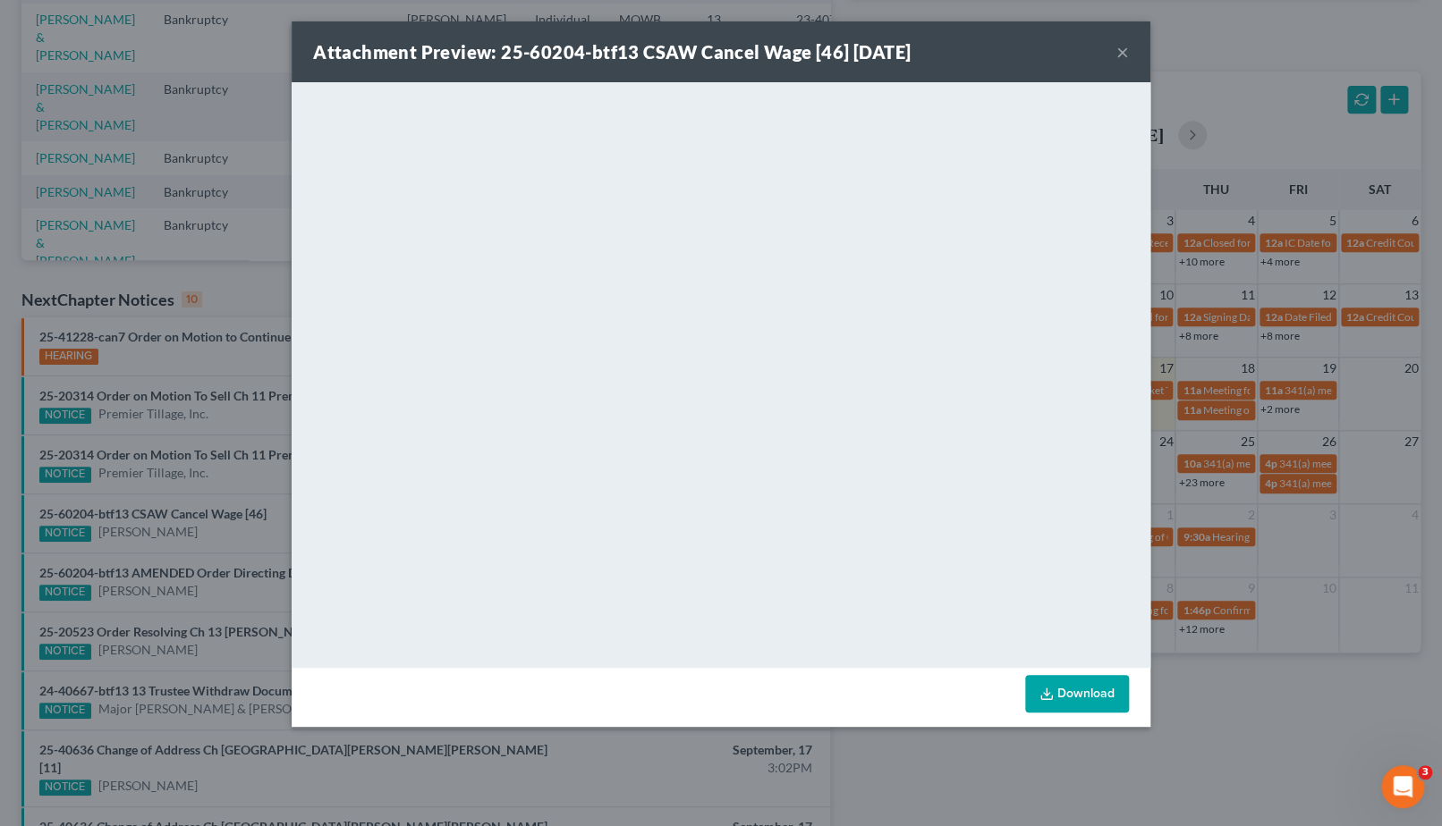
click at [1246, 723] on div "Attachment Preview: 25-60204-btf13 CSAW Cancel Wage [46] 09/17/2025 × <object n…" at bounding box center [721, 413] width 1442 height 826
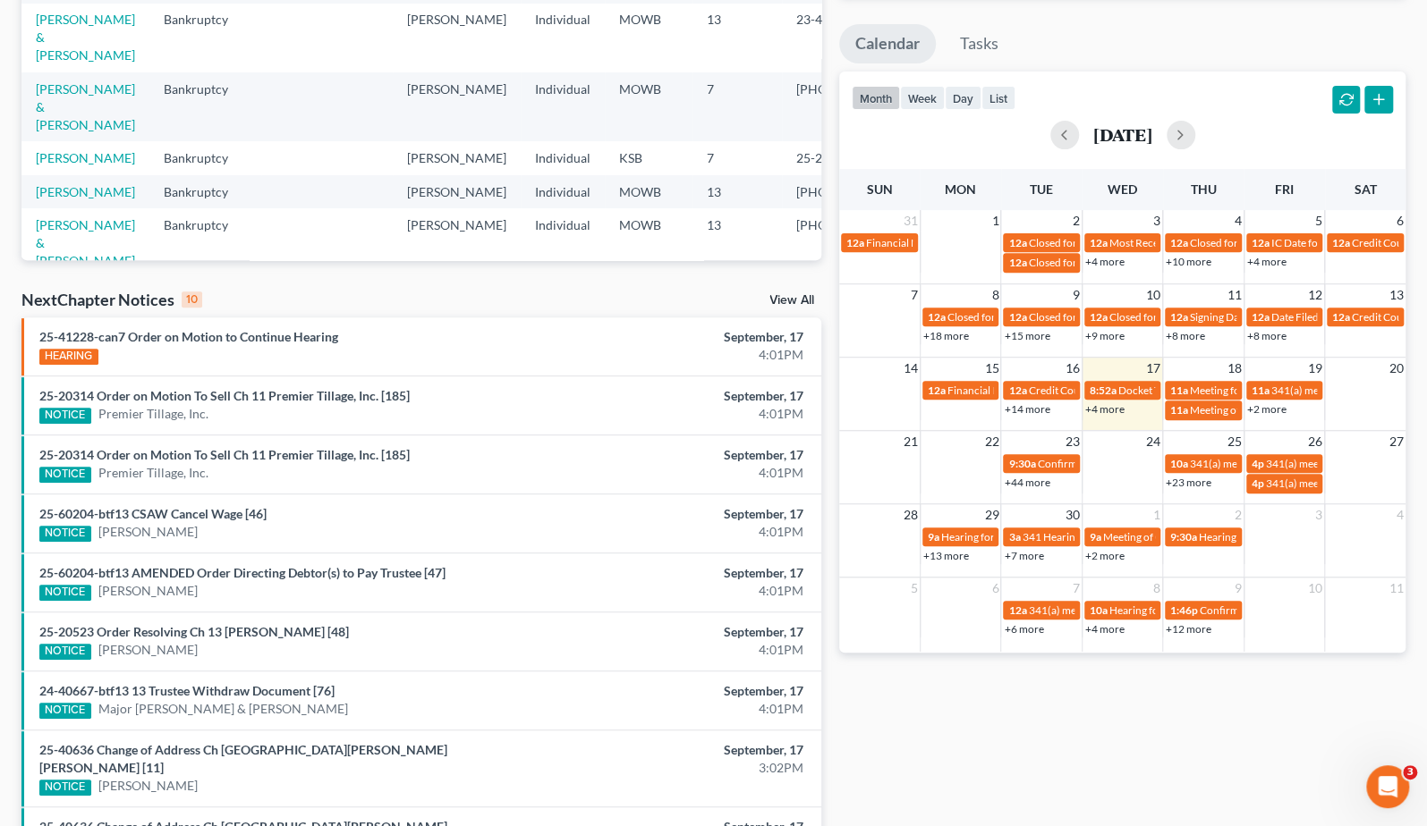
scroll to position [0, 0]
